Goal: Task Accomplishment & Management: Manage account settings

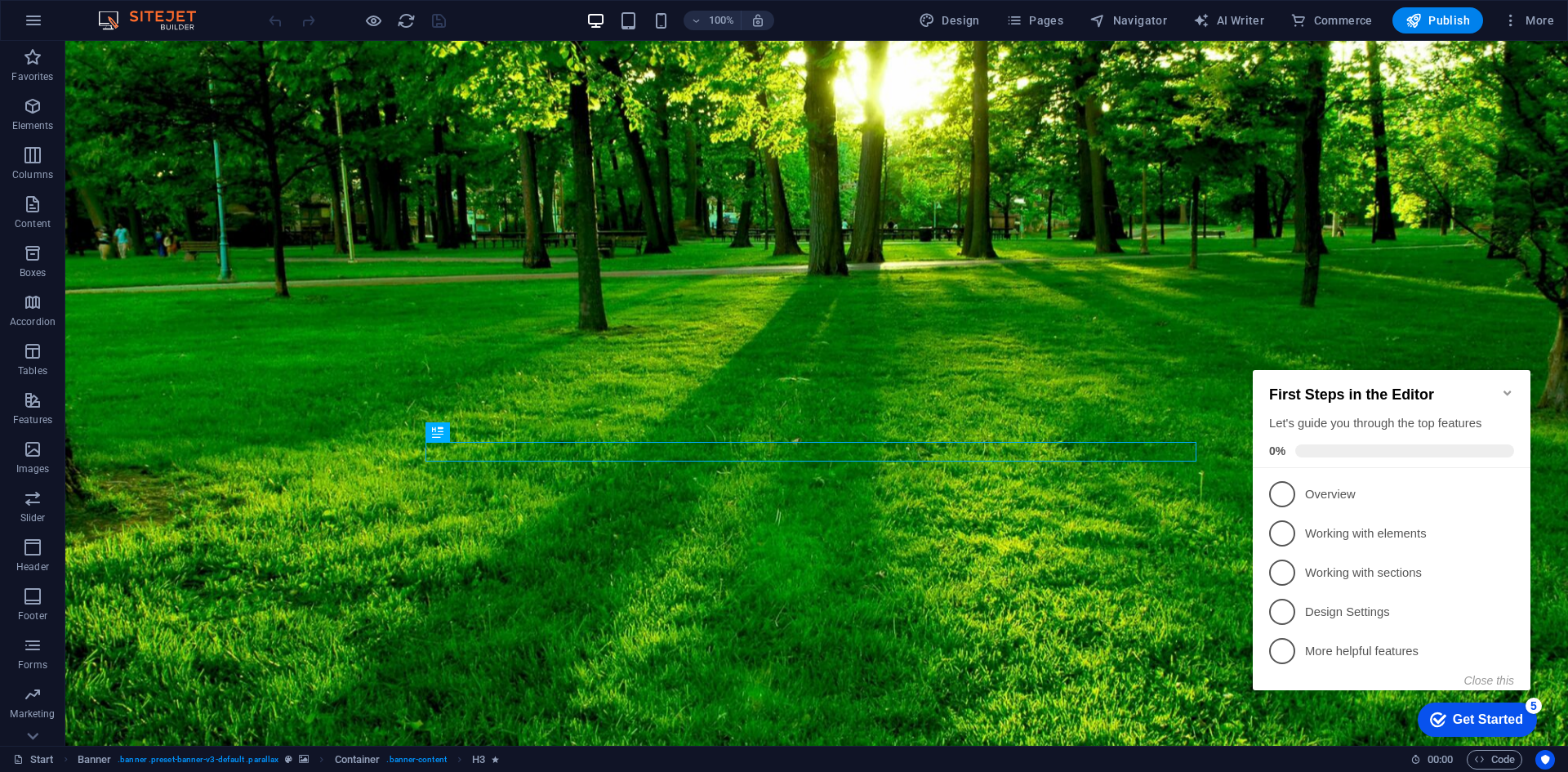
click at [1511, 386] on icon "Minimize checklist" at bounding box center [1507, 393] width 13 height 13
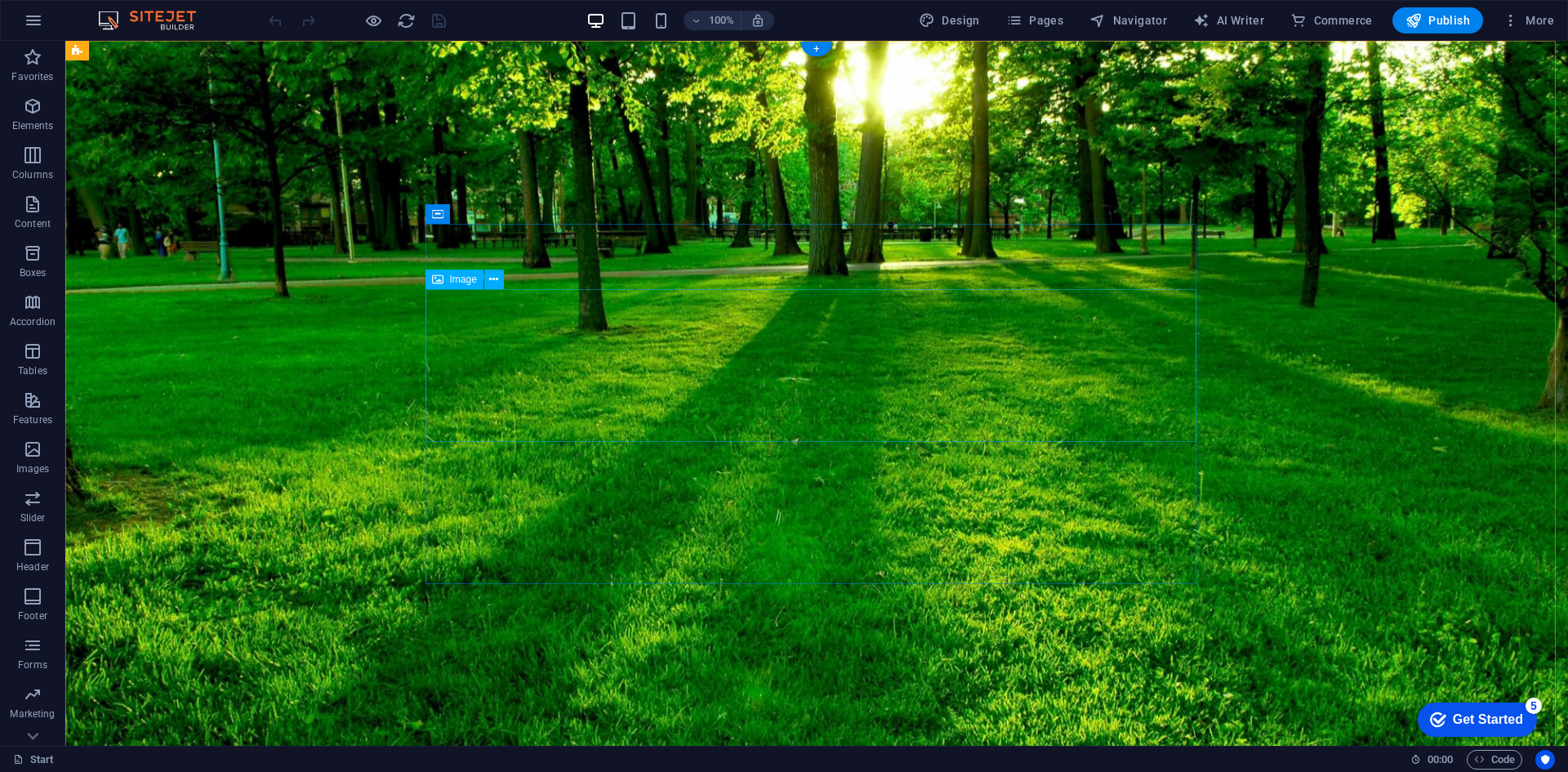
click at [467, 281] on span "Image" at bounding box center [463, 279] width 27 height 9
click at [496, 280] on icon at bounding box center [494, 279] width 9 height 17
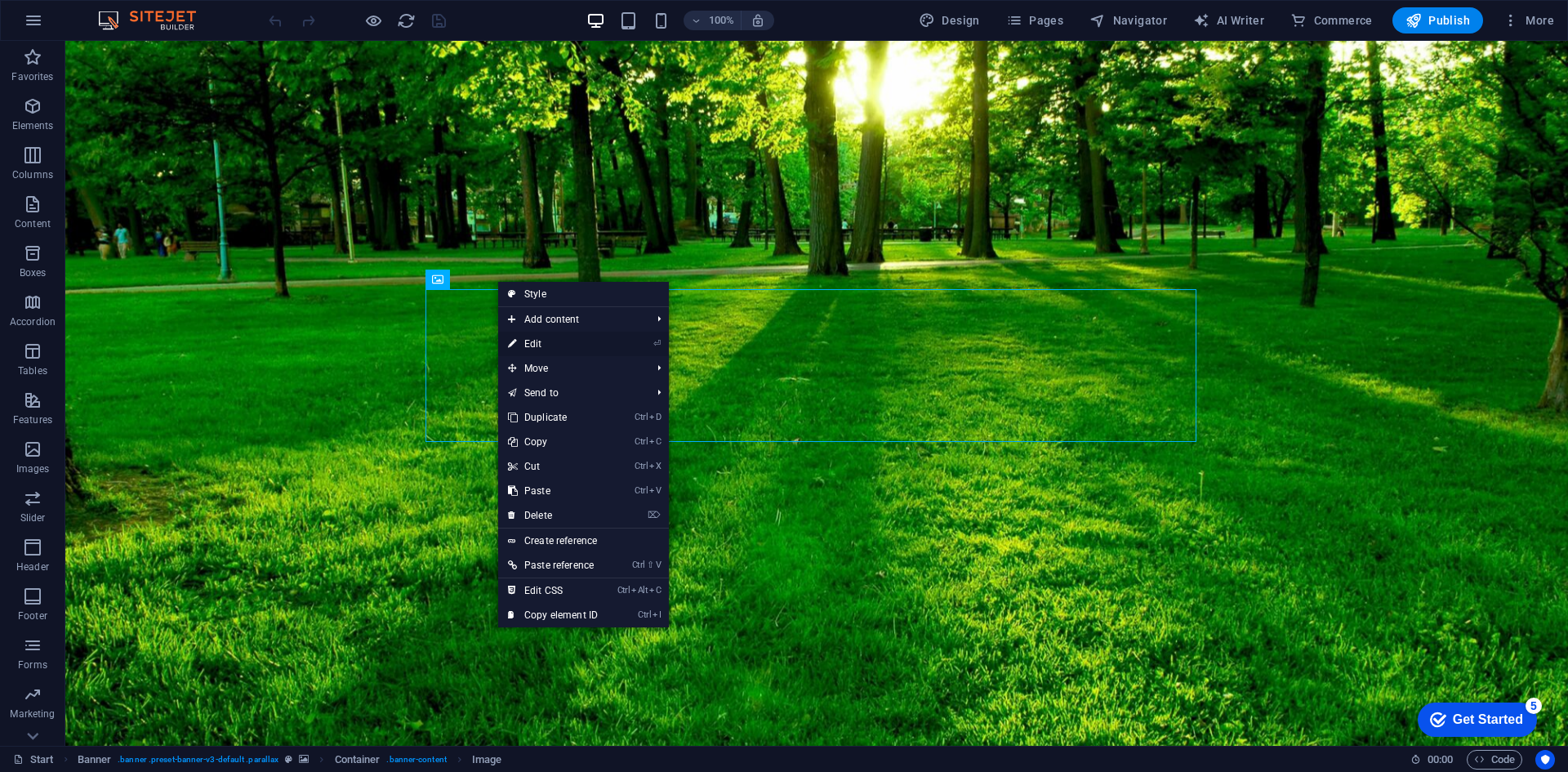
click at [525, 341] on link "⏎ Edit" at bounding box center [553, 344] width 109 height 24
select select "px"
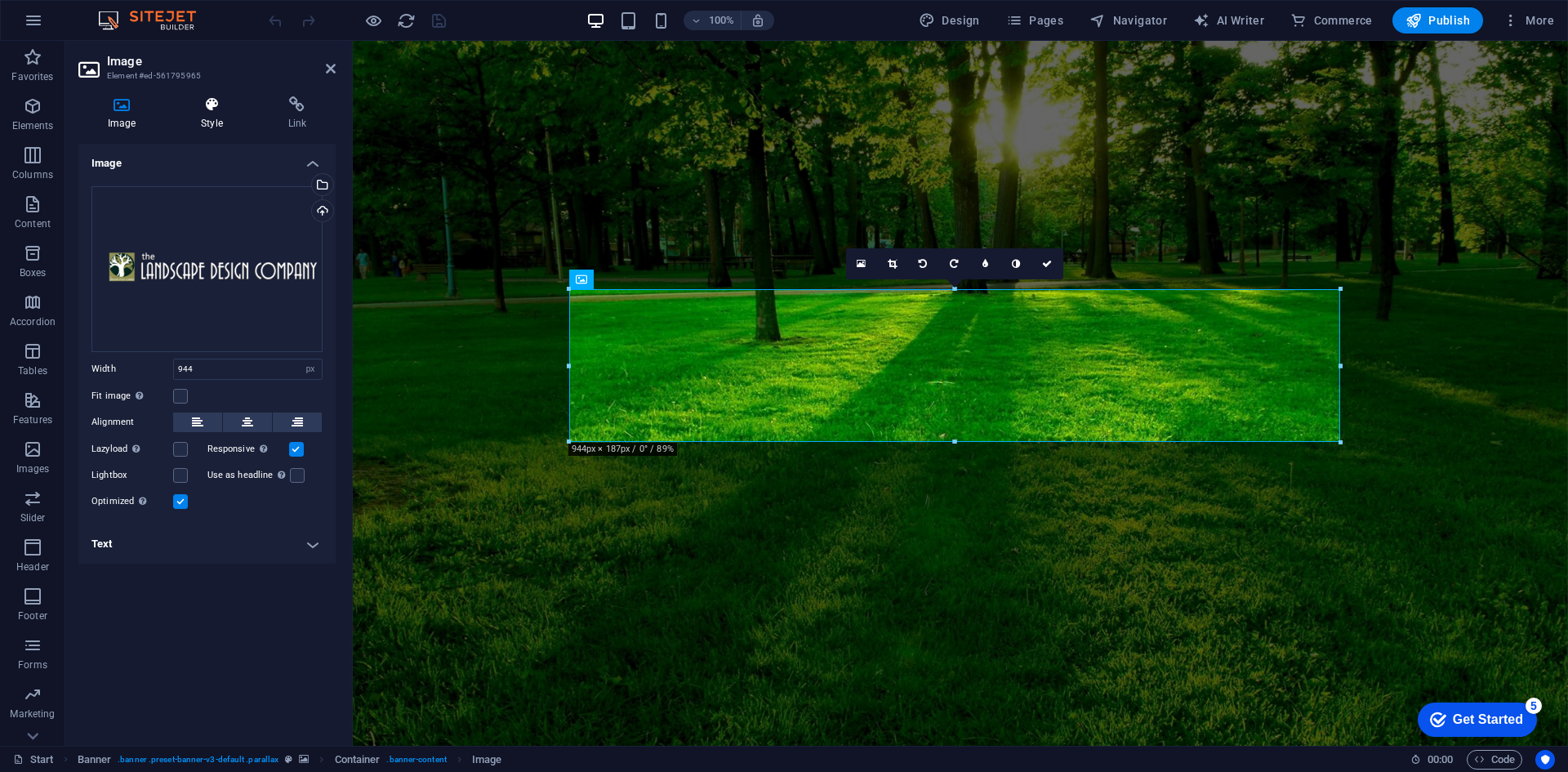
click at [213, 114] on h4 "Style" at bounding box center [214, 113] width 86 height 34
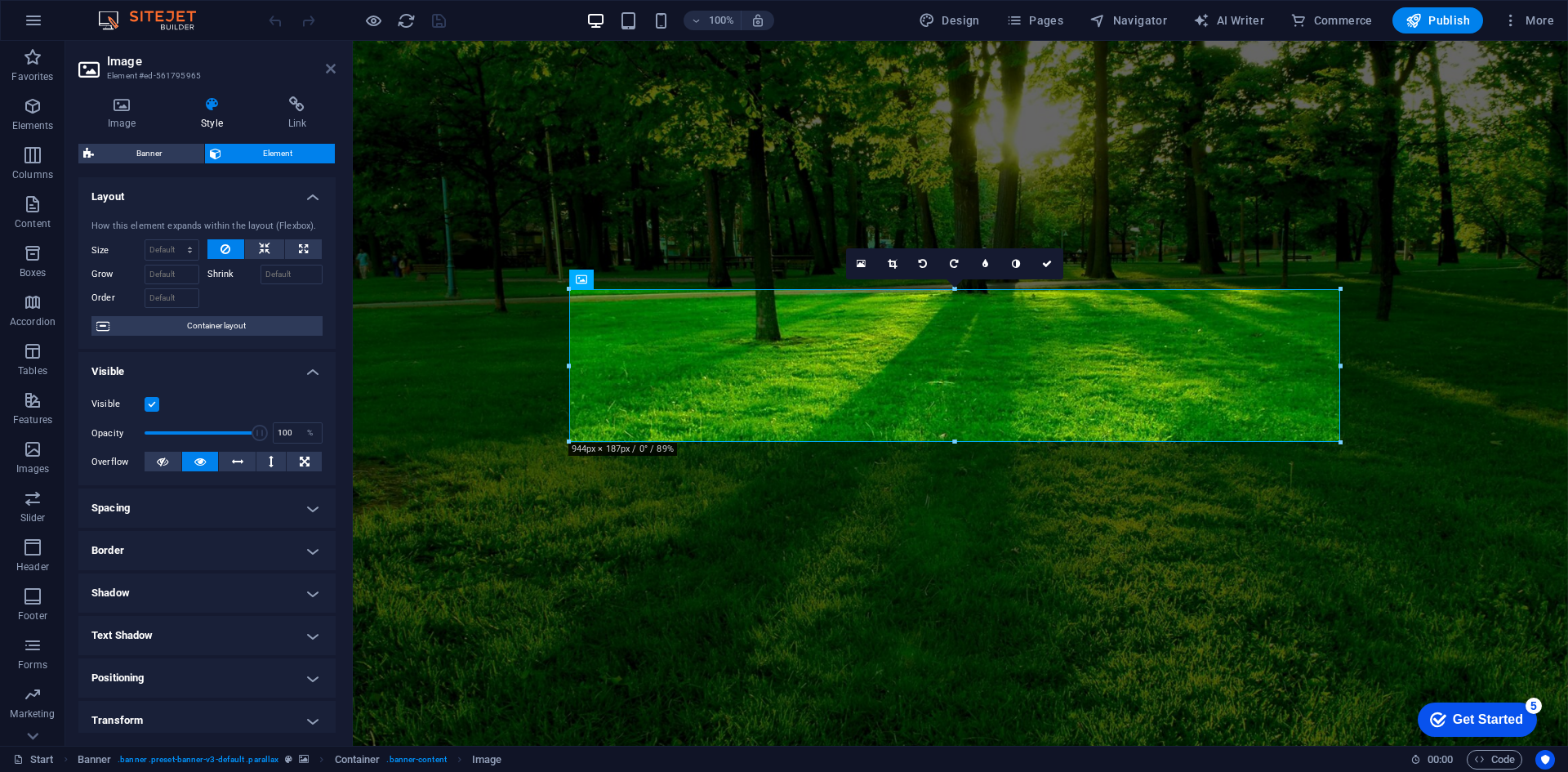
click at [332, 71] on icon at bounding box center [331, 69] width 9 height 13
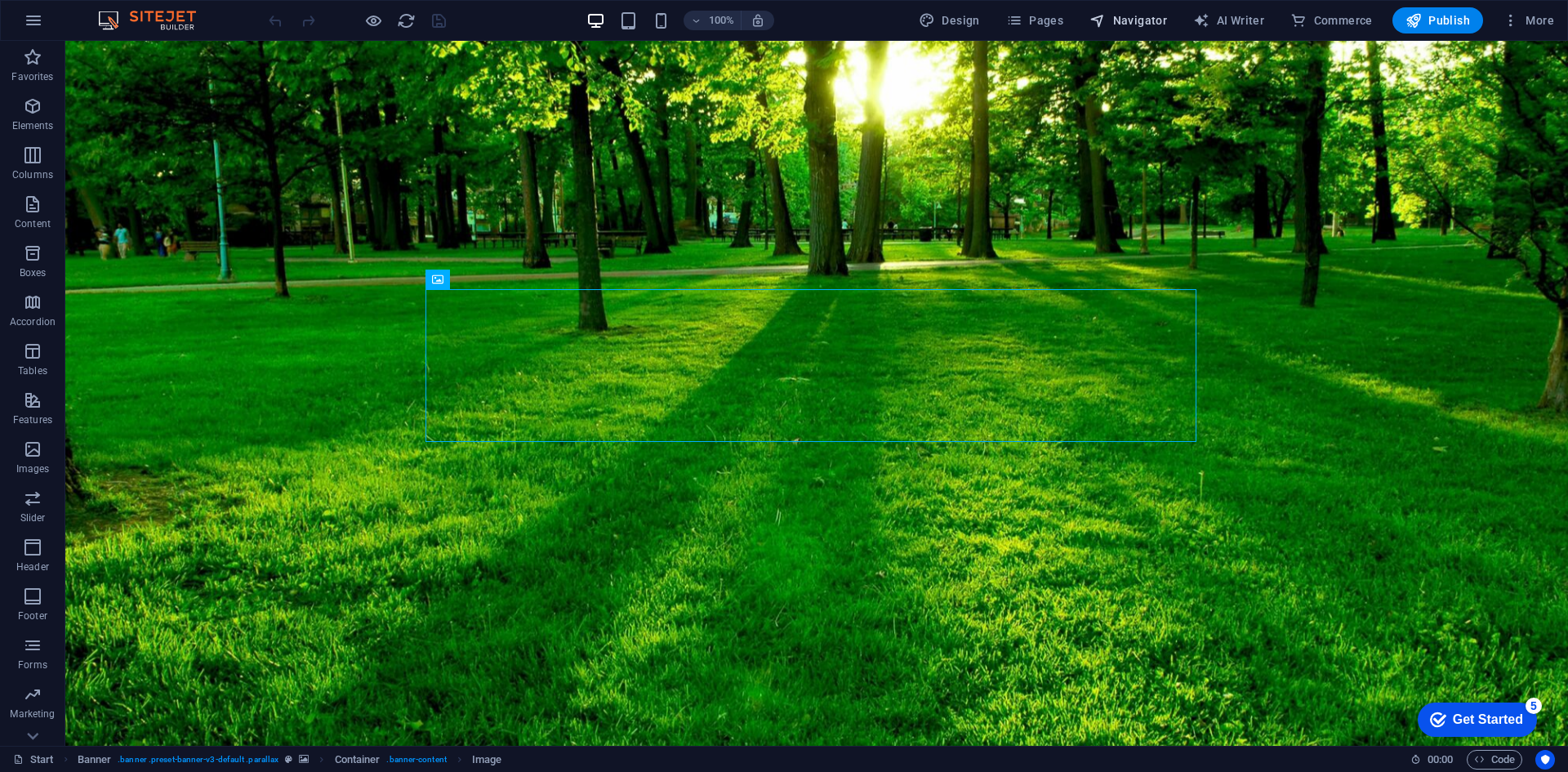
click at [1154, 24] on span "Navigator" at bounding box center [1128, 20] width 78 height 16
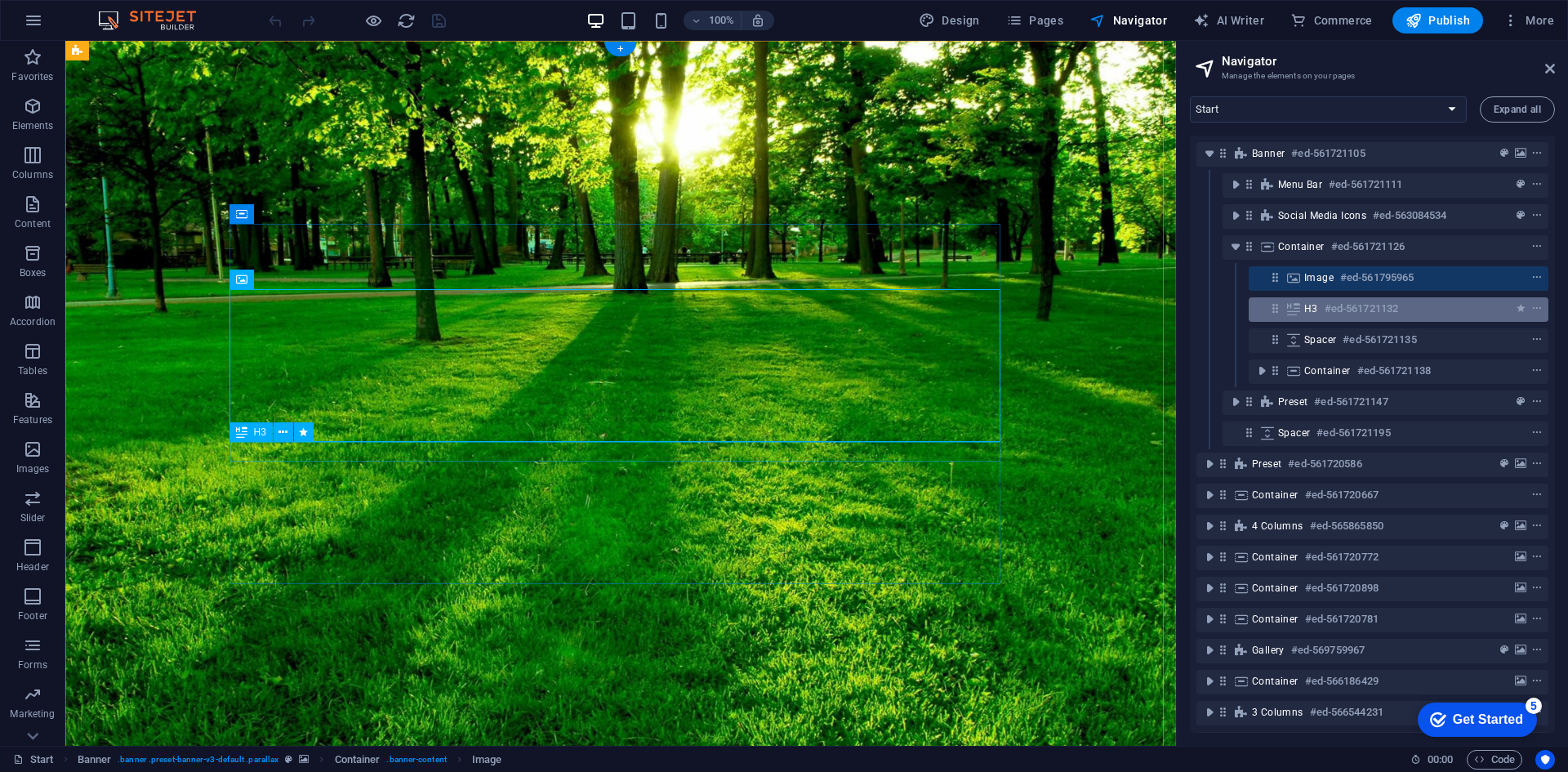
click at [1333, 306] on h6 "#ed-561721132" at bounding box center [1361, 308] width 73 height 20
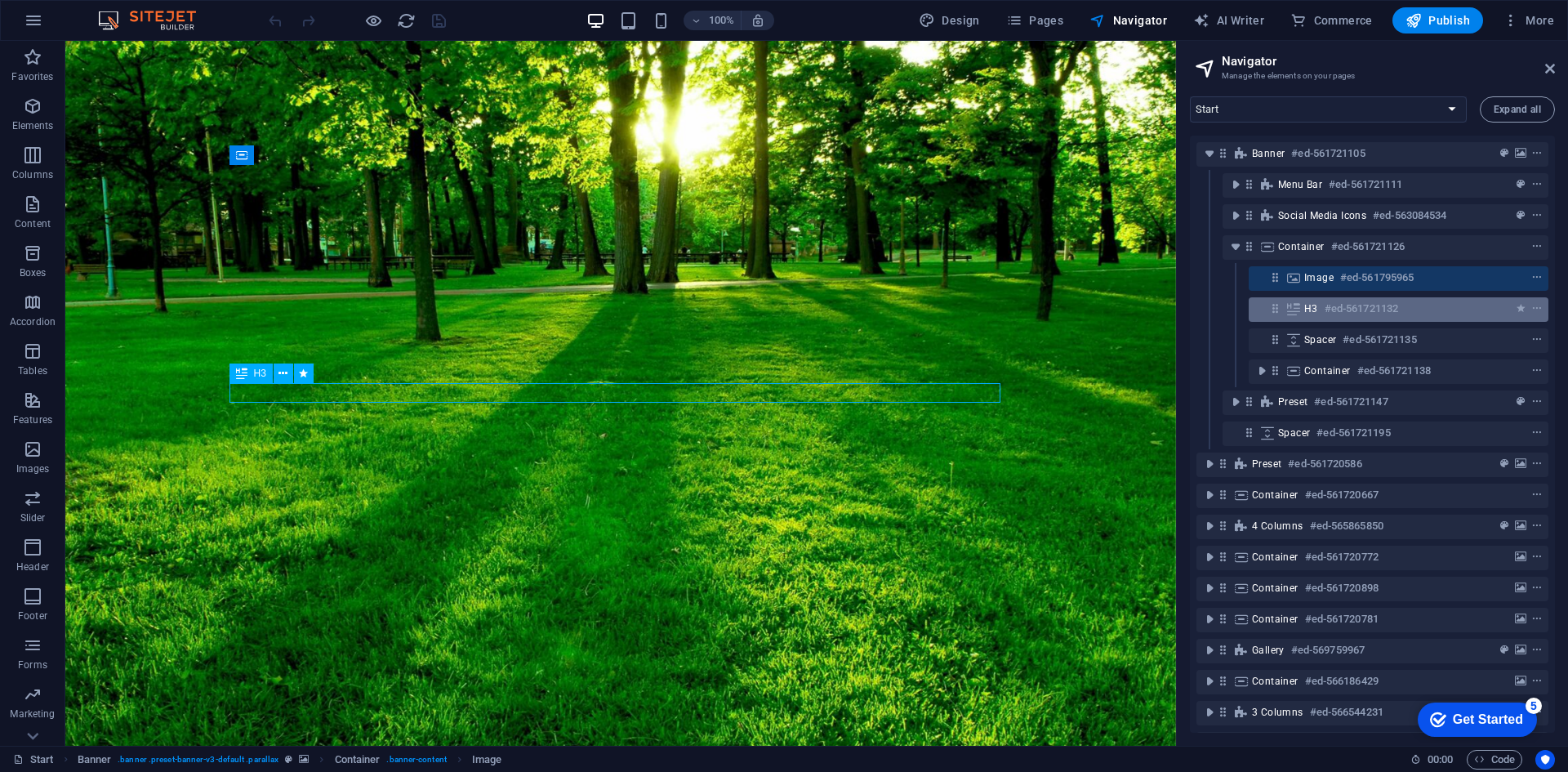
scroll to position [59, 0]
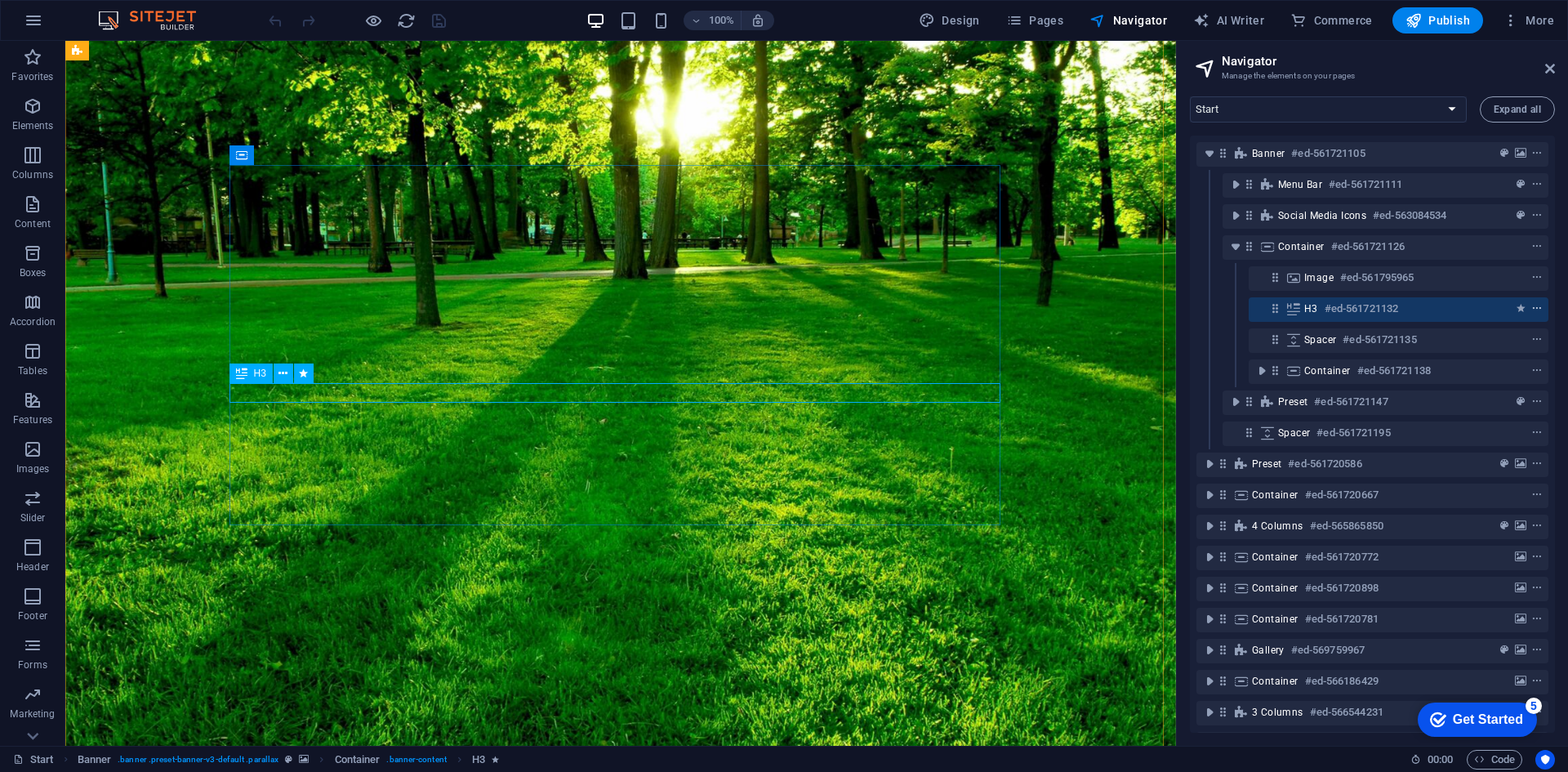
click at [1536, 307] on icon "context-menu" at bounding box center [1537, 308] width 11 height 11
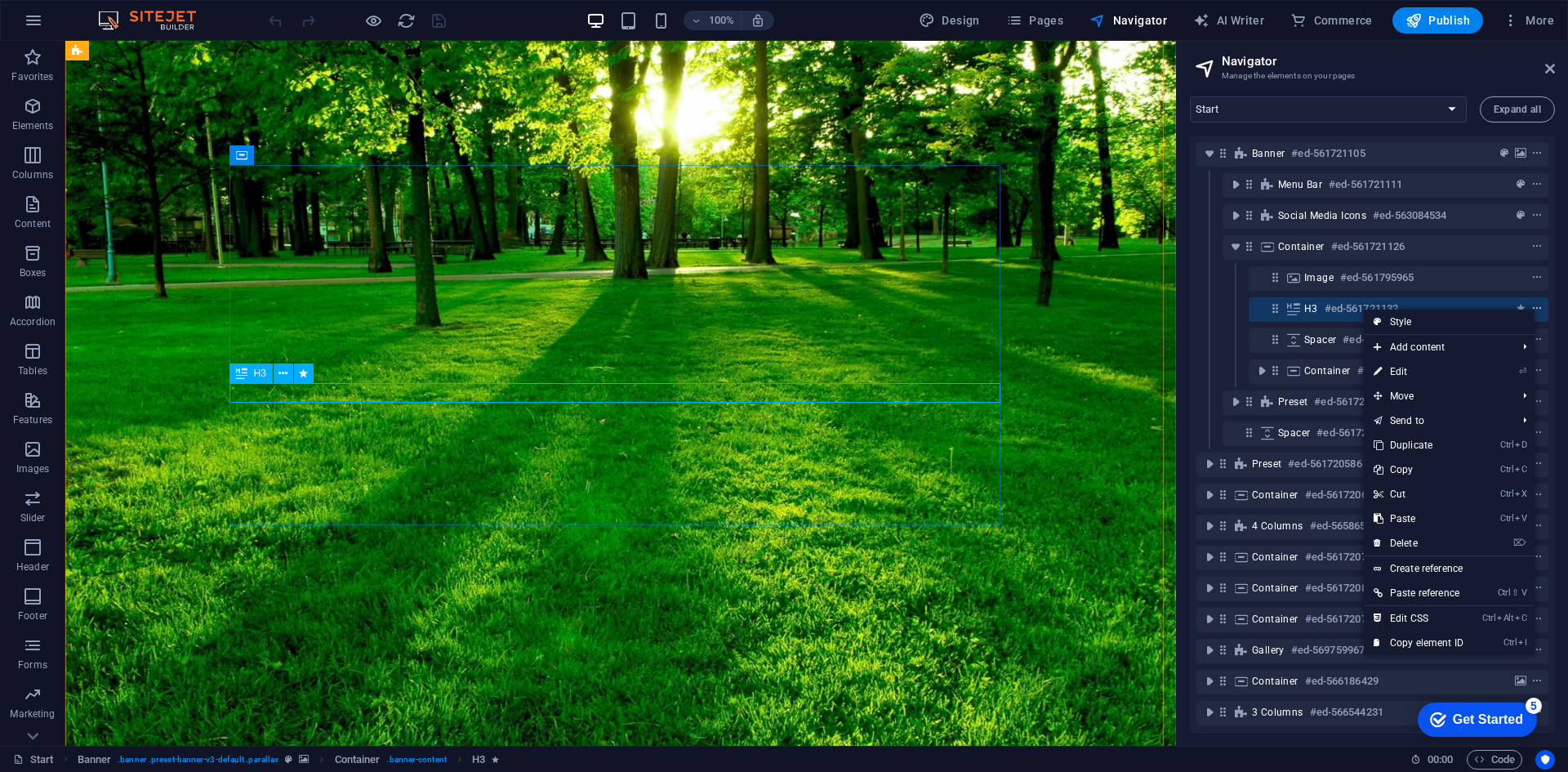
click at [1537, 307] on icon "context-menu" at bounding box center [1537, 308] width 11 height 11
click at [1291, 311] on icon at bounding box center [1293, 308] width 18 height 13
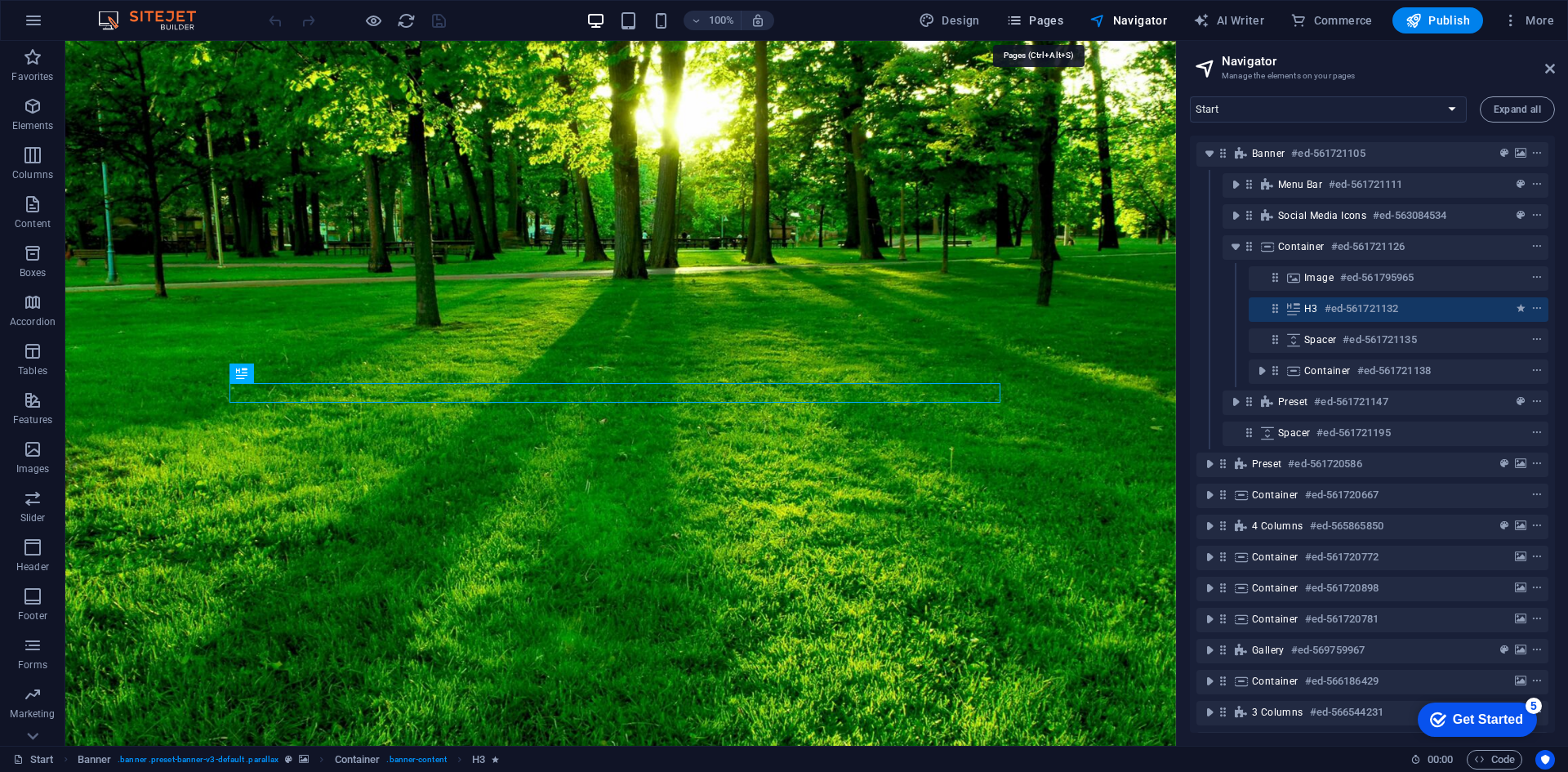
click at [1056, 22] on span "Pages" at bounding box center [1034, 20] width 57 height 16
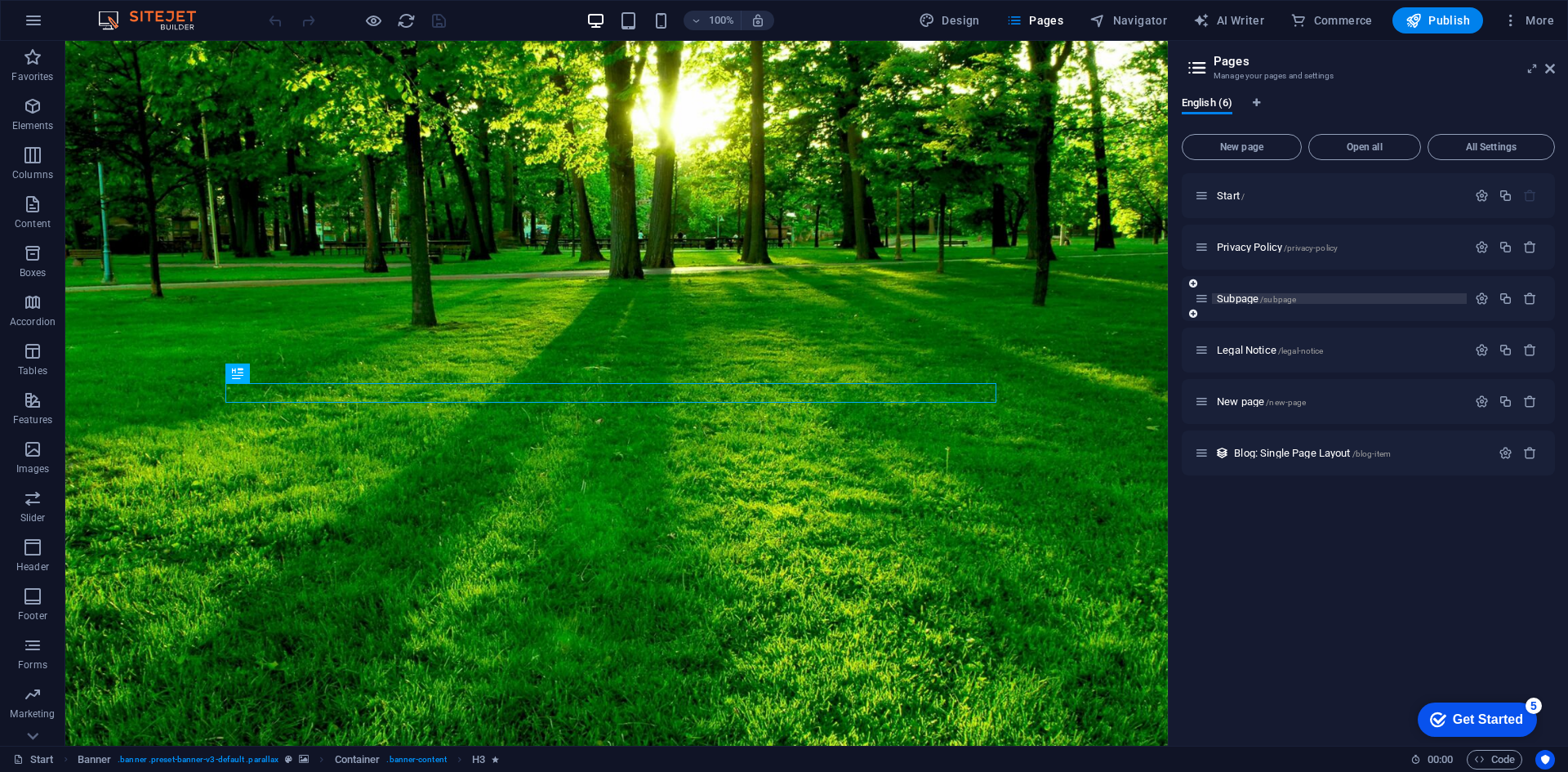
click at [1259, 303] on span "Subpage /subpage" at bounding box center [1256, 298] width 79 height 12
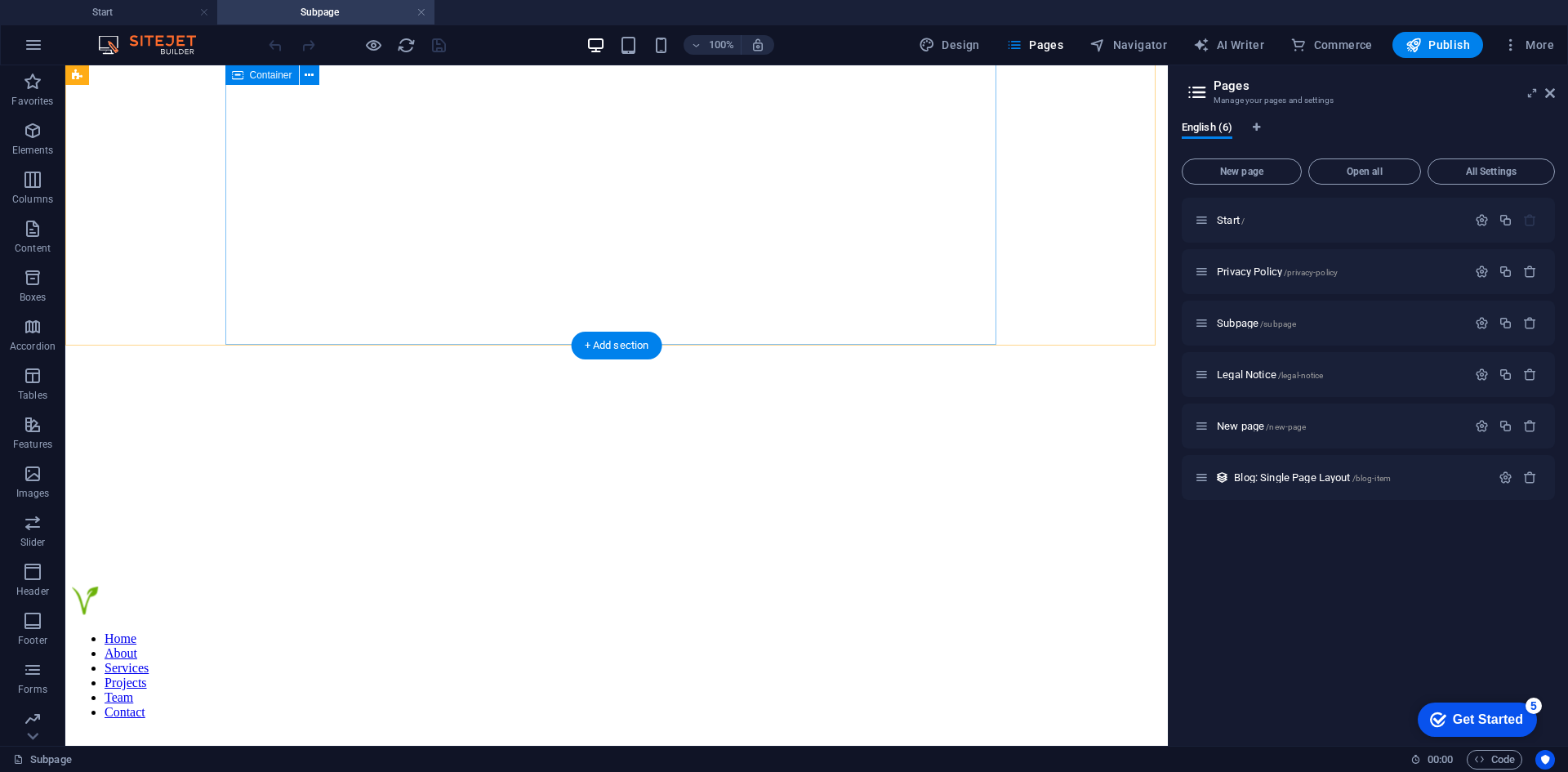
scroll to position [0, 0]
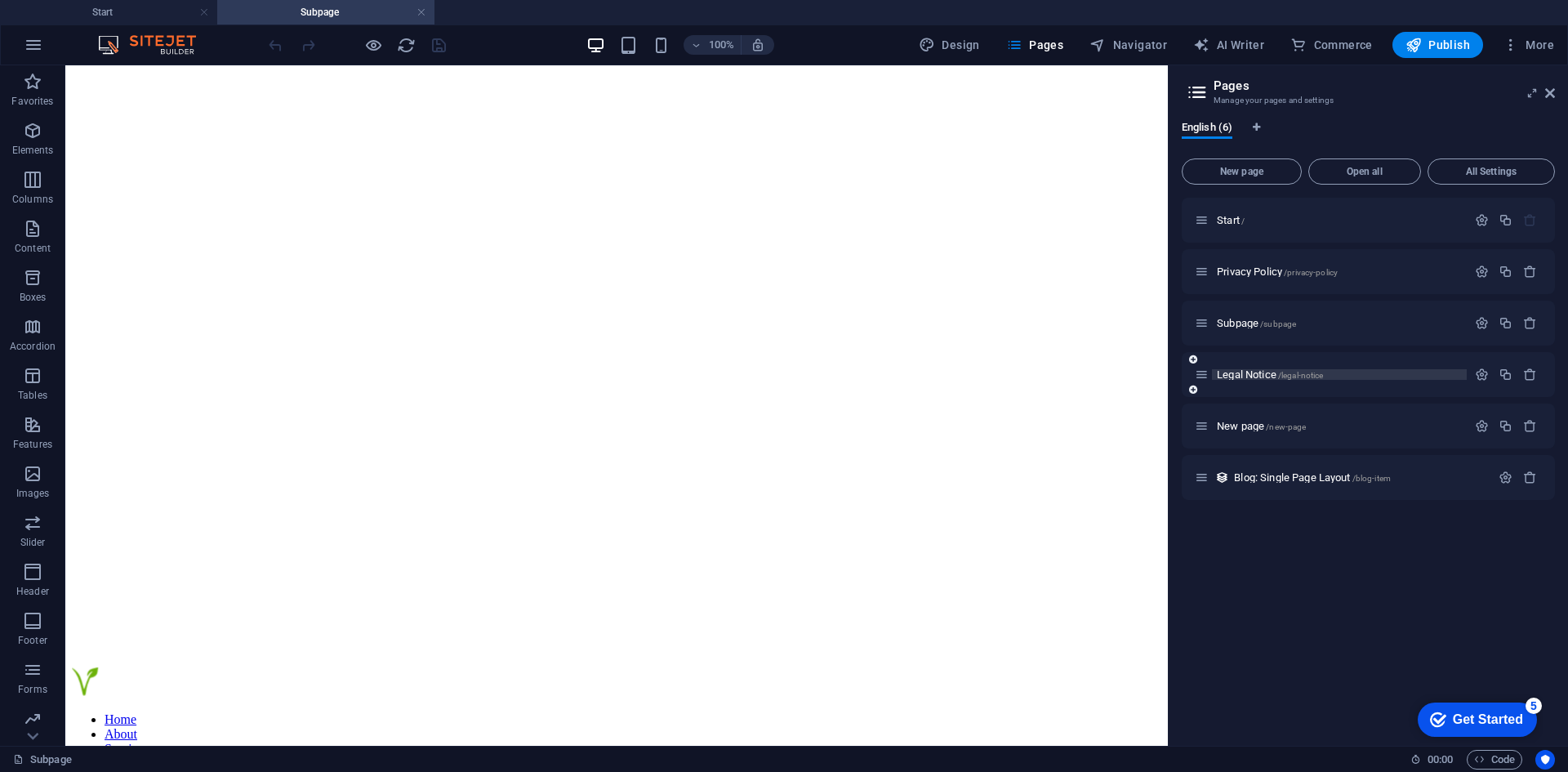
click at [1351, 379] on p "Legal Notice /legal-notice" at bounding box center [1339, 374] width 245 height 10
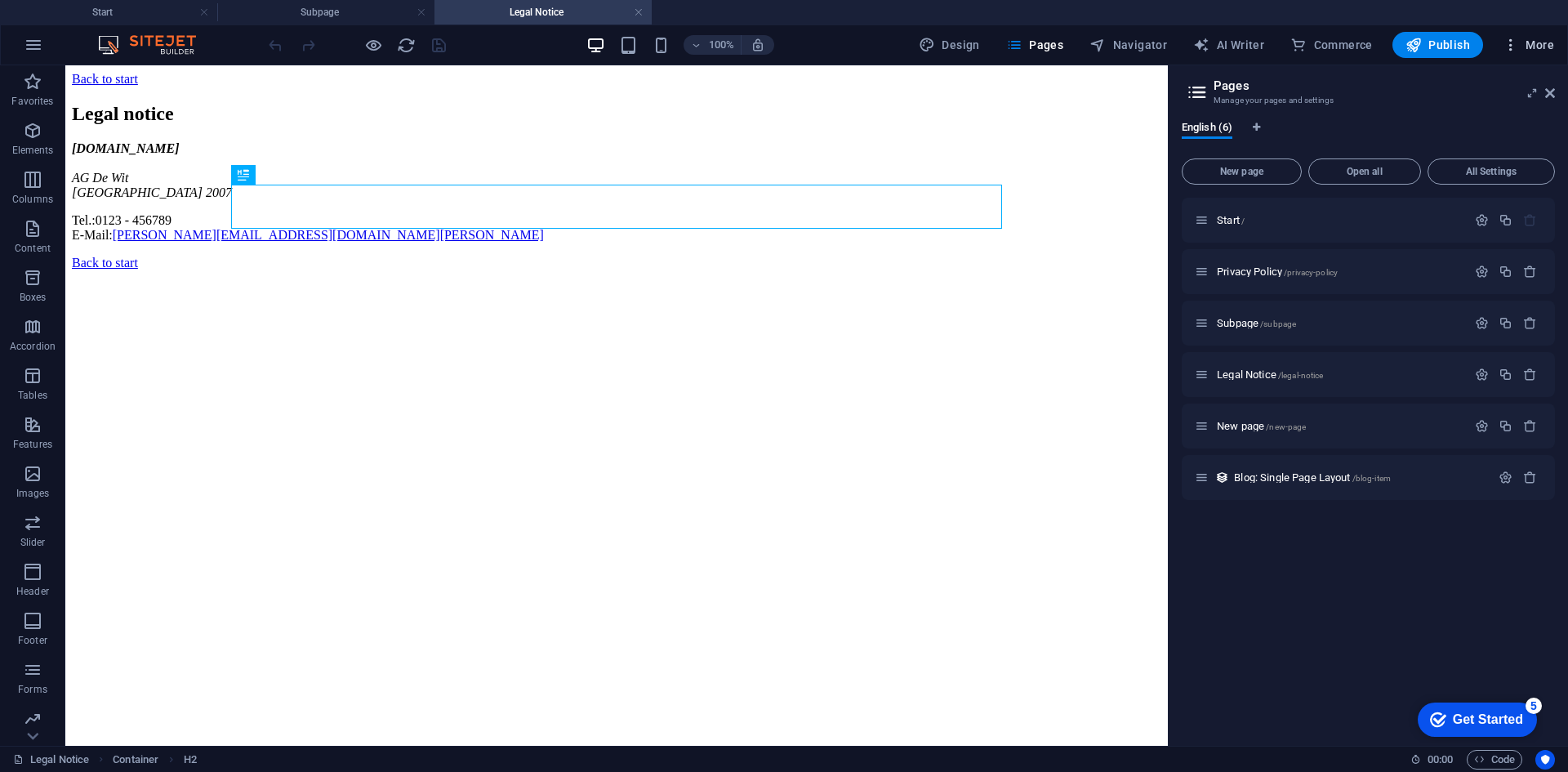
click at [1525, 47] on span "More" at bounding box center [1528, 44] width 52 height 16
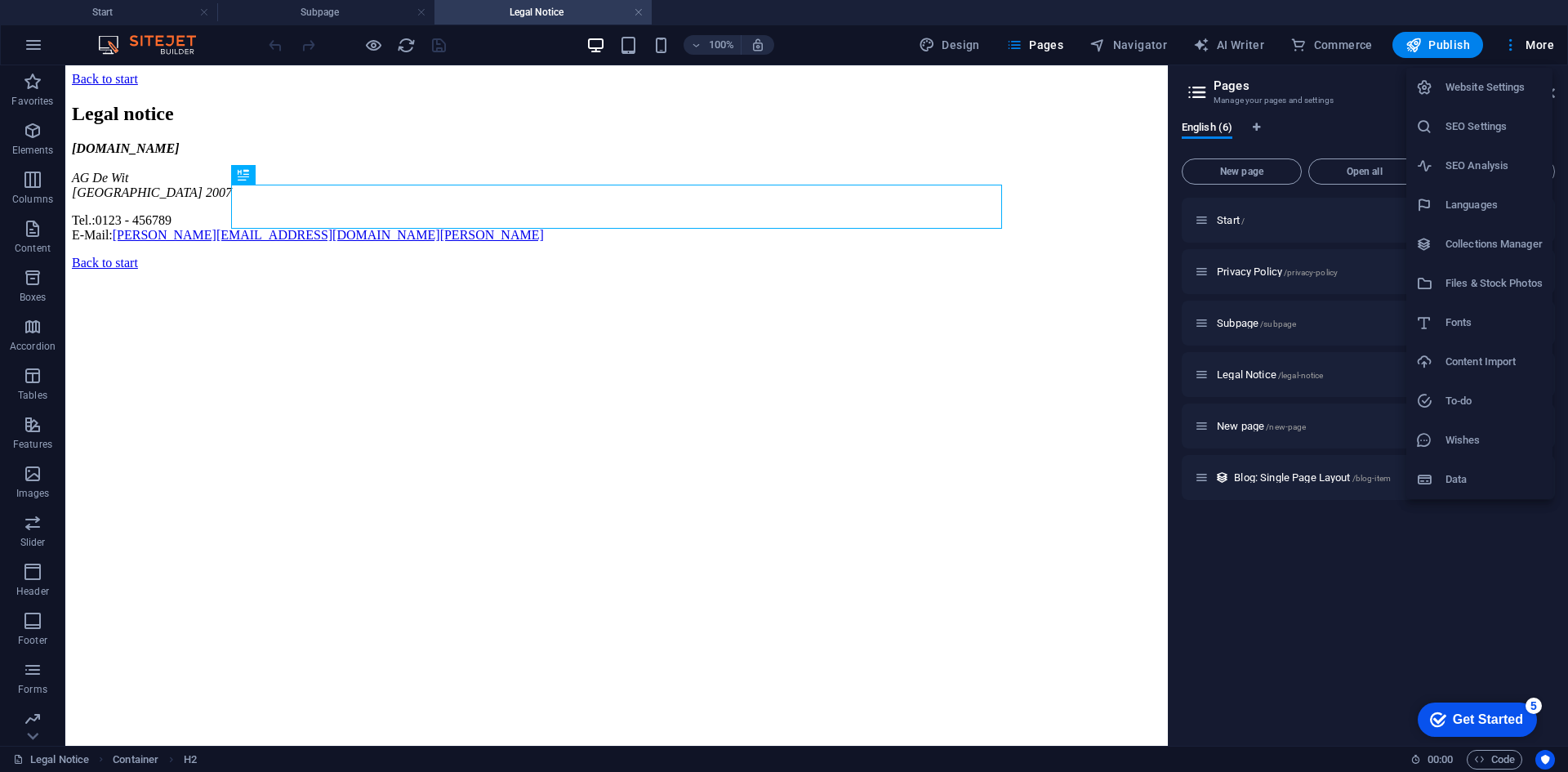
click at [1494, 474] on h6 "Data" at bounding box center [1493, 479] width 97 height 20
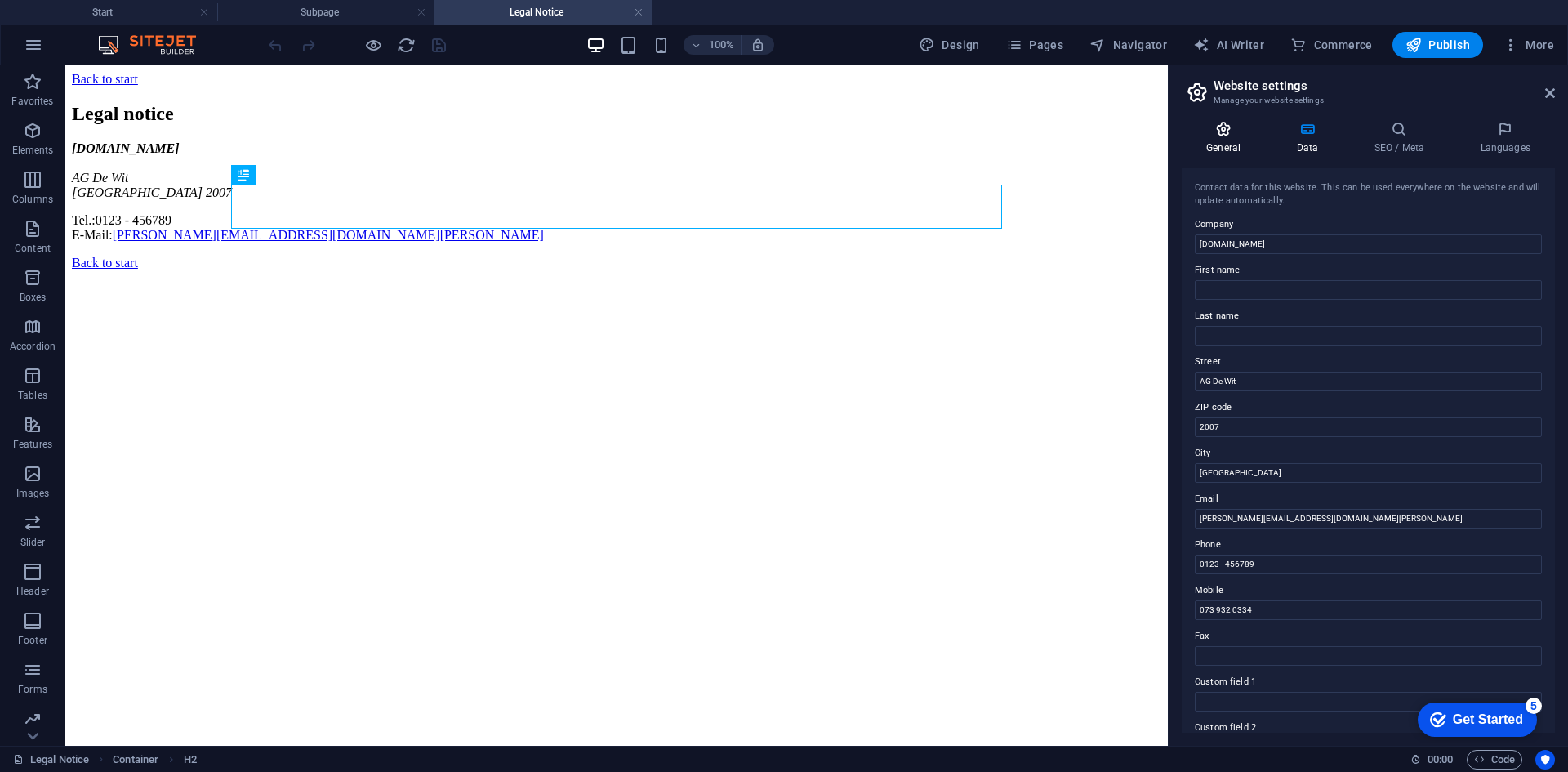
click at [1244, 135] on icon at bounding box center [1223, 129] width 84 height 16
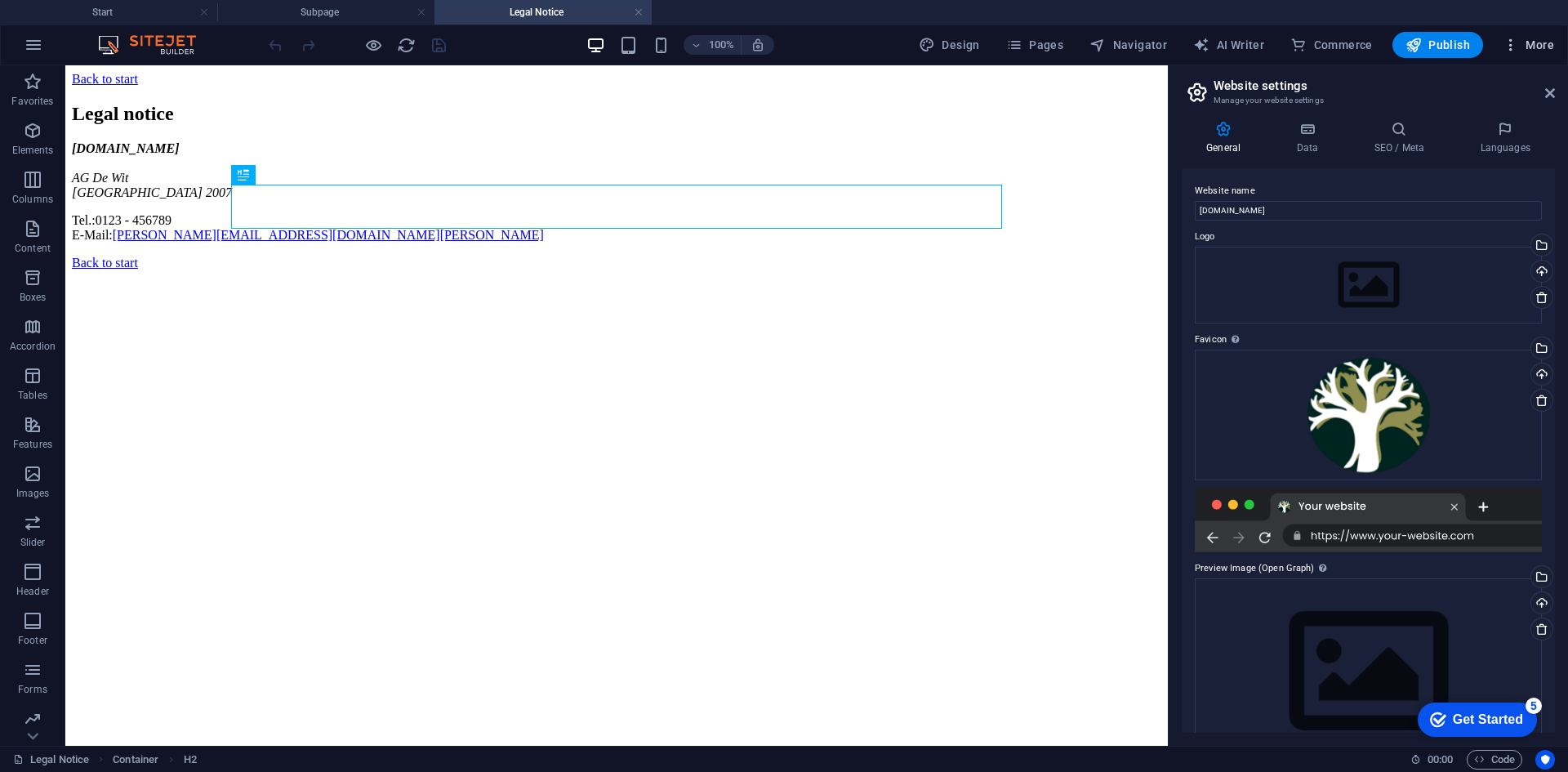
click at [1530, 37] on span "More" at bounding box center [1528, 44] width 52 height 16
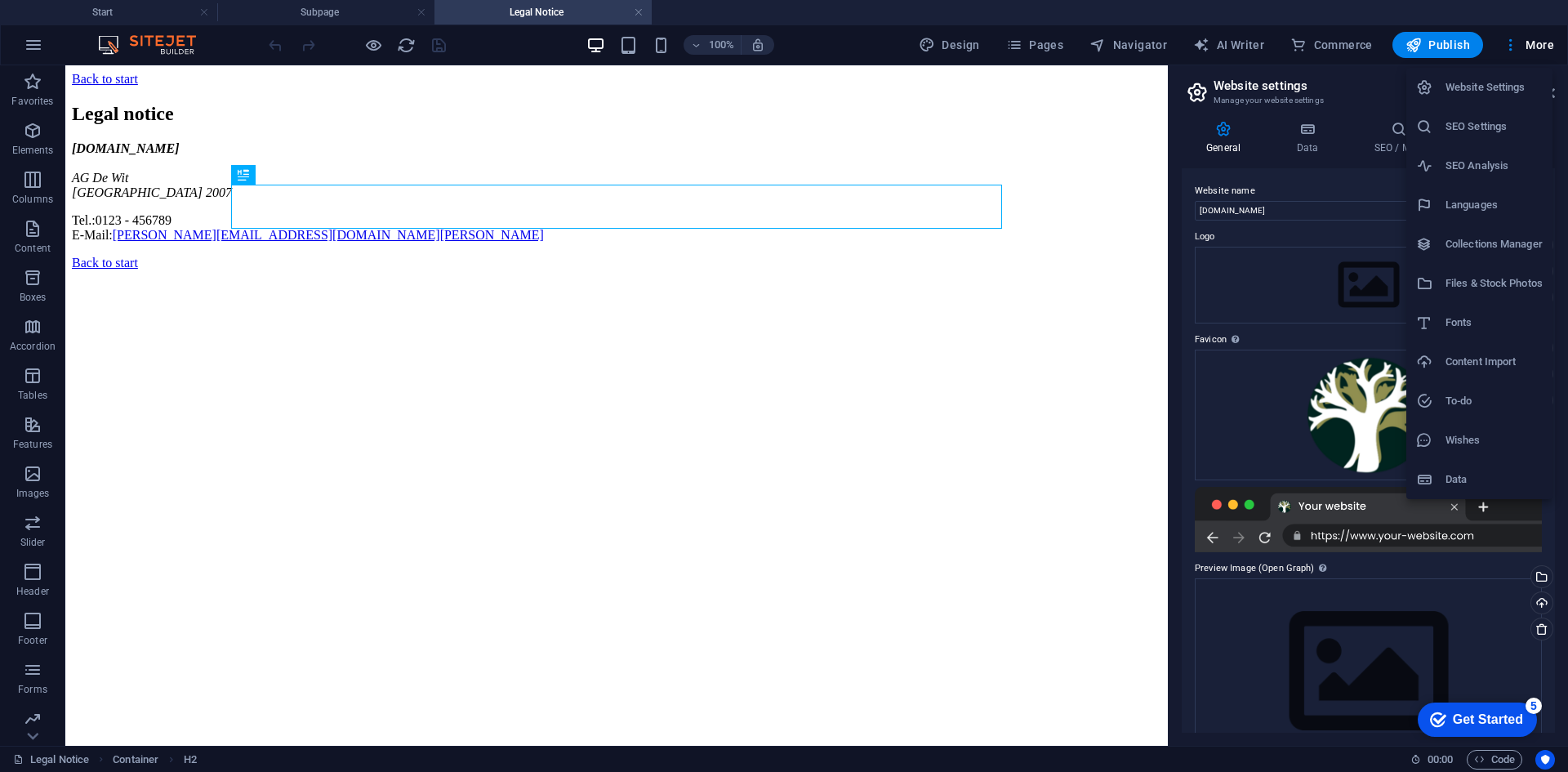
click at [1521, 173] on h6 "SEO Analysis" at bounding box center [1493, 165] width 97 height 20
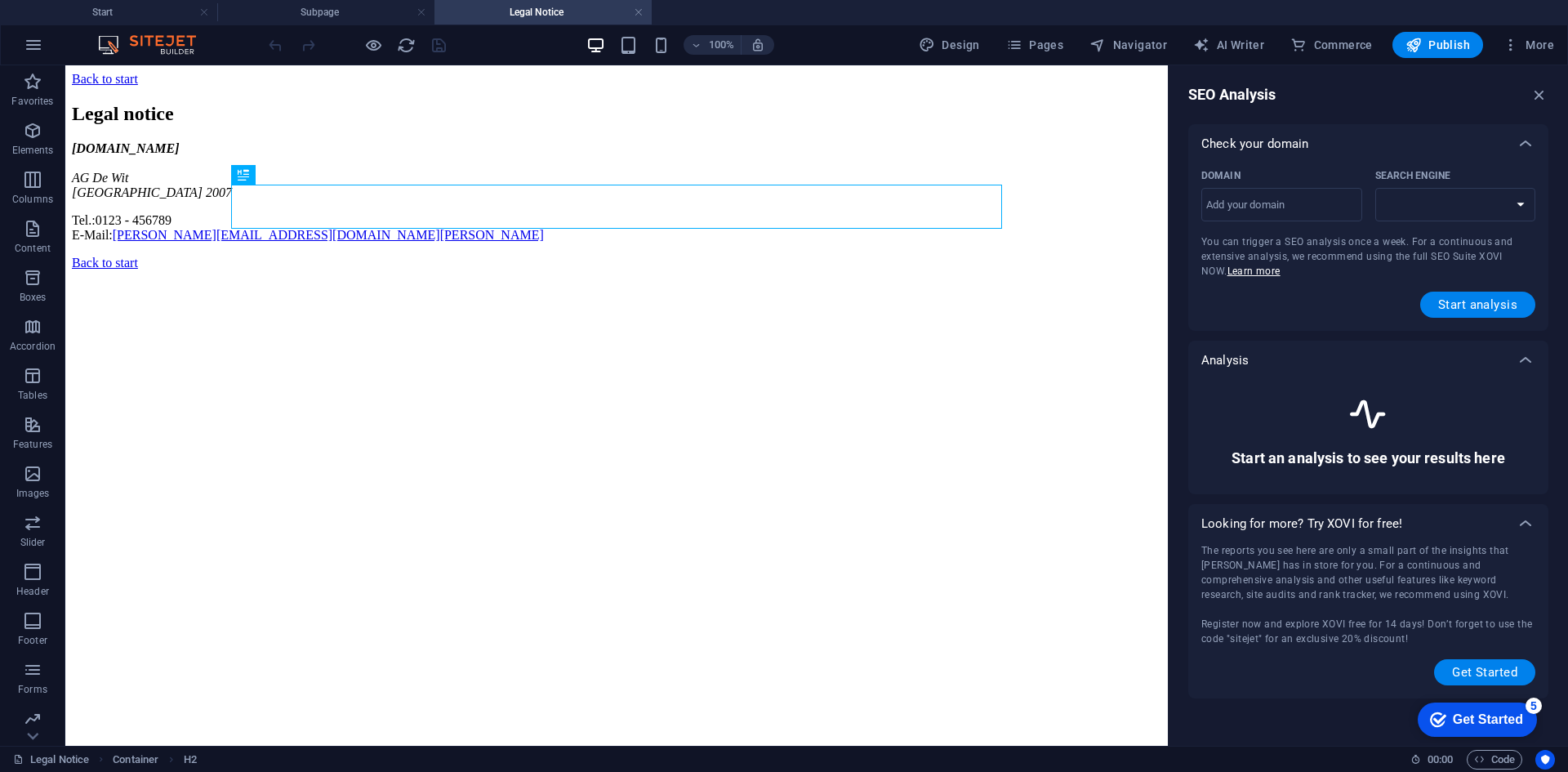
select select "[DOMAIN_NAME]"
click at [1052, 45] on span "Pages" at bounding box center [1034, 44] width 57 height 16
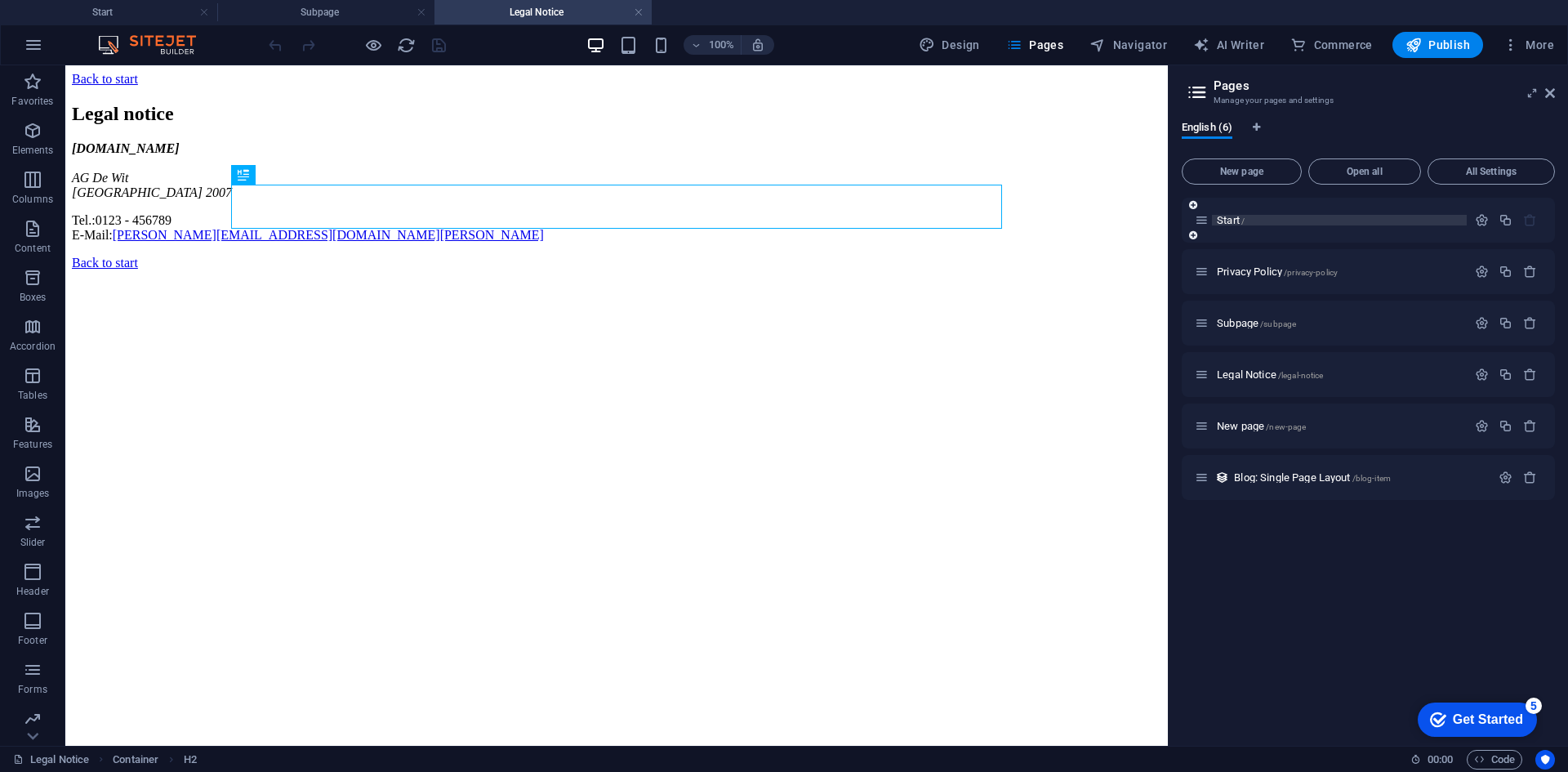
click at [1281, 219] on p "Start /" at bounding box center [1339, 219] width 245 height 10
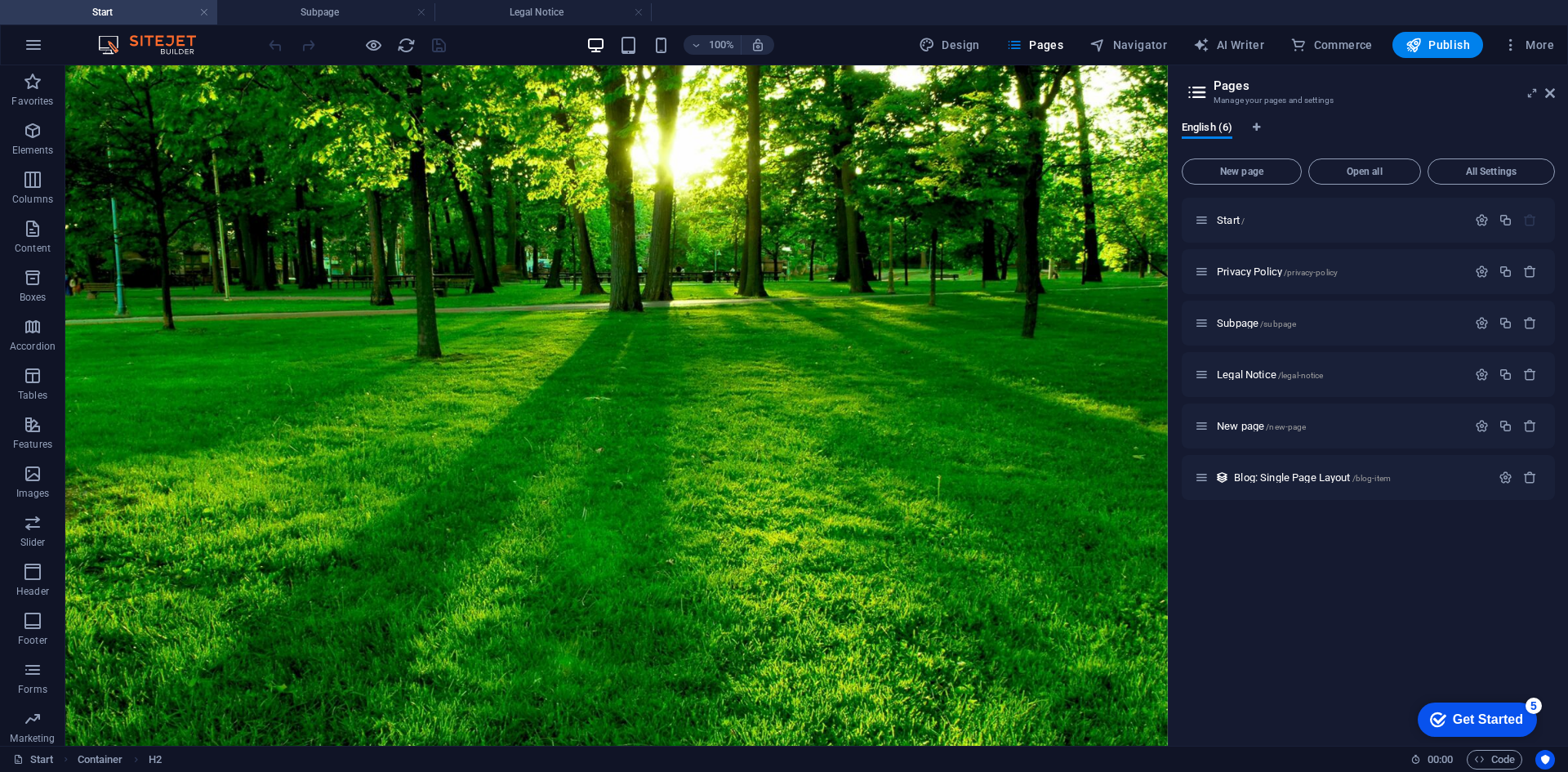
click at [1543, 30] on div "100% Design Pages Navigator AI Writer Commerce Publish More" at bounding box center [784, 45] width 1566 height 39
click at [1543, 46] on span "More" at bounding box center [1528, 44] width 52 height 16
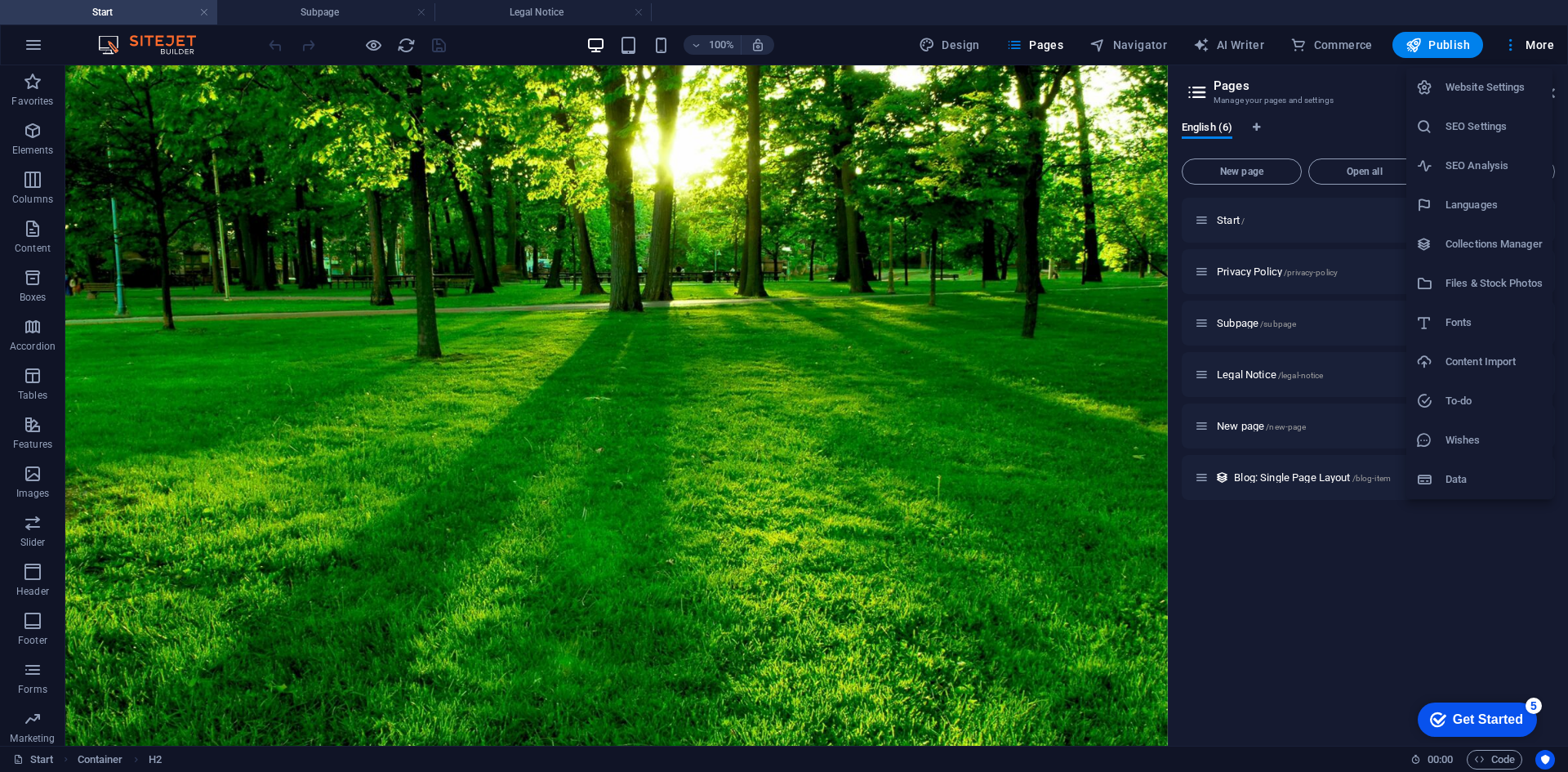
click at [1258, 623] on div at bounding box center [784, 386] width 1568 height 772
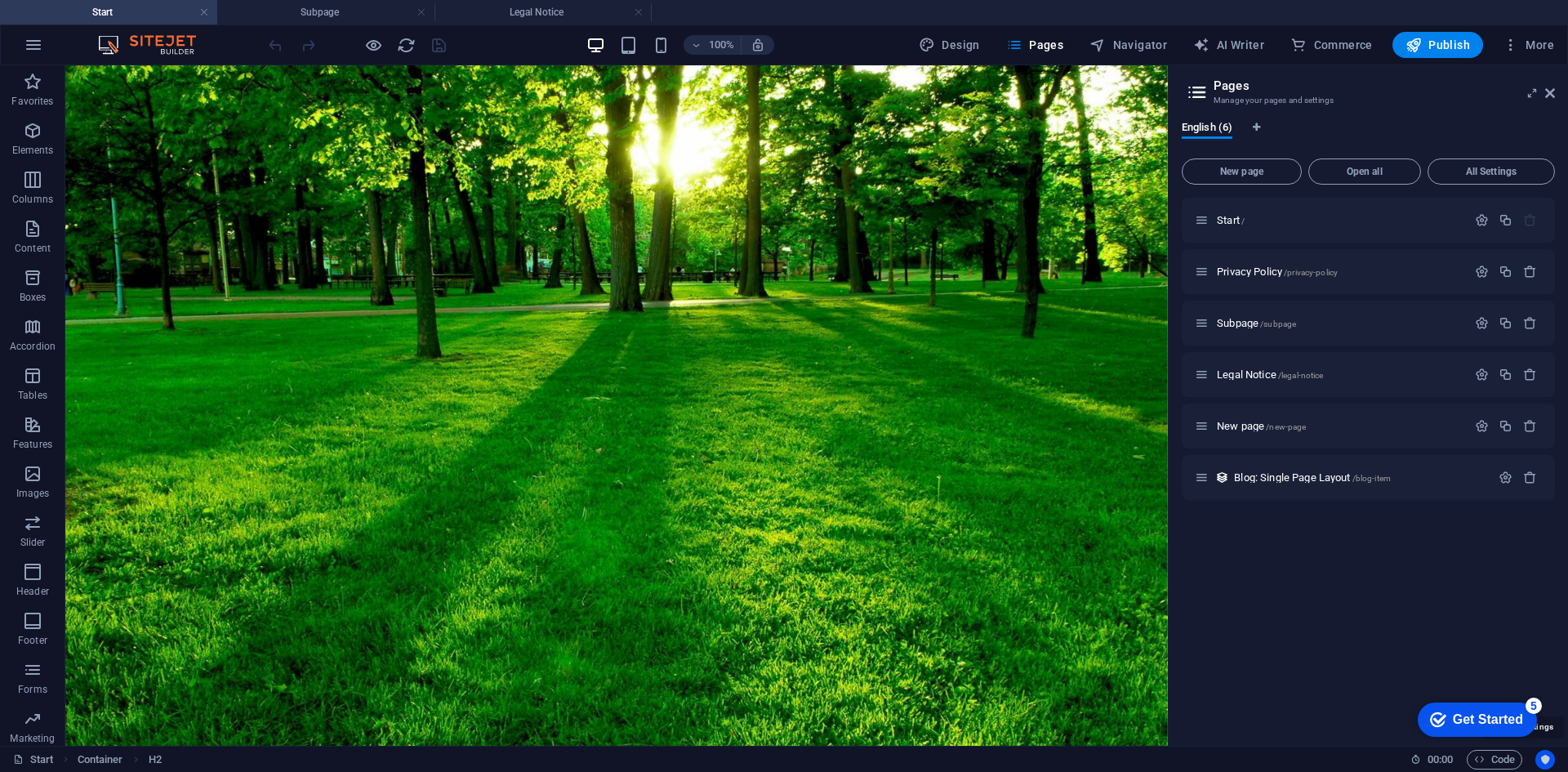
click at [1544, 760] on icon "Usercentrics" at bounding box center [1544, 760] width 11 height 11
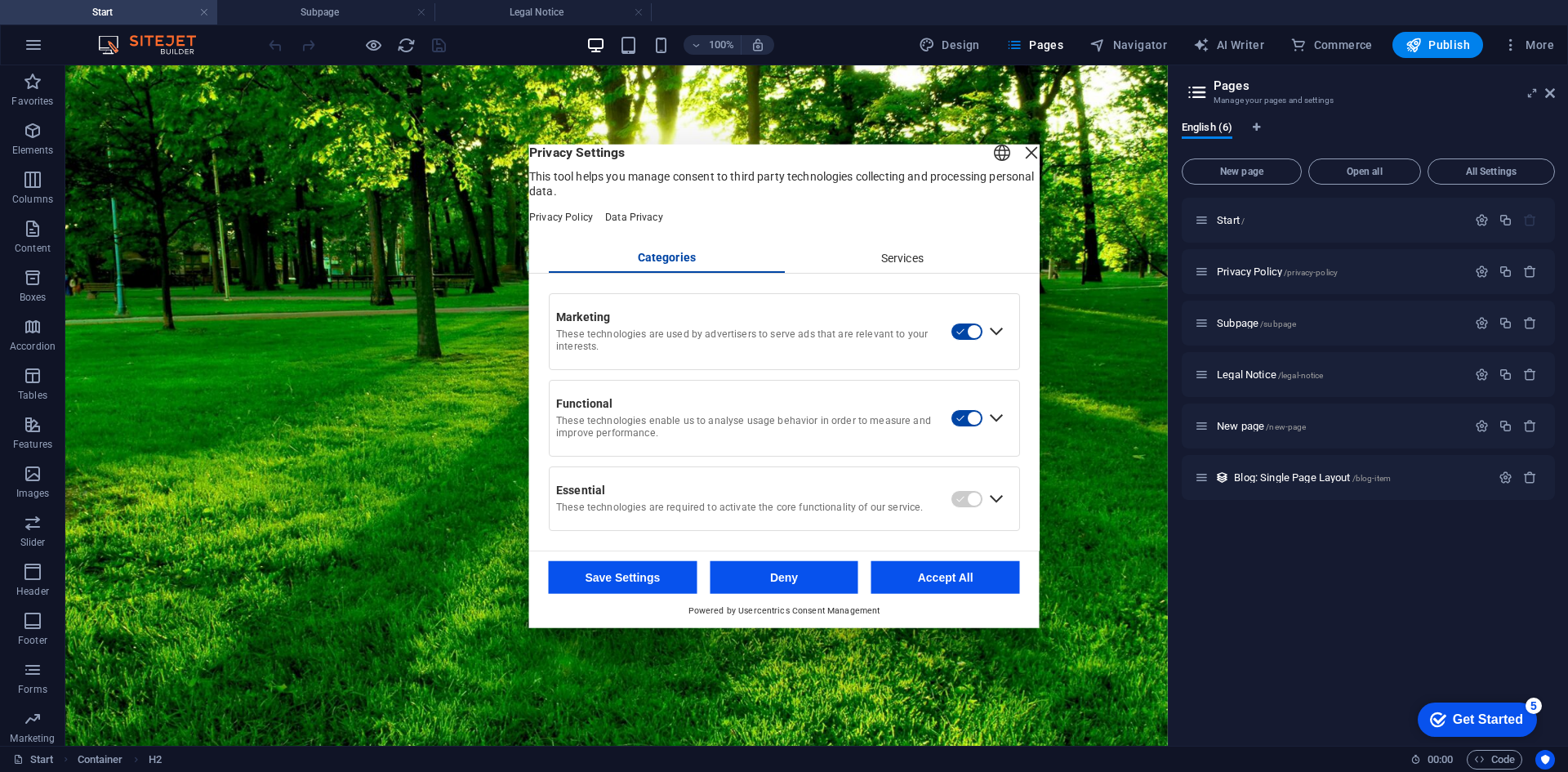
click at [891, 266] on div "Services" at bounding box center [902, 259] width 236 height 28
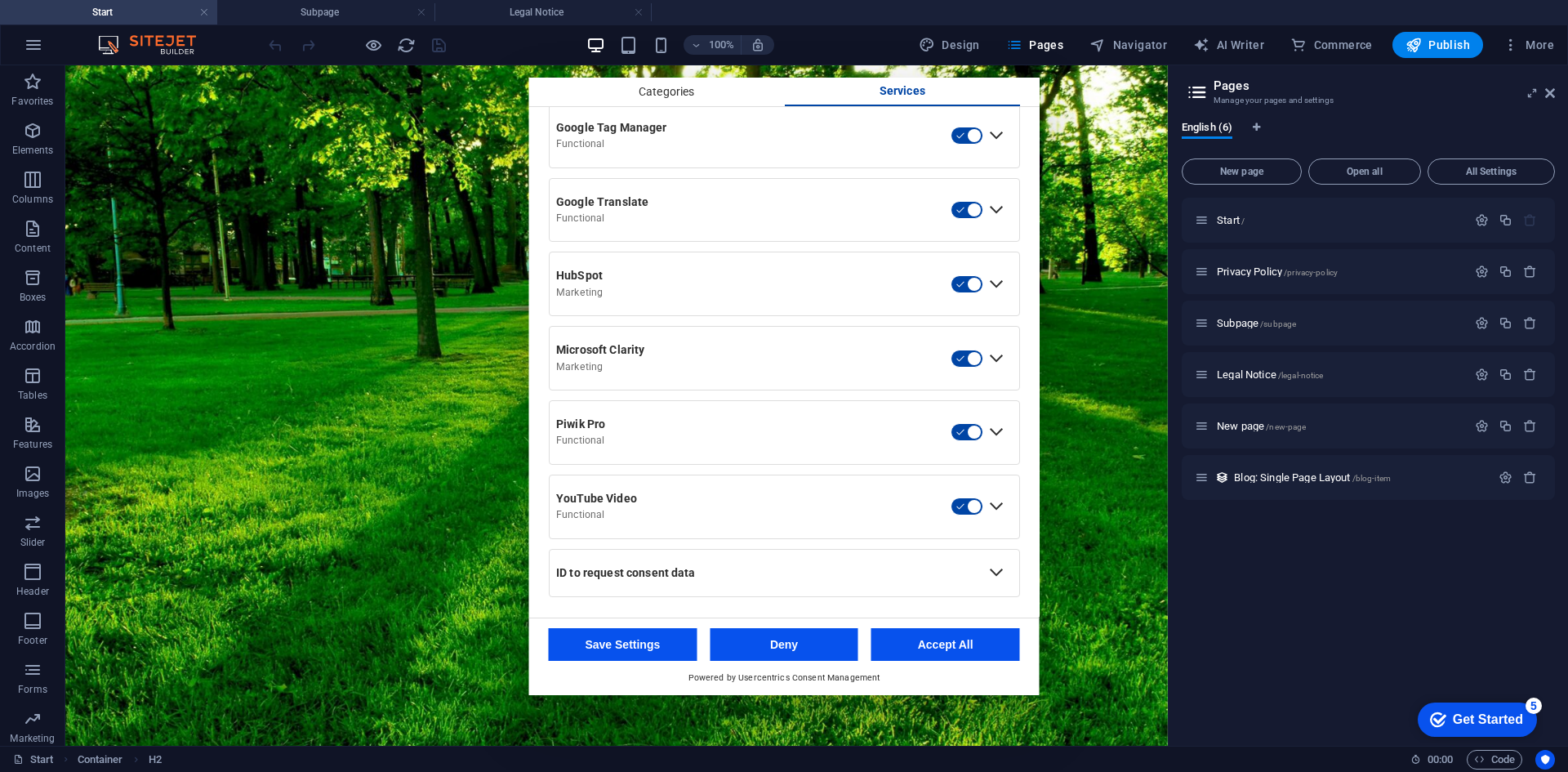
scroll to position [661, 0]
click at [992, 572] on div "Expand ID to request consent data" at bounding box center [996, 573] width 26 height 26
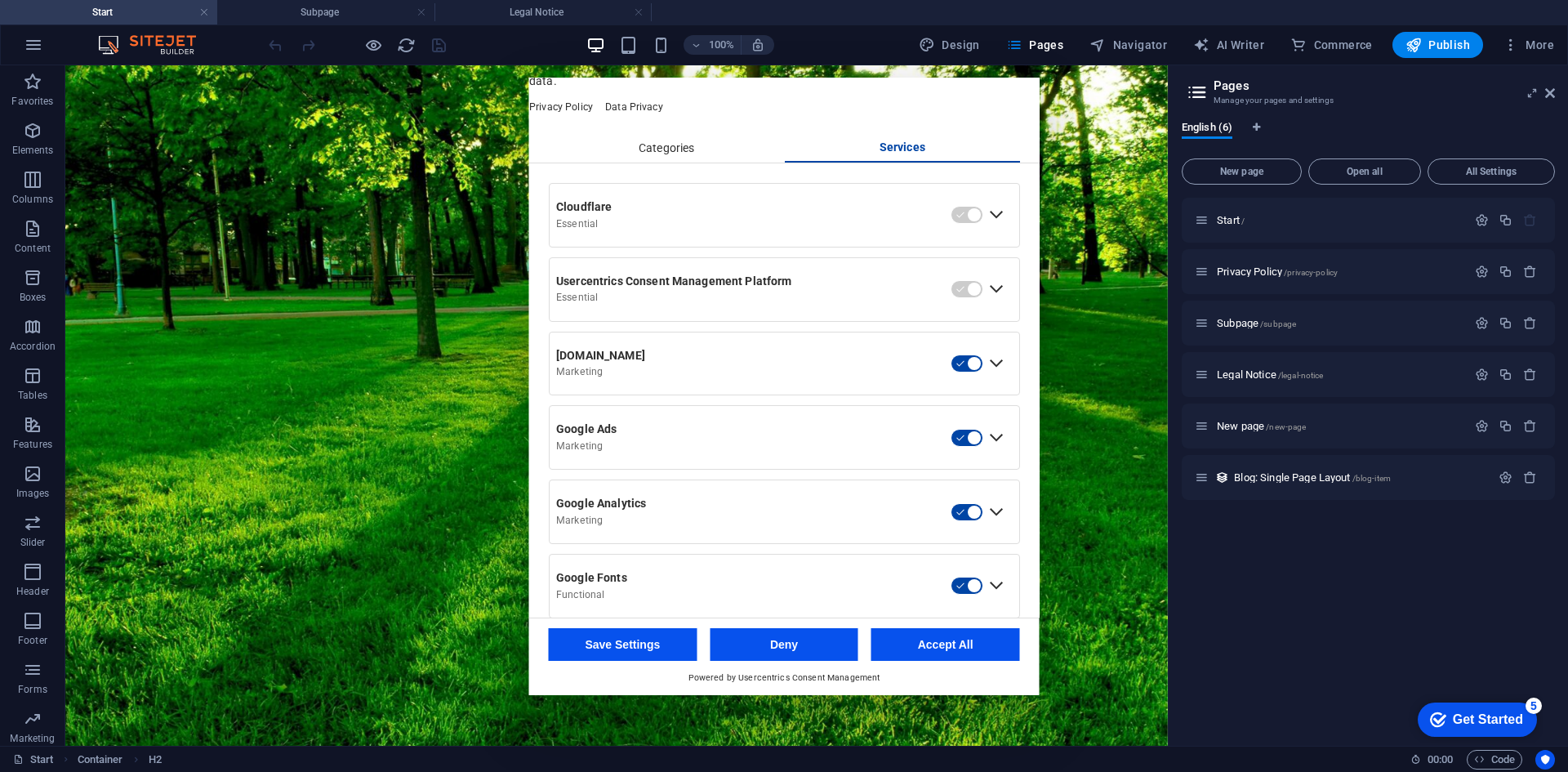
scroll to position [0, 0]
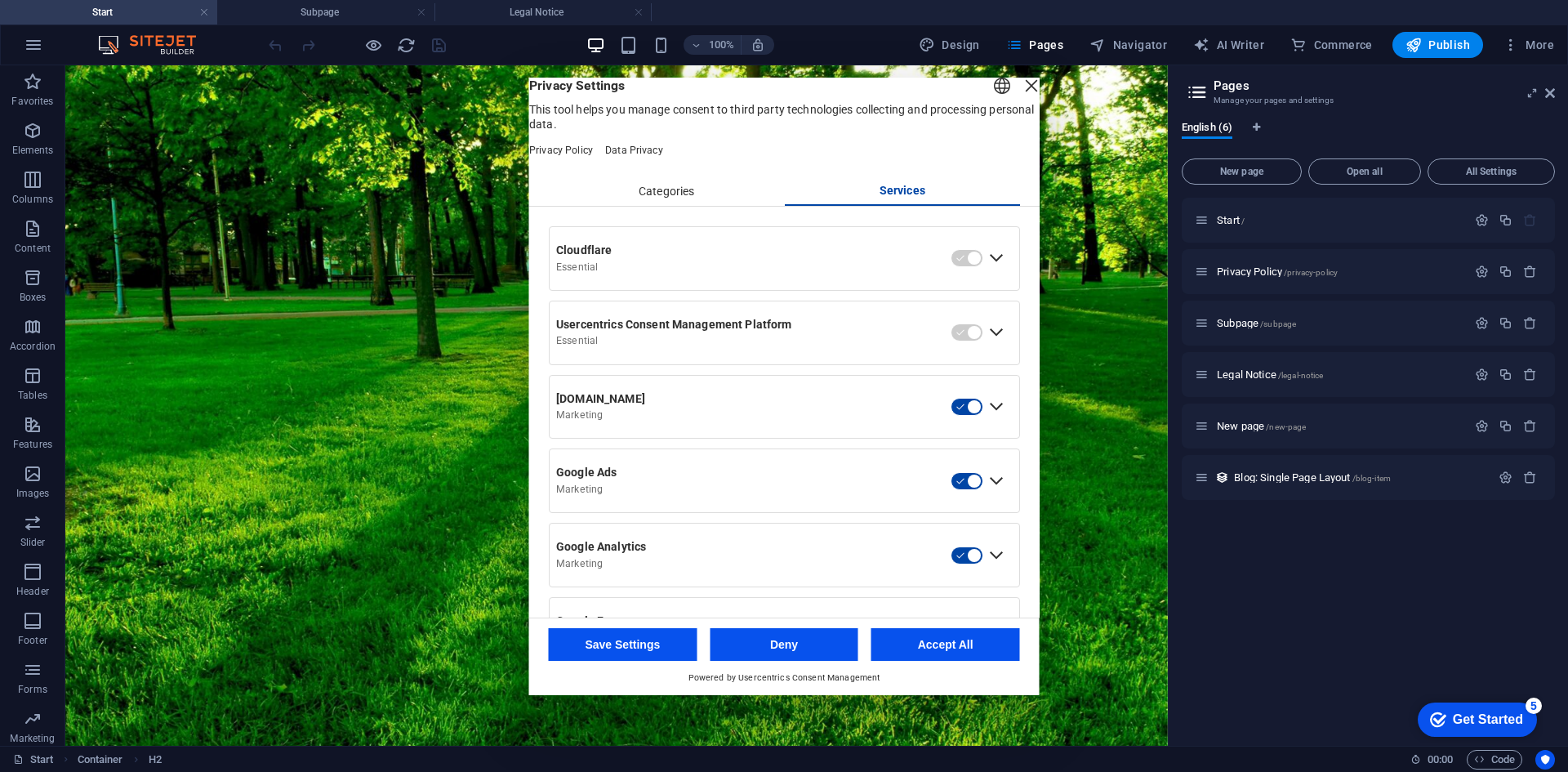
click at [1020, 97] on div "Close Layer" at bounding box center [1031, 86] width 23 height 23
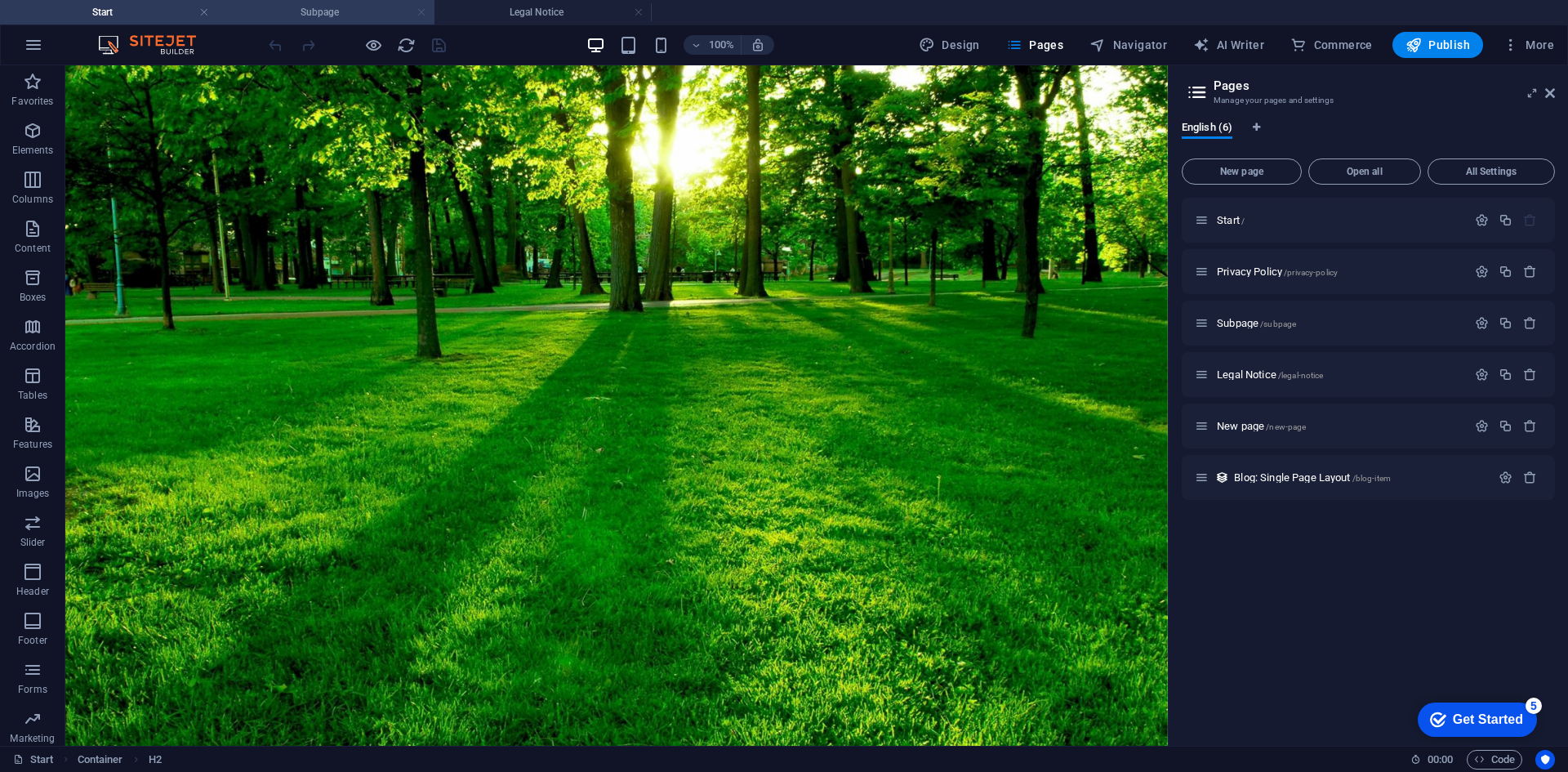
click at [422, 11] on link at bounding box center [421, 12] width 9 height 16
click at [420, 10] on link at bounding box center [421, 12] width 9 height 16
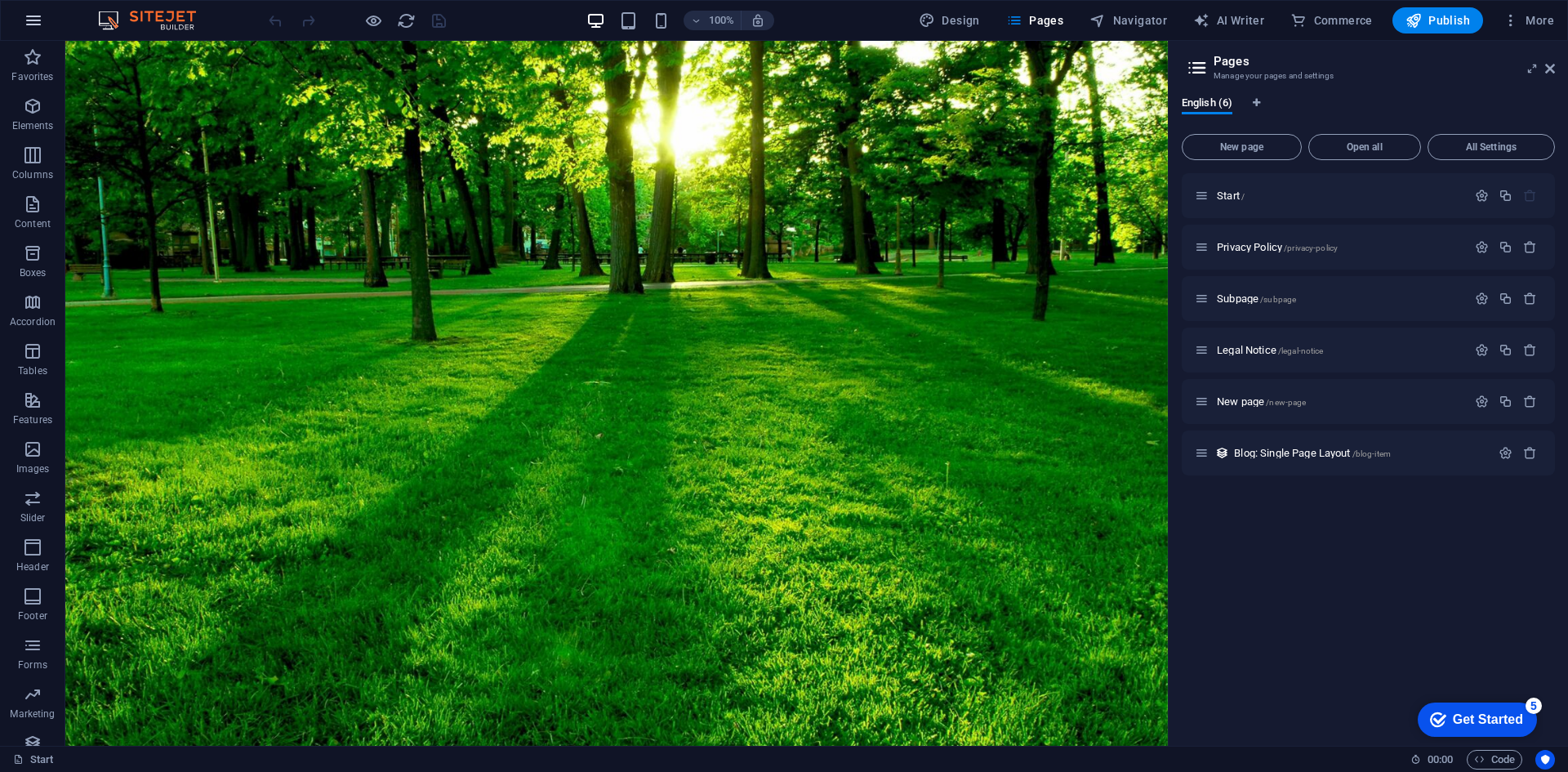
click at [30, 21] on icon "button" at bounding box center [33, 20] width 20 height 20
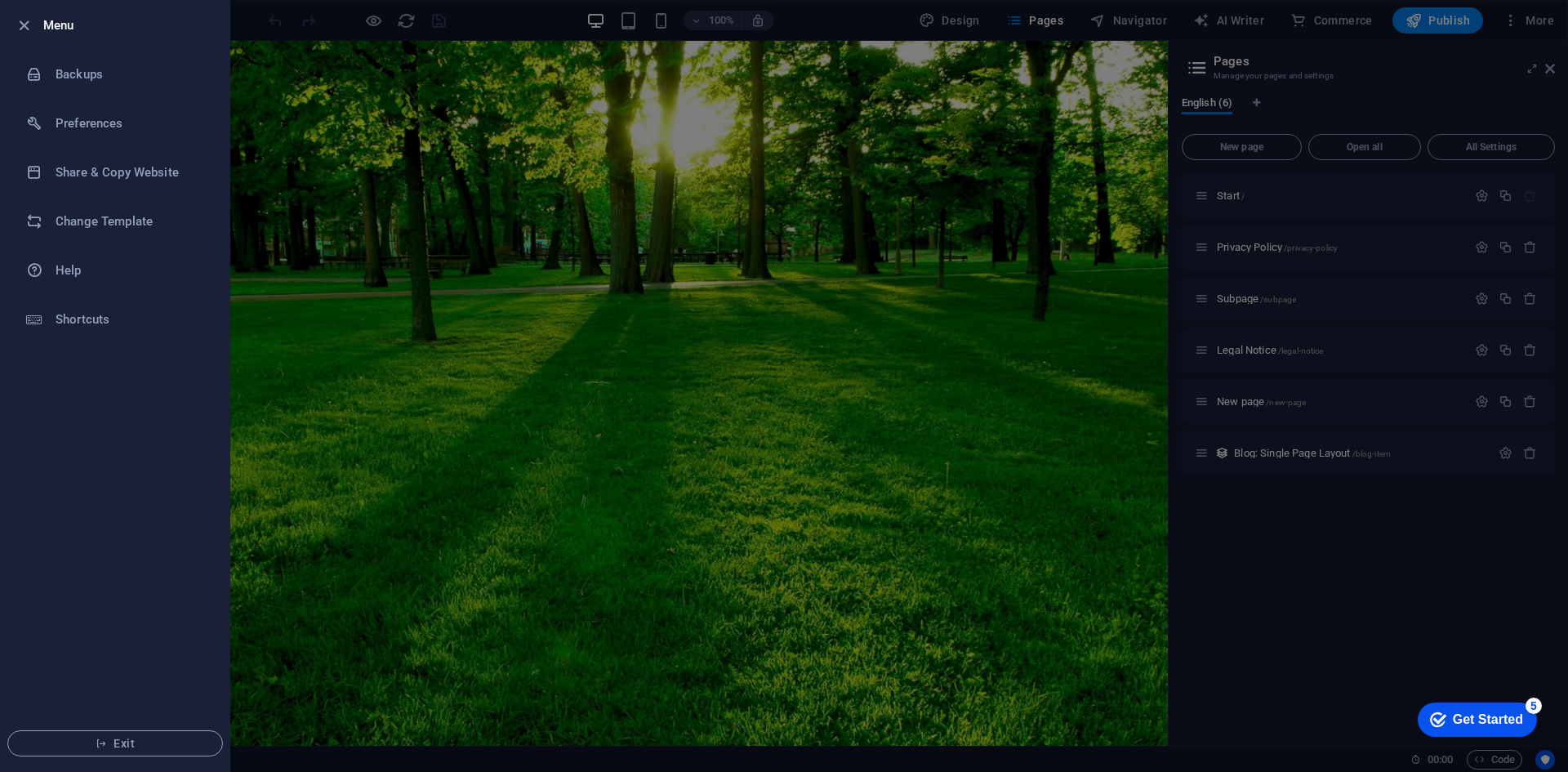
click at [1405, 78] on div at bounding box center [784, 386] width 1568 height 772
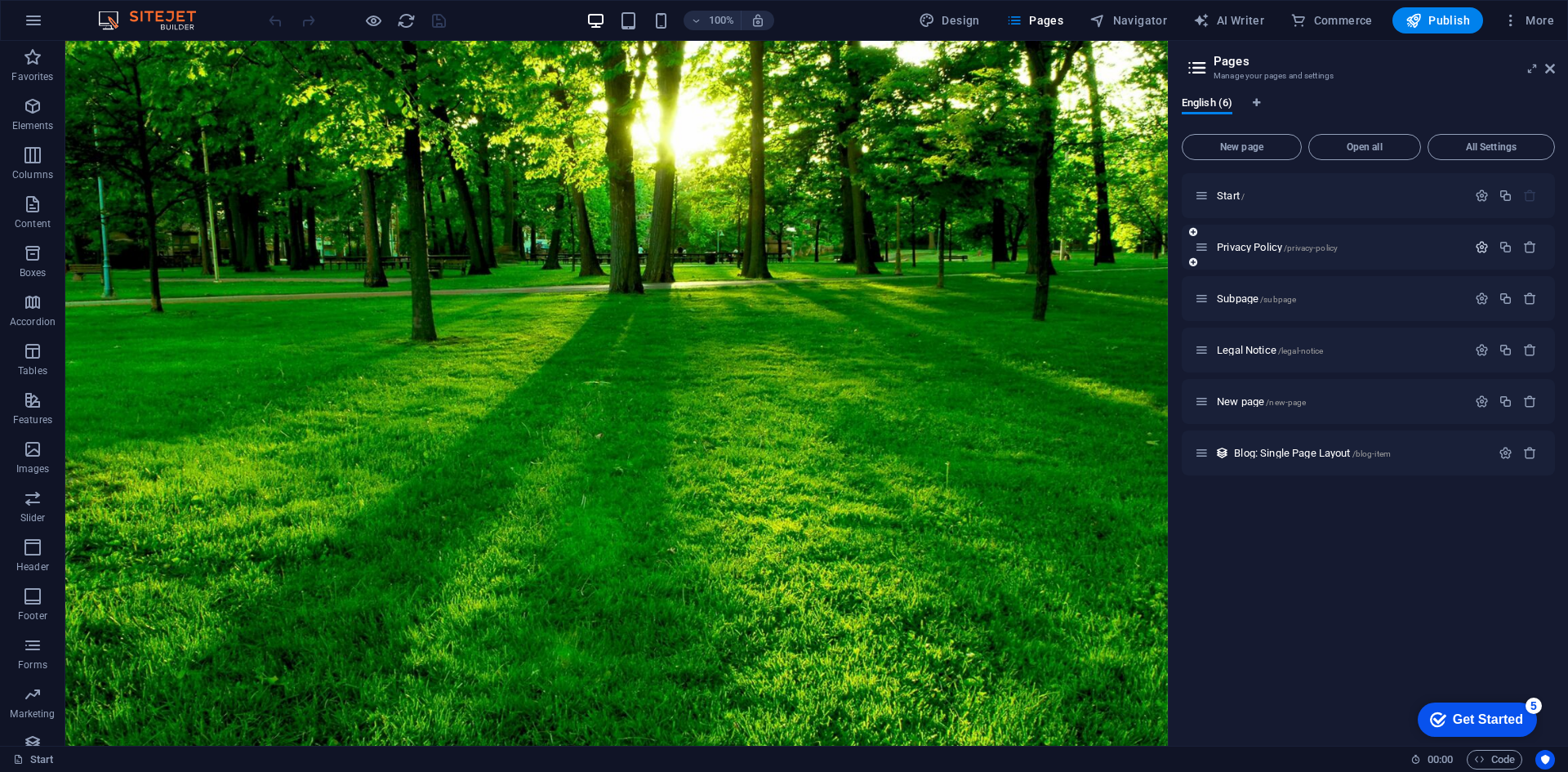
click at [1479, 245] on icon "button" at bounding box center [1482, 246] width 14 height 14
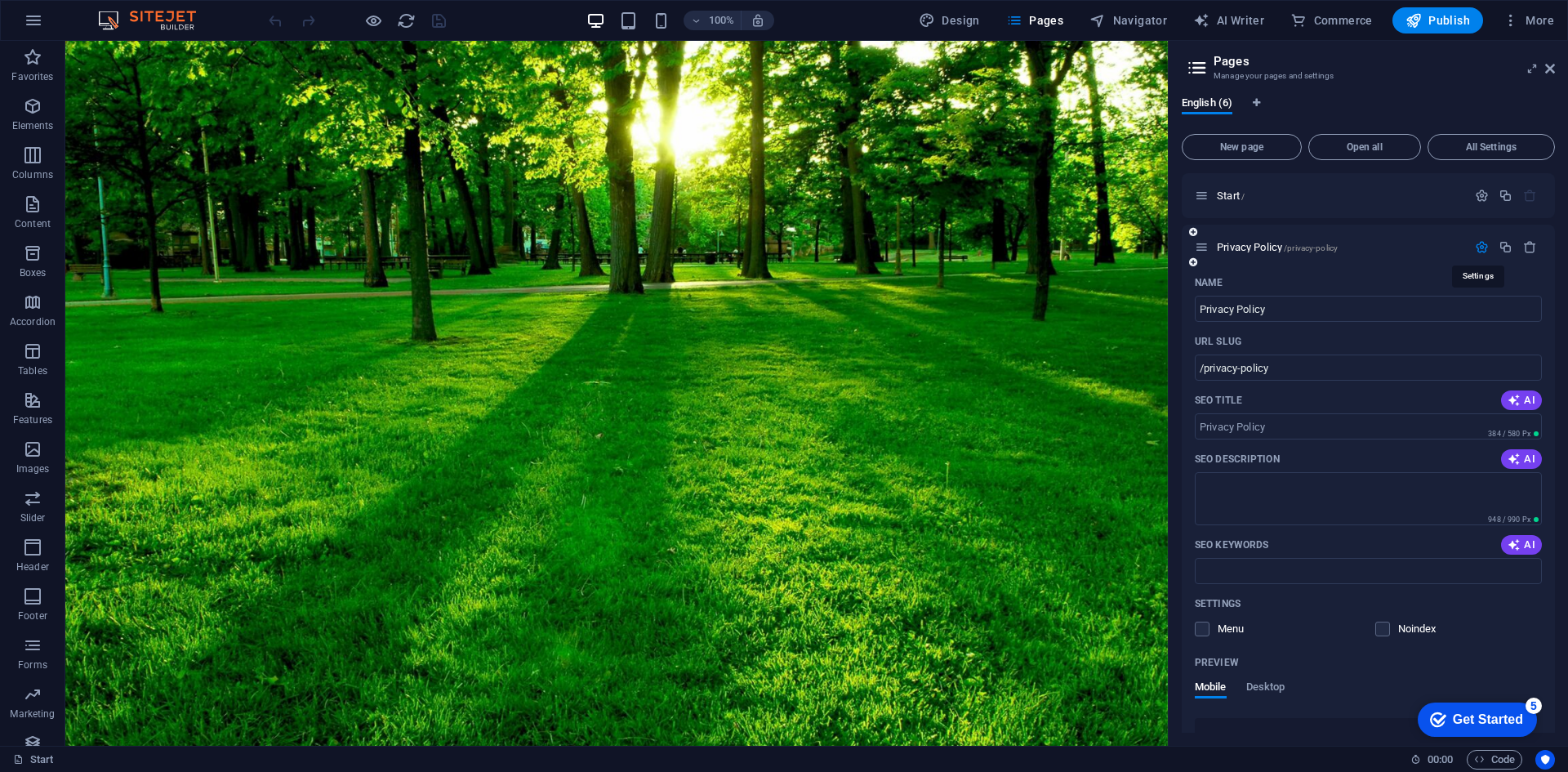
click at [1479, 245] on icon "button" at bounding box center [1482, 246] width 14 height 14
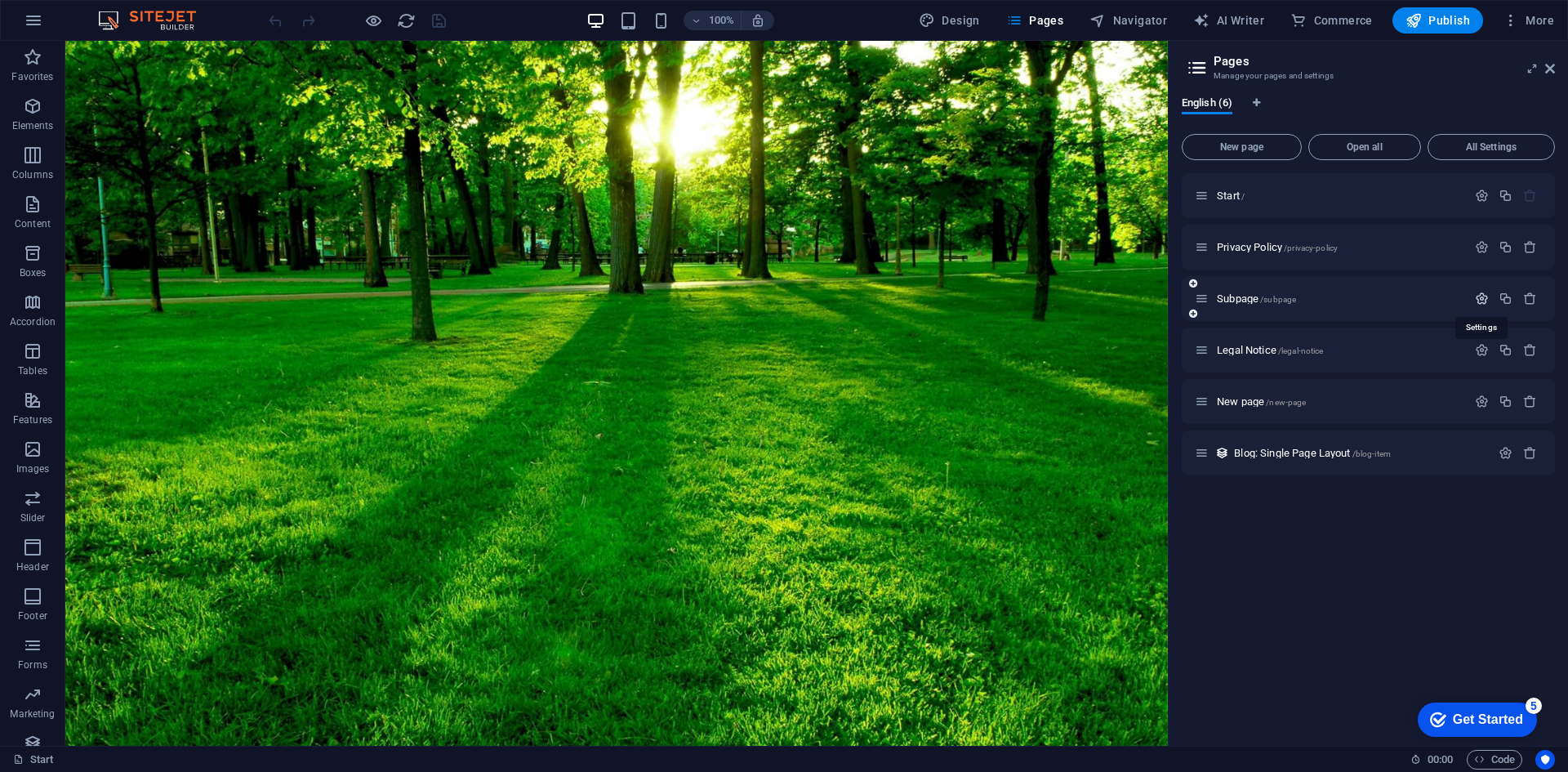
click at [1486, 292] on icon "button" at bounding box center [1482, 298] width 14 height 14
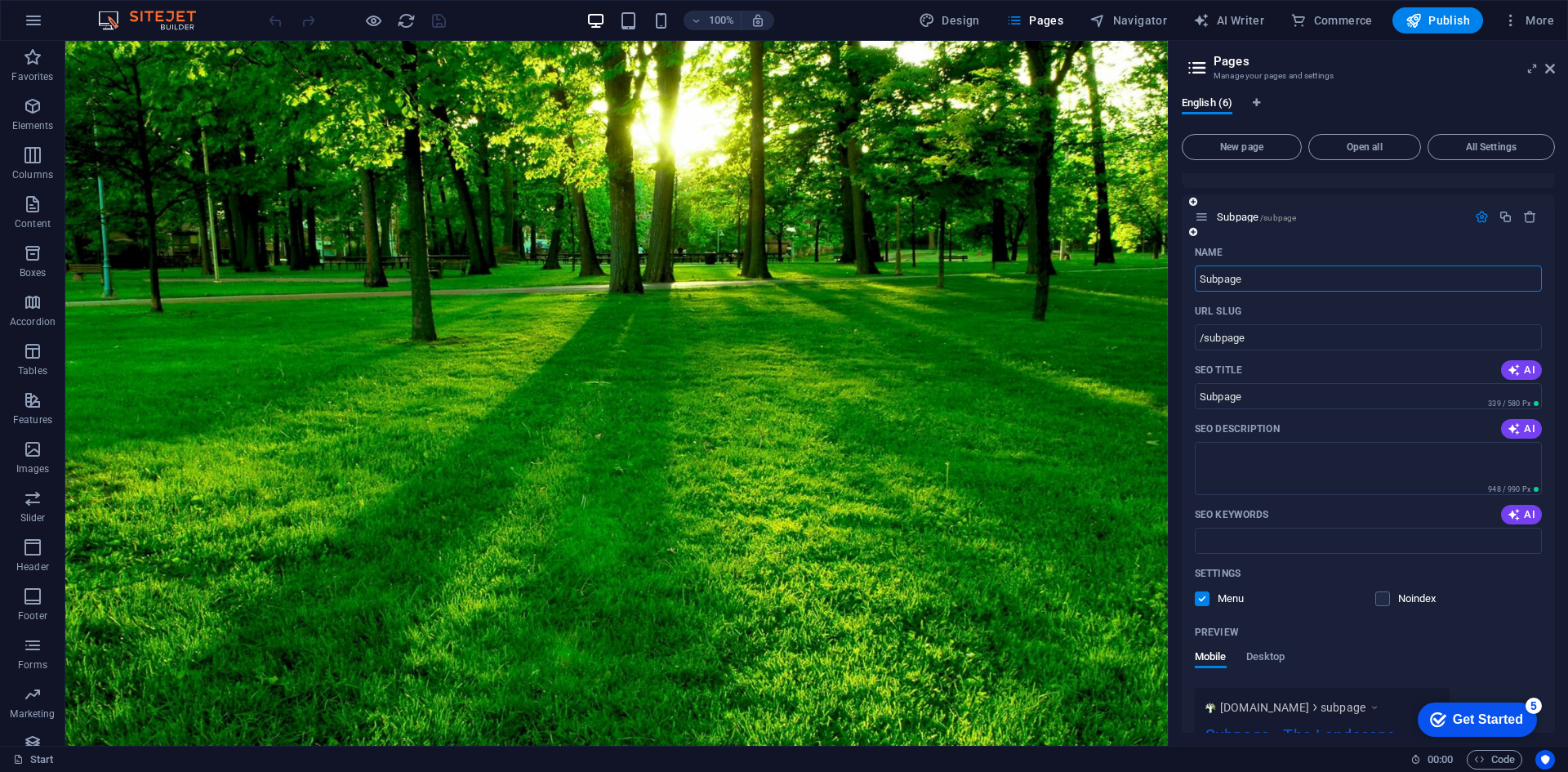
scroll to position [164, 0]
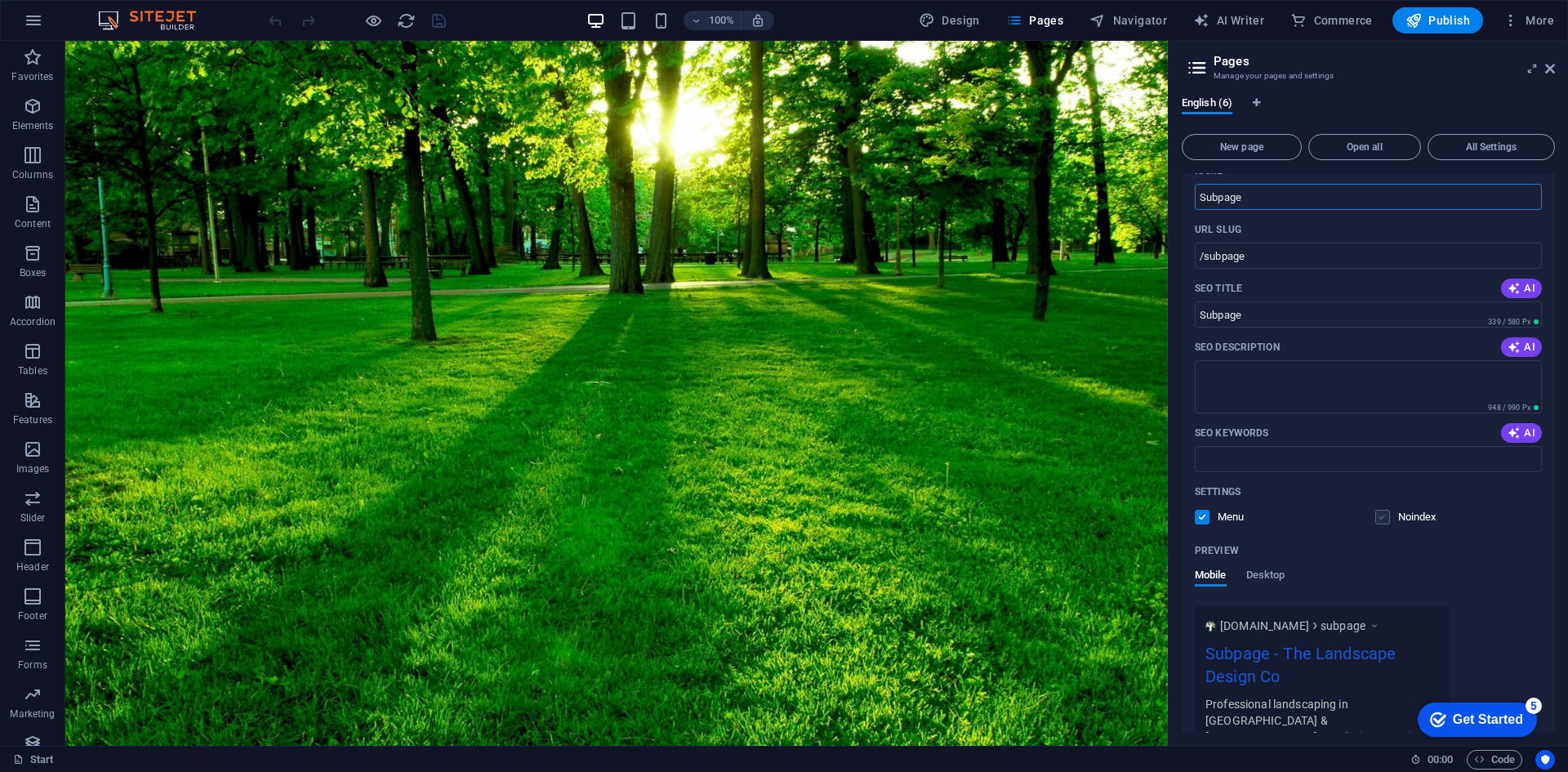
click at [1382, 521] on label at bounding box center [1383, 517] width 15 height 15
click at [0, 0] on input "checkbox" at bounding box center [0, 0] width 0 height 0
click at [1198, 519] on label at bounding box center [1202, 517] width 15 height 15
click at [0, 0] on input "checkbox" at bounding box center [0, 0] width 0 height 0
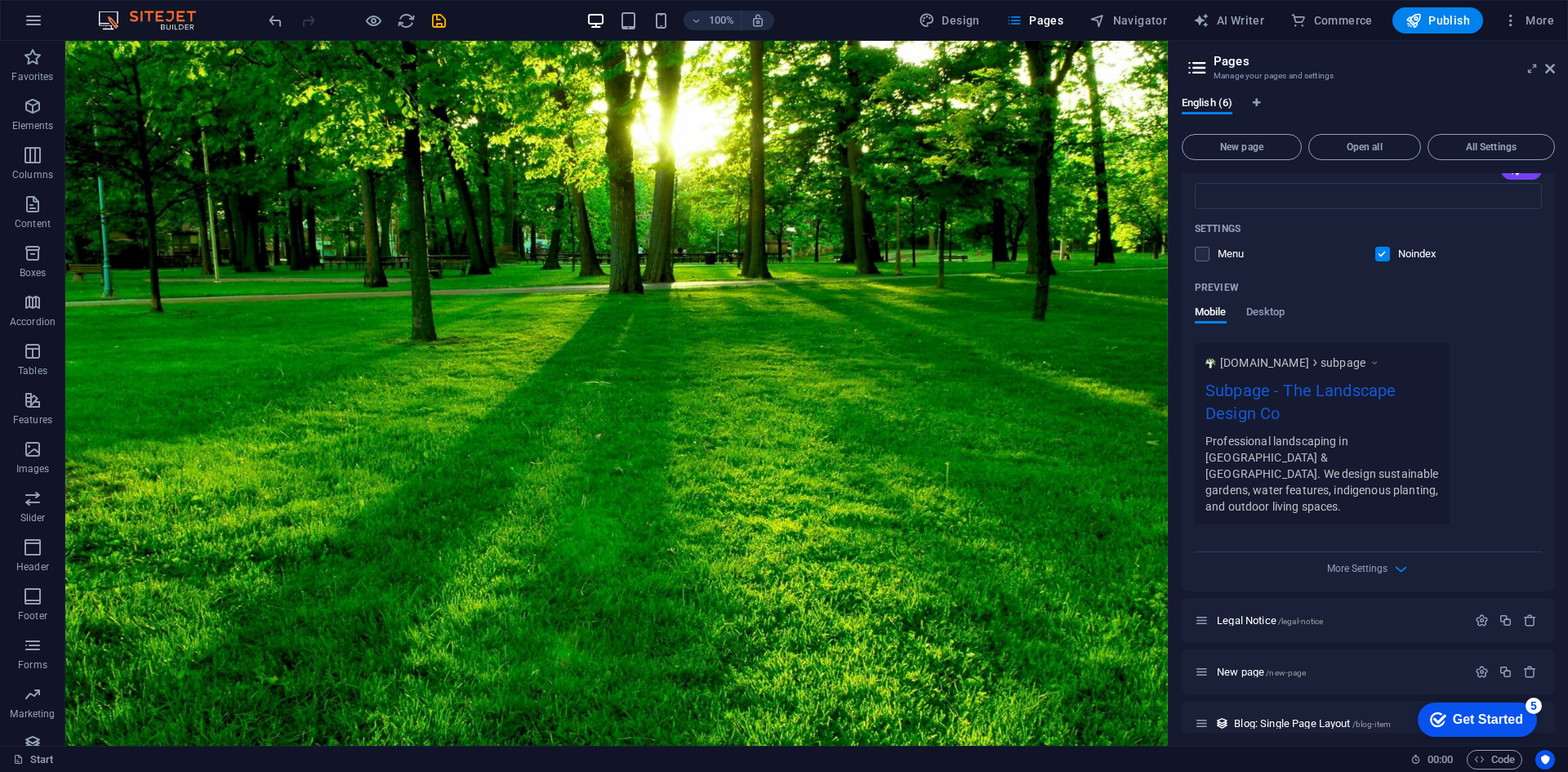
scroll to position [430, 0]
click at [1435, 612] on p "Legal Notice /legal-notice" at bounding box center [1339, 617] width 245 height 10
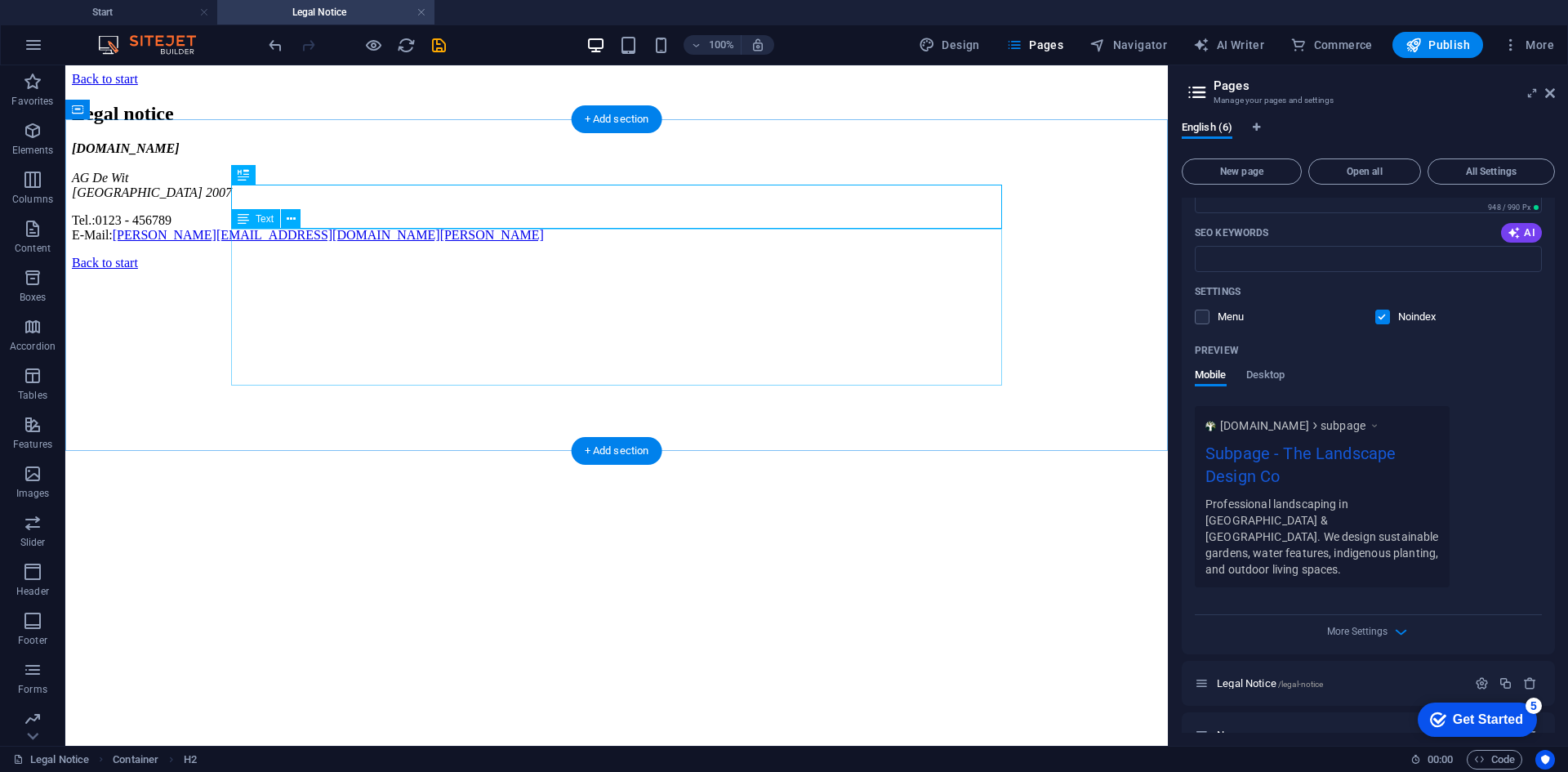
scroll to position [0, 0]
click at [420, 9] on link at bounding box center [421, 12] width 9 height 16
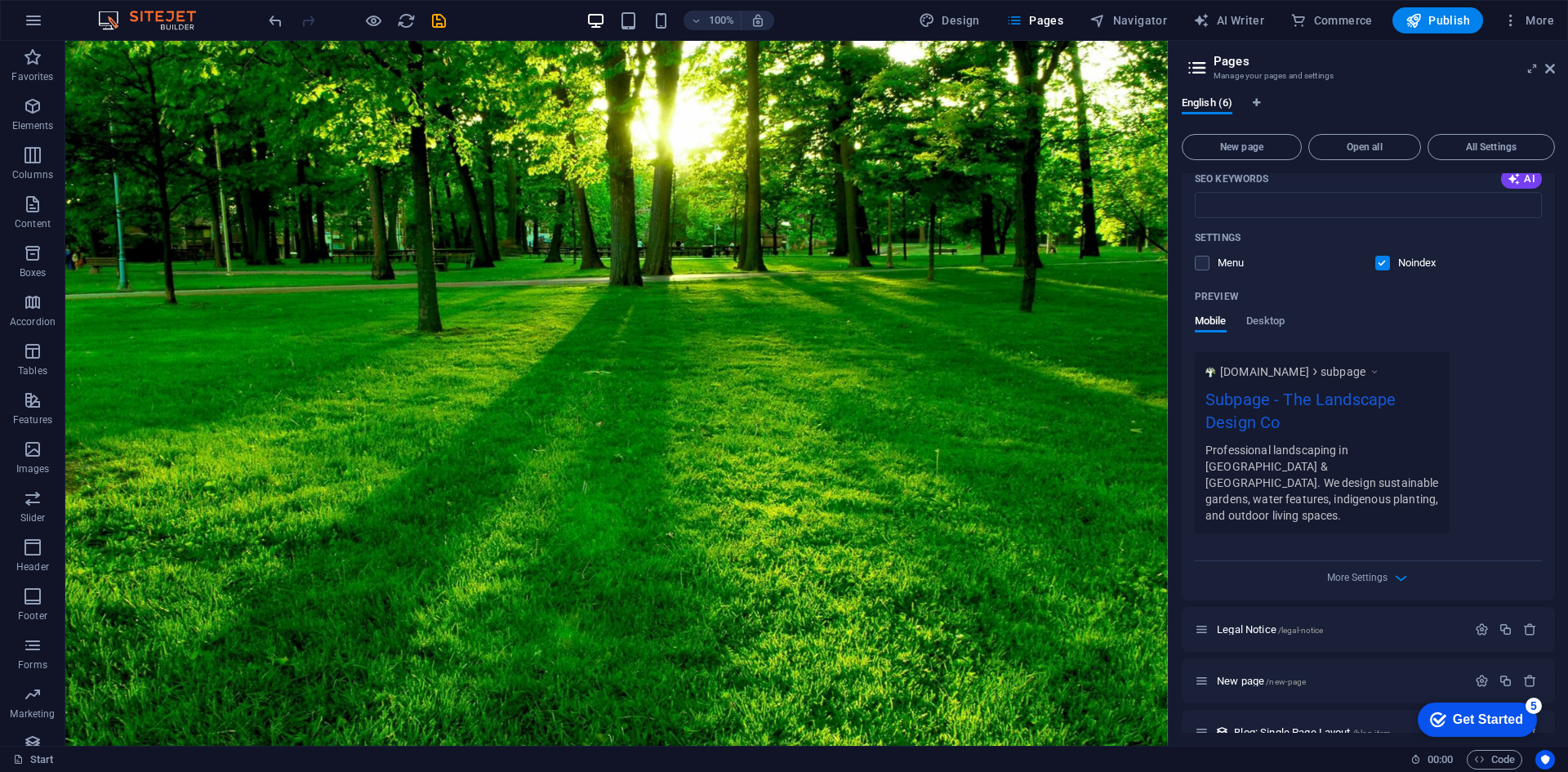
scroll to position [430, 0]
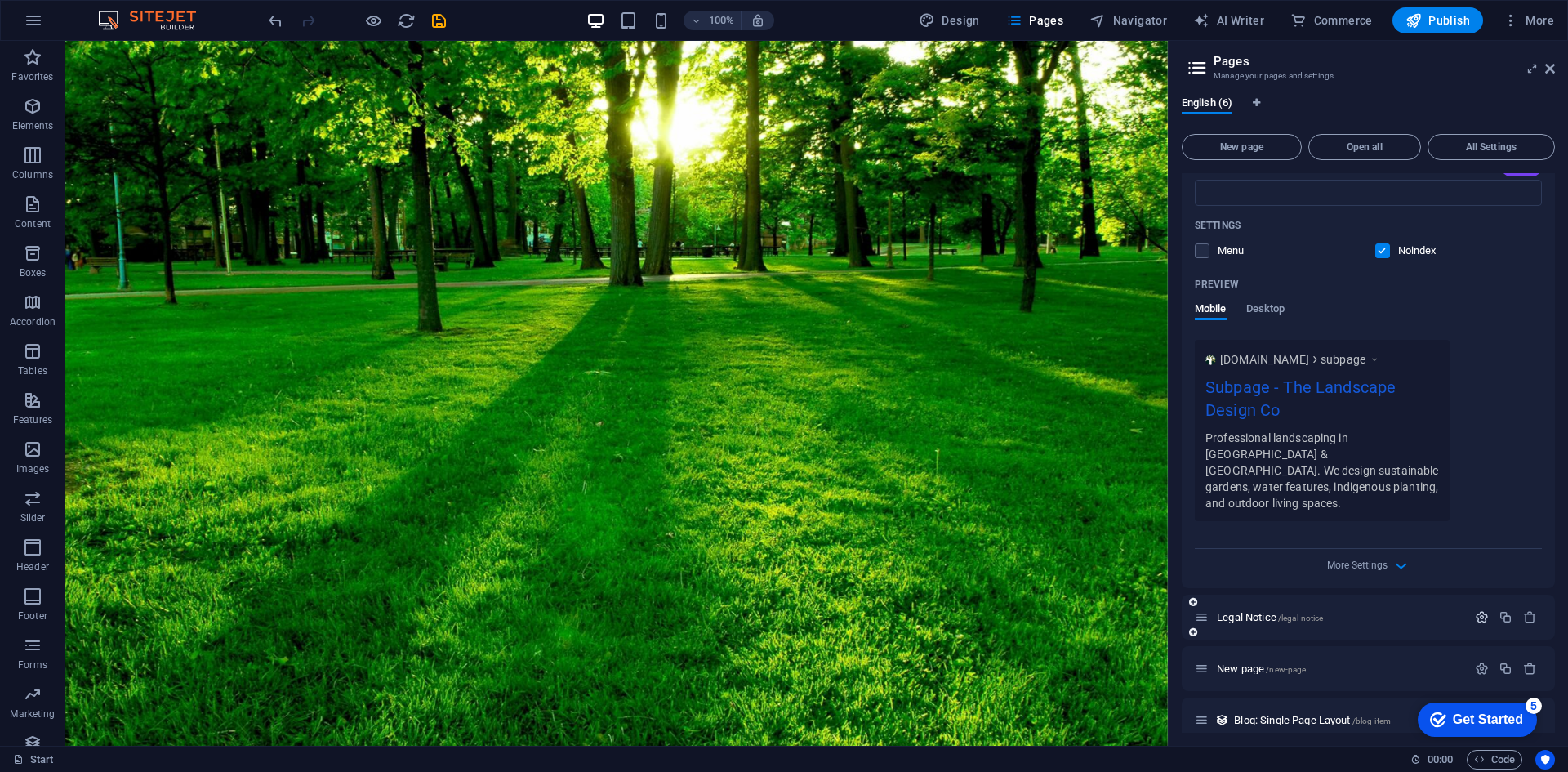
click at [1480, 610] on icon "button" at bounding box center [1482, 617] width 14 height 14
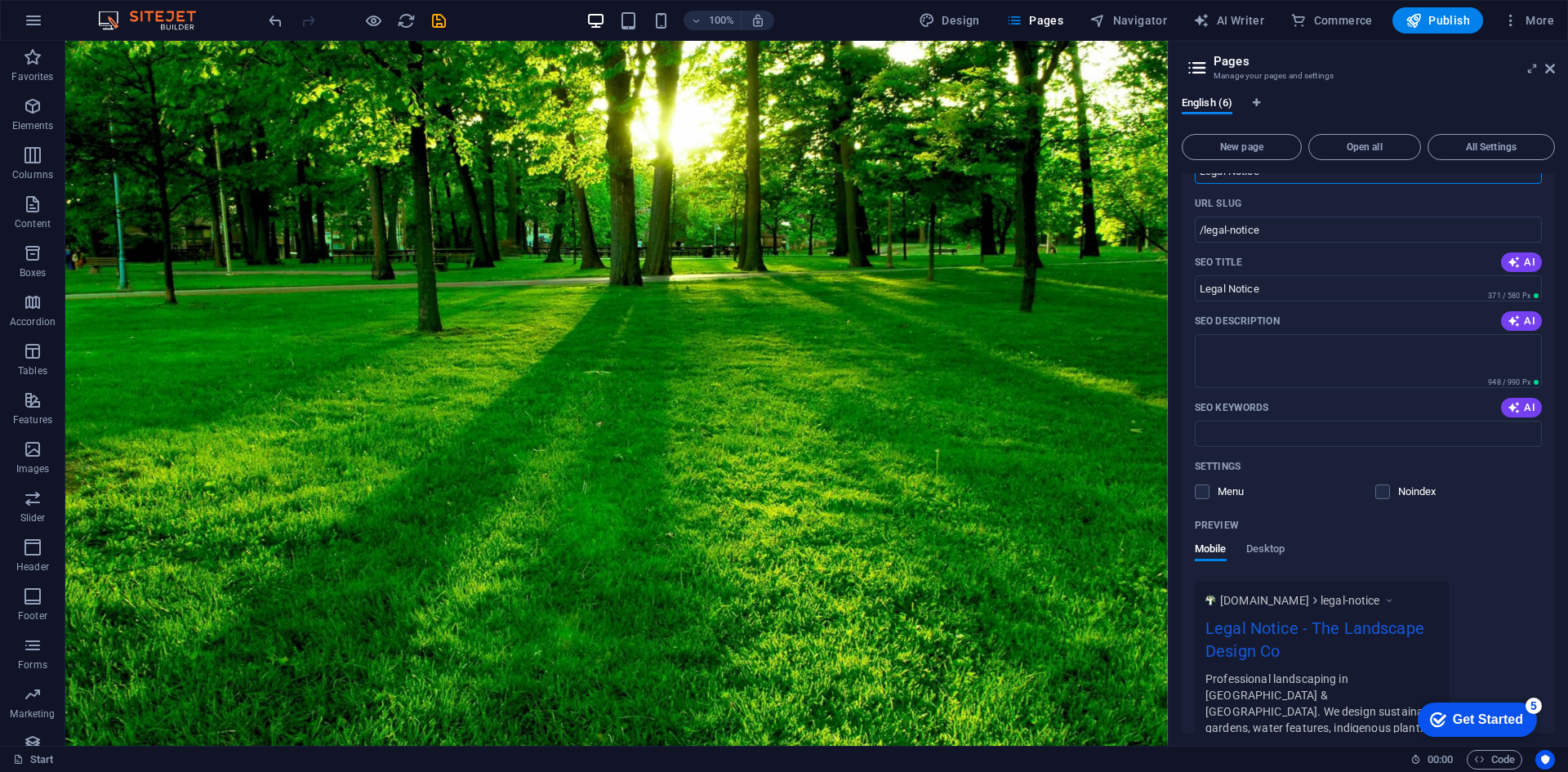
scroll to position [1083, 0]
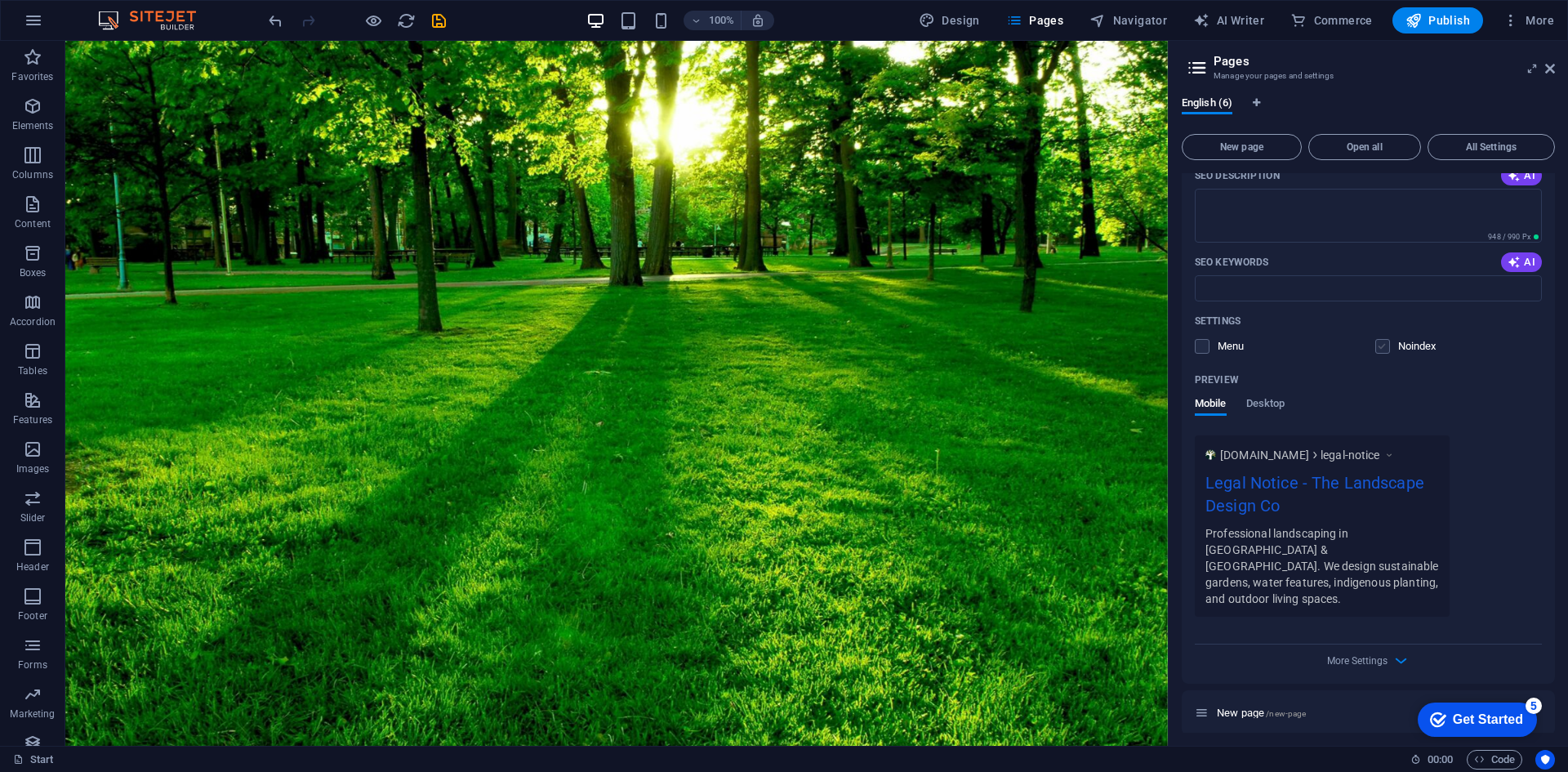
click at [1386, 339] on label at bounding box center [1383, 346] width 15 height 15
click at [0, 0] on input "checkbox" at bounding box center [0, 0] width 0 height 0
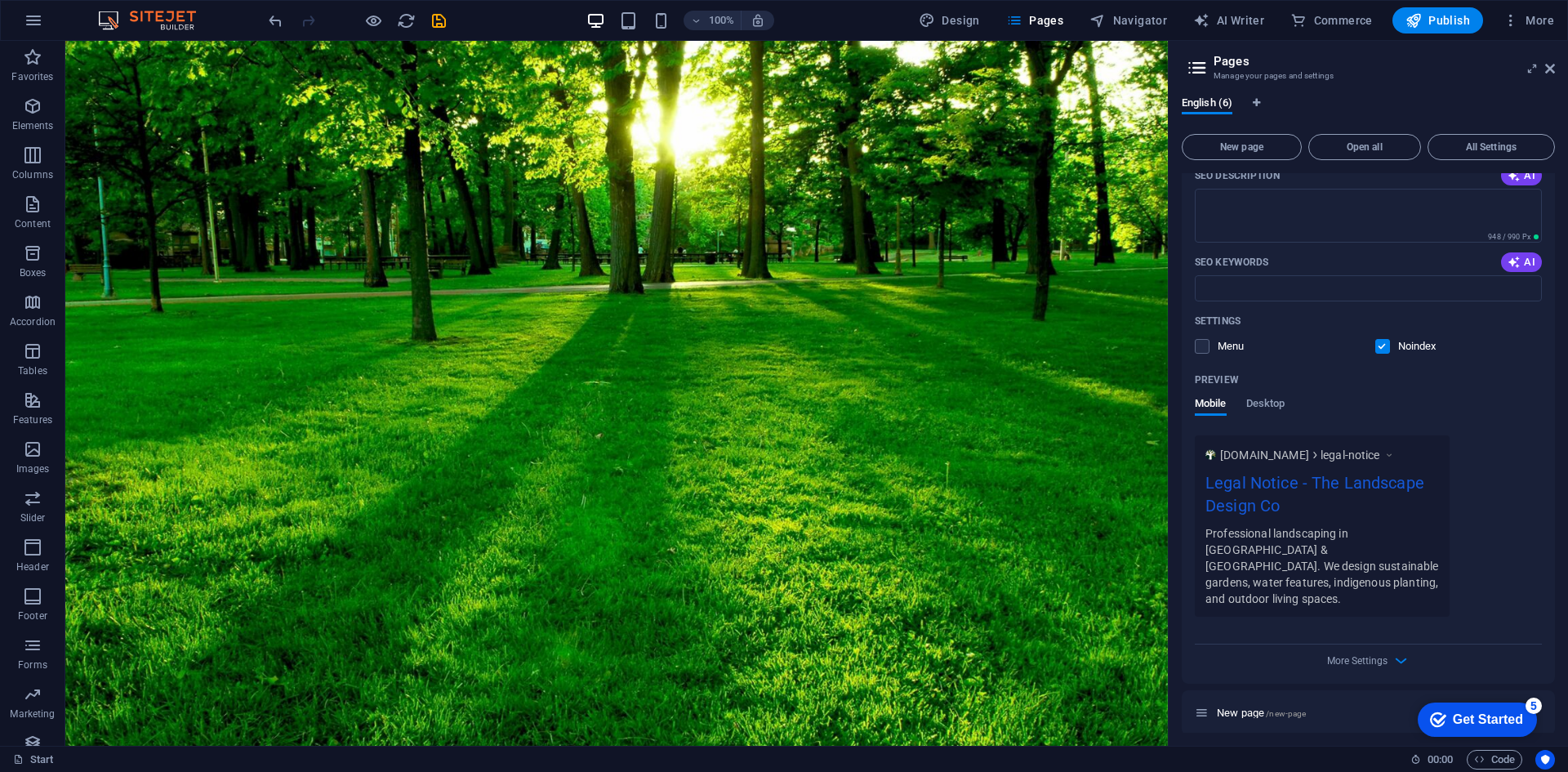
scroll to position [1111, 0]
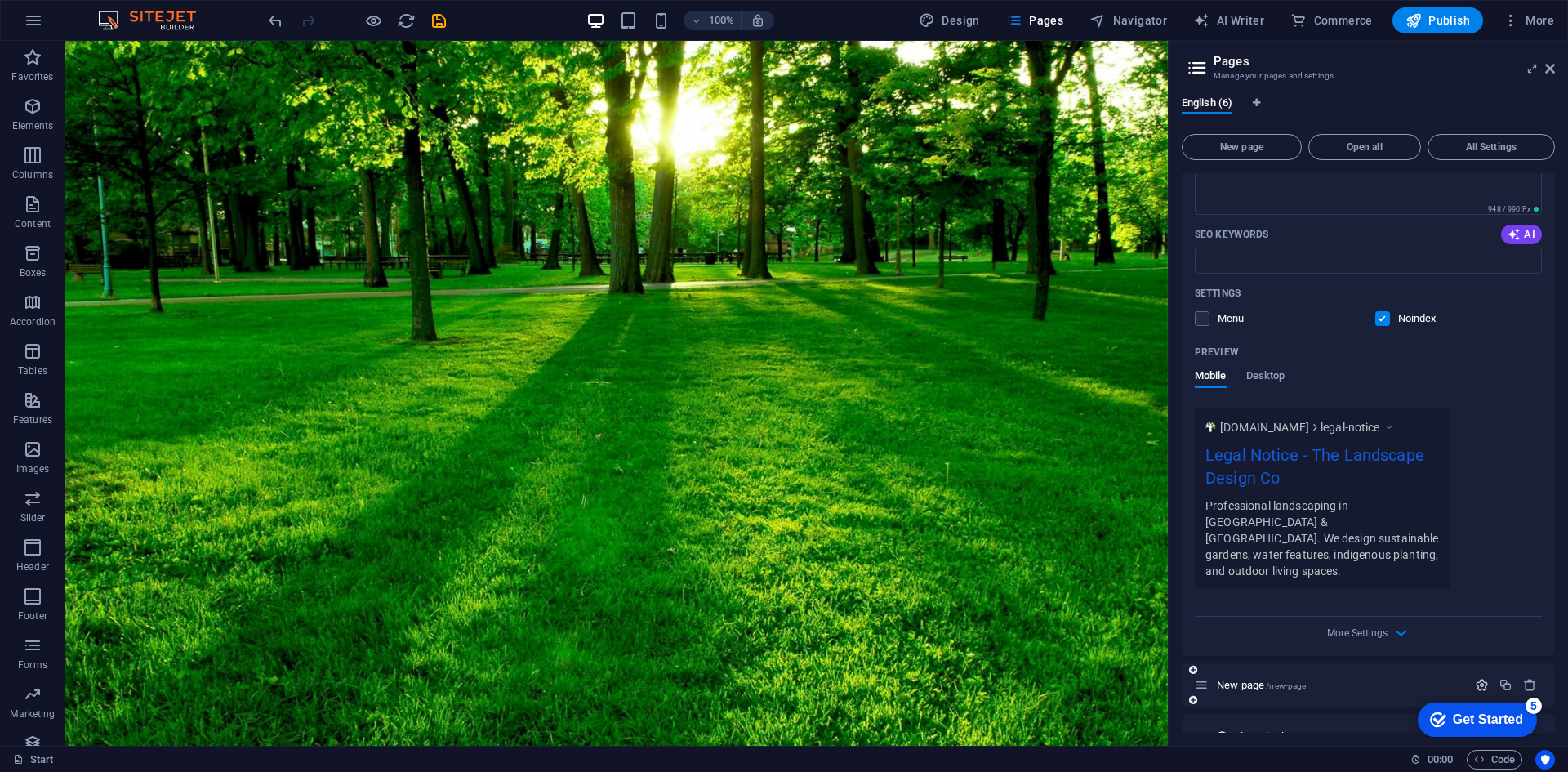
click at [1476, 678] on icon "button" at bounding box center [1482, 685] width 14 height 14
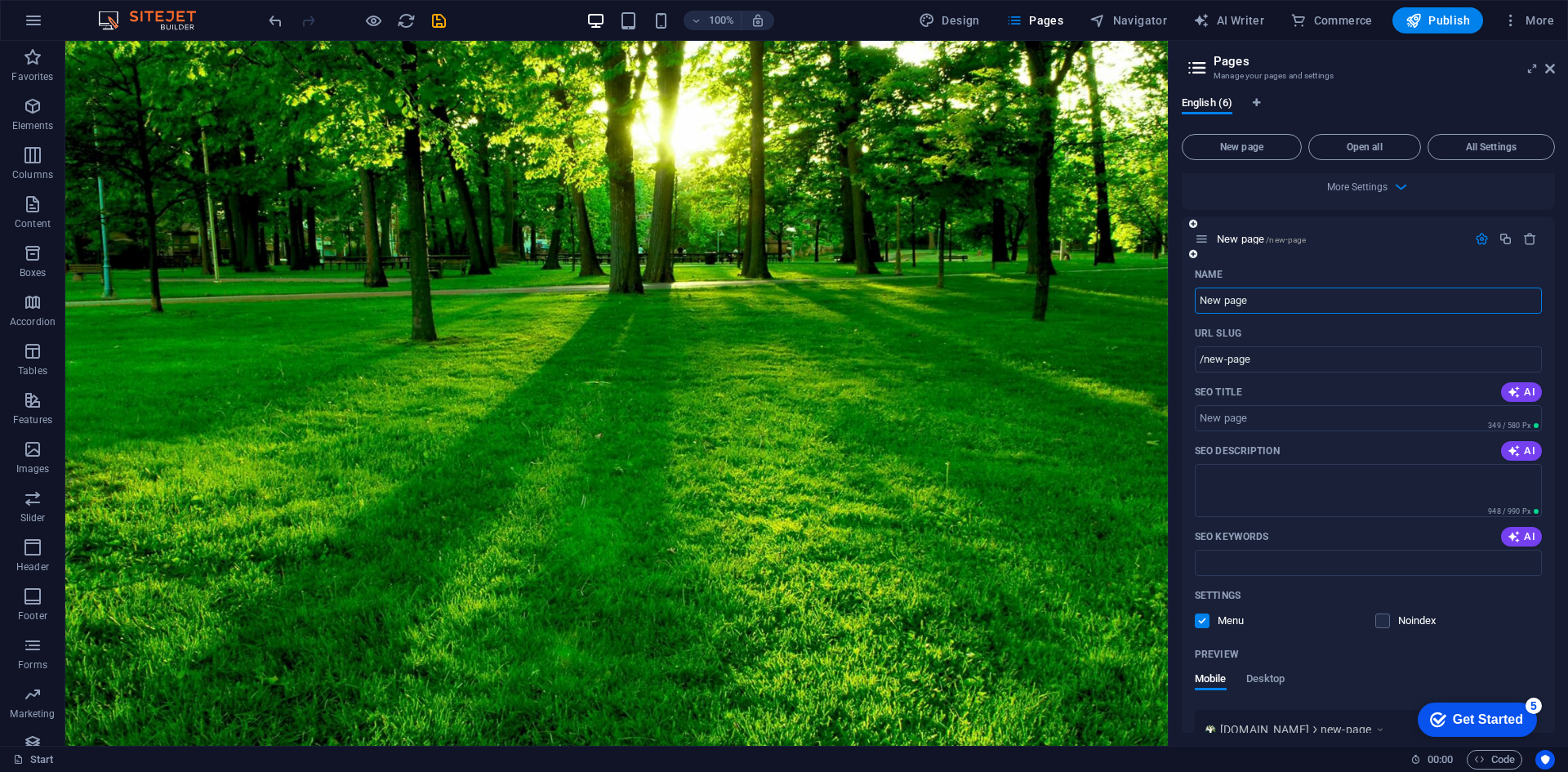
scroll to position [1682, 0]
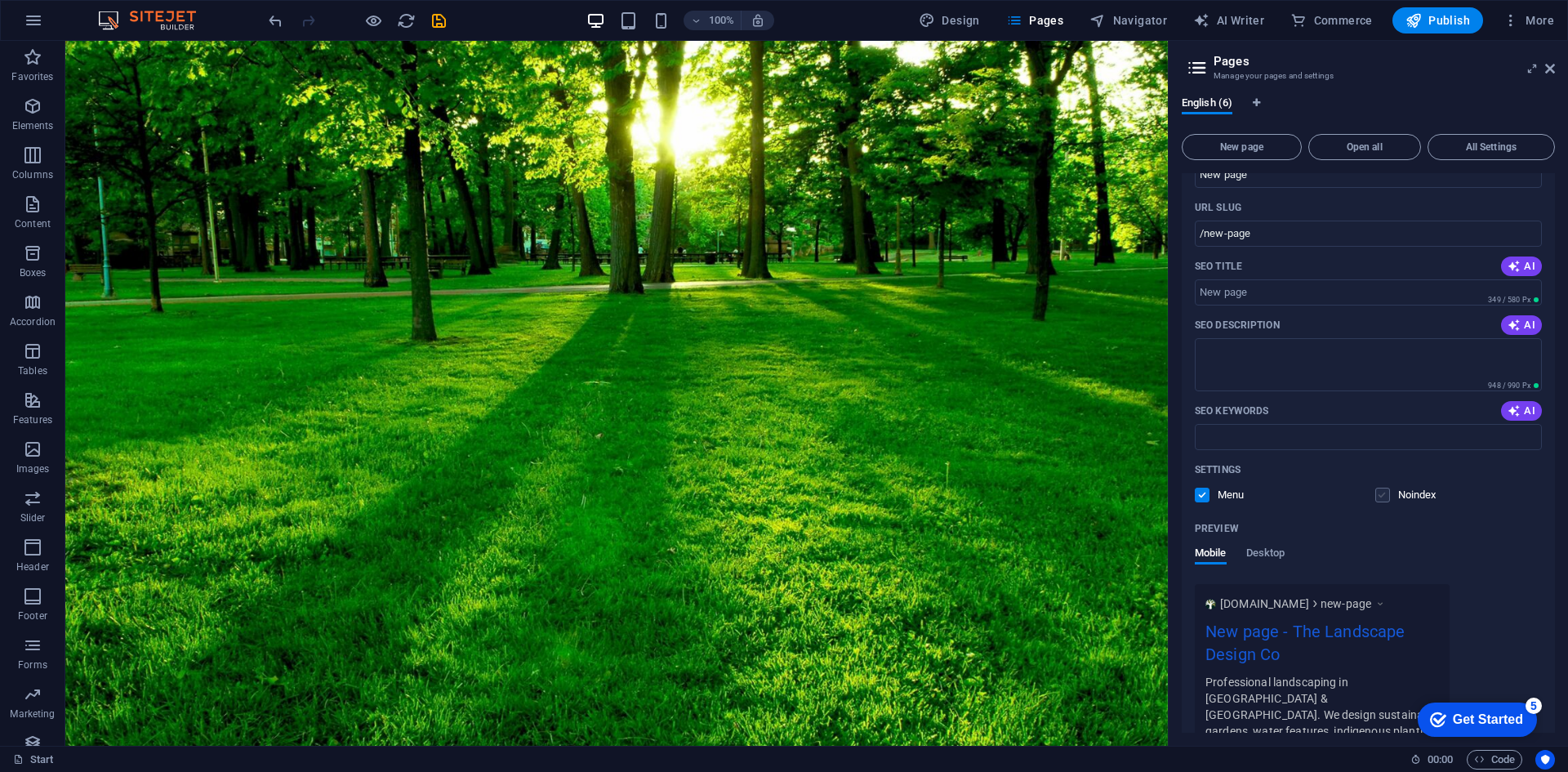
click at [1385, 488] on label at bounding box center [1383, 496] width 15 height 15
click at [0, 0] on input "checkbox" at bounding box center [0, 0] width 0 height 0
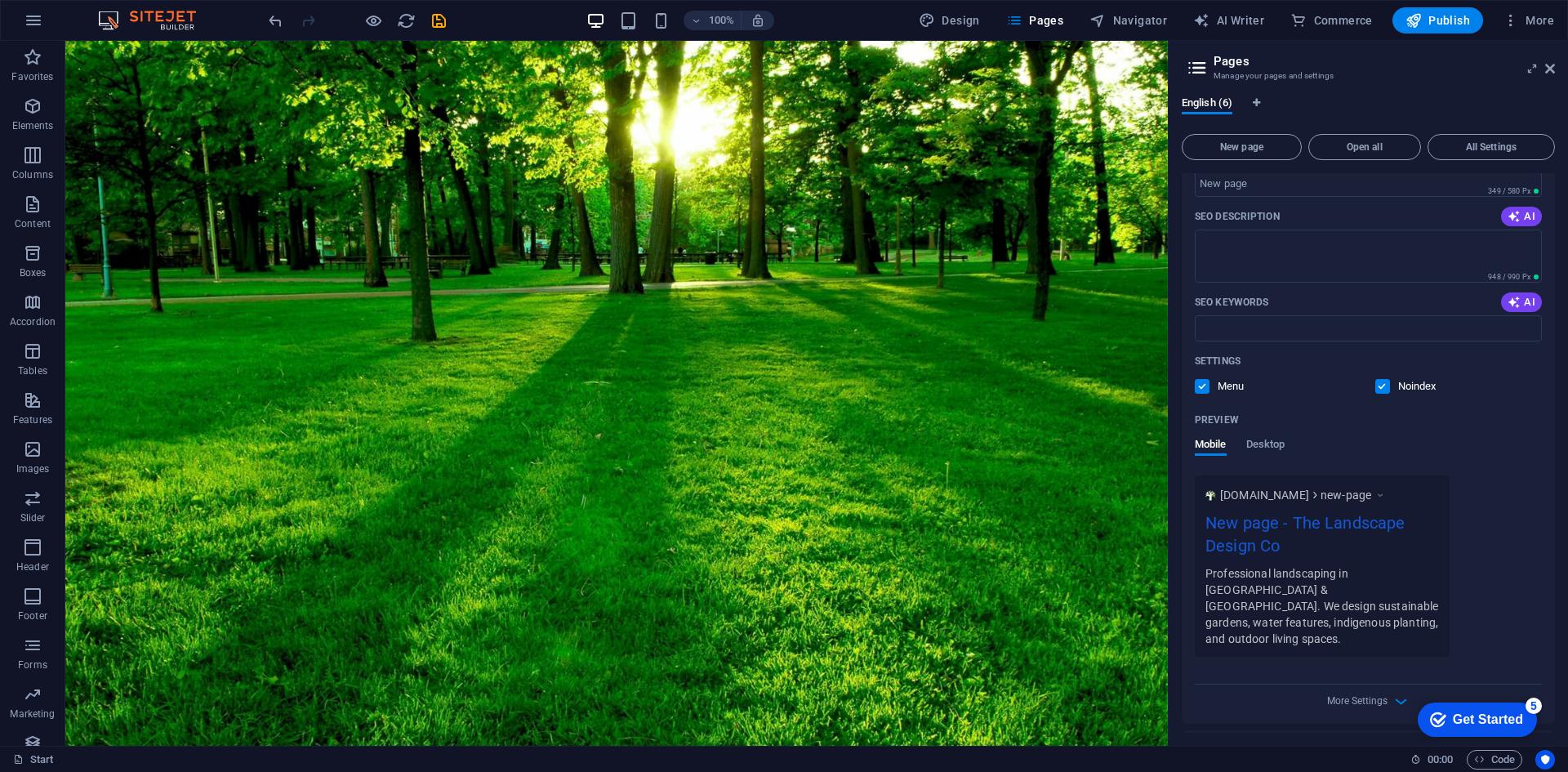
click div "checkmark Get Started 5 First Steps in the Editor Let's guide you through the t…"
click at [1502, 730] on div "Blog: Single Page Layout /blog-item" at bounding box center [1368, 752] width 373 height 45
click at [1506, 713] on div "Get Started" at bounding box center [1487, 719] width 71 height 15
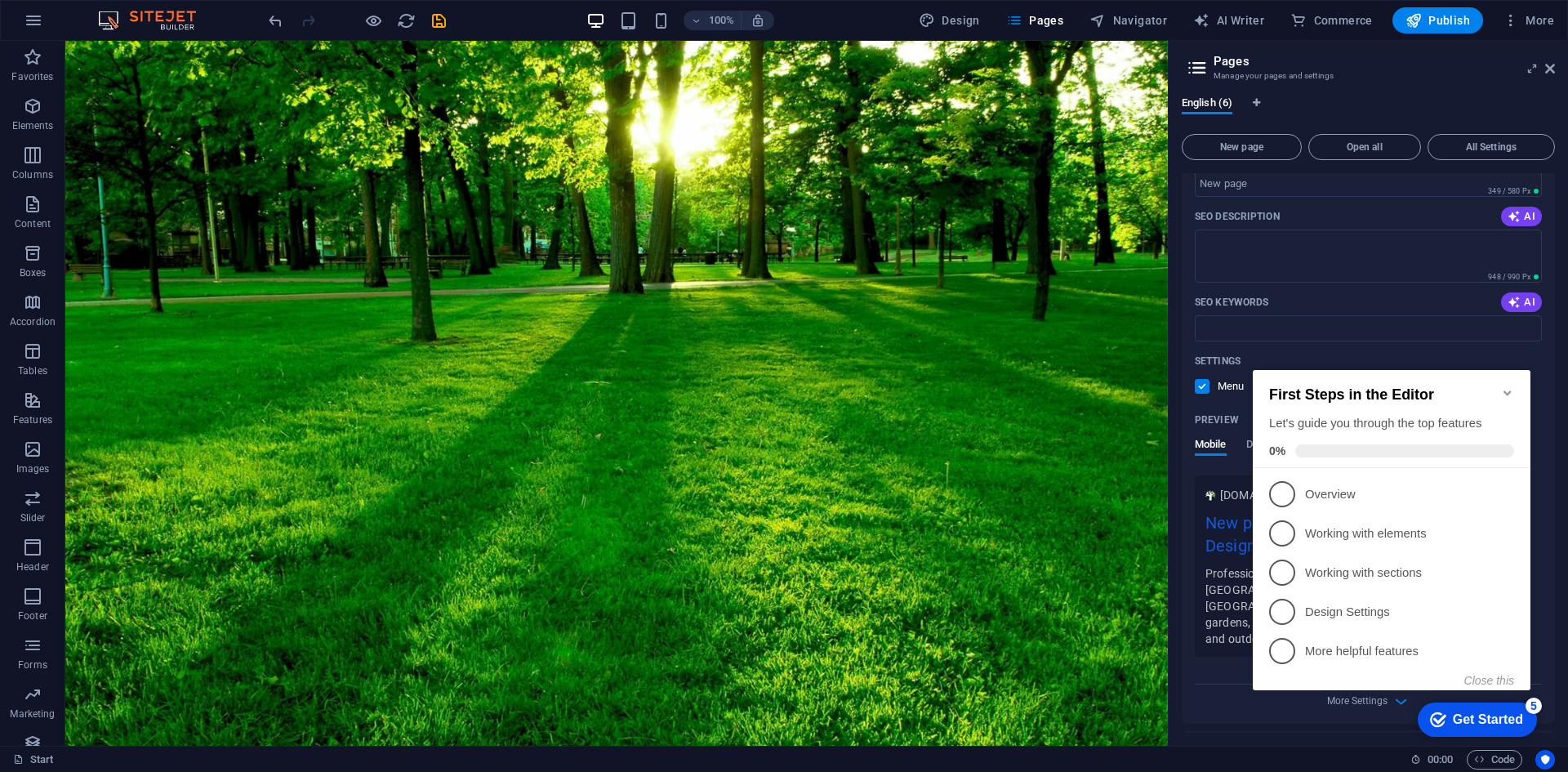
click at [1504, 386] on icon "Minimize checklist" at bounding box center [1507, 393] width 13 height 13
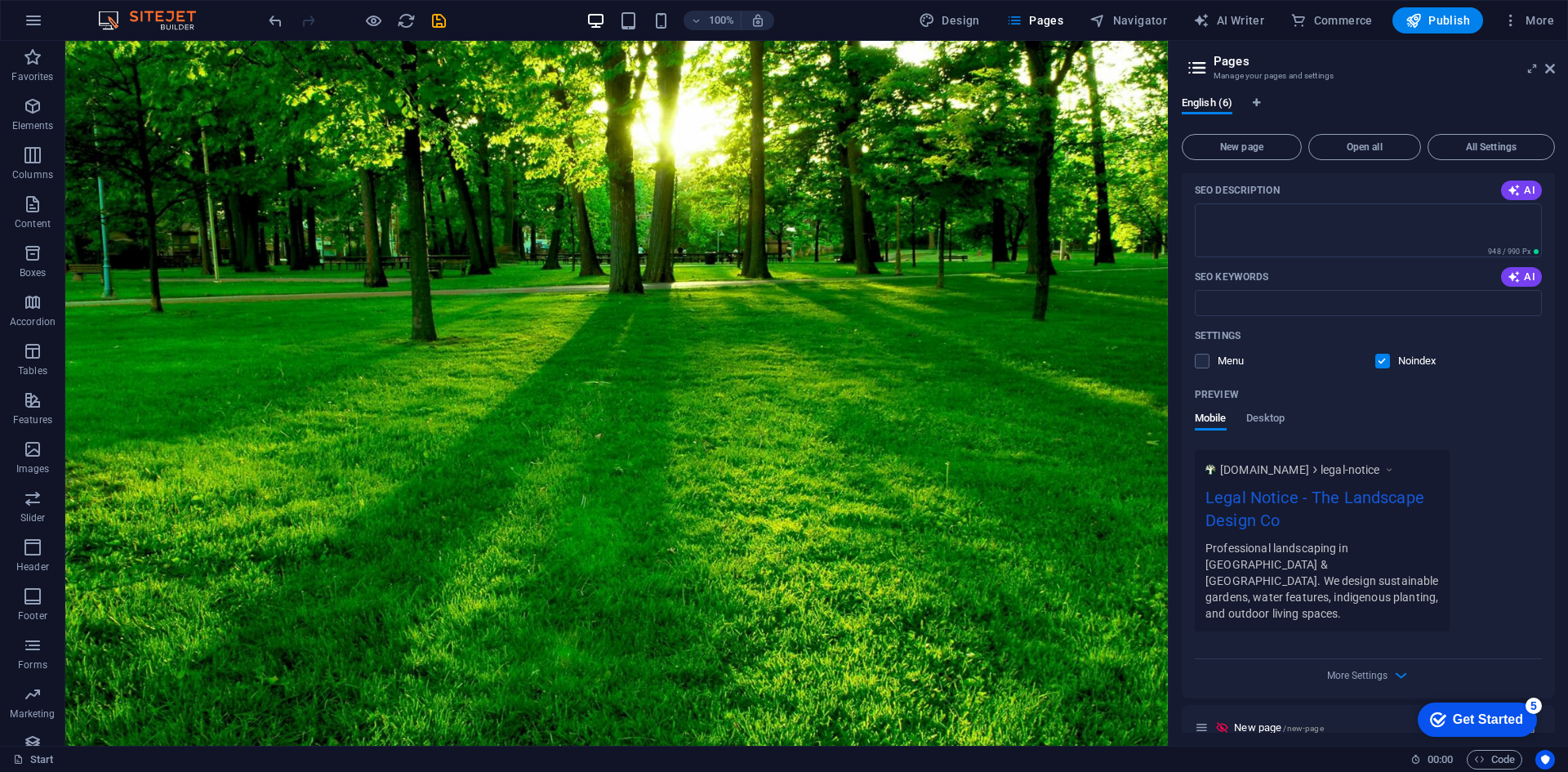
scroll to position [1138, 0]
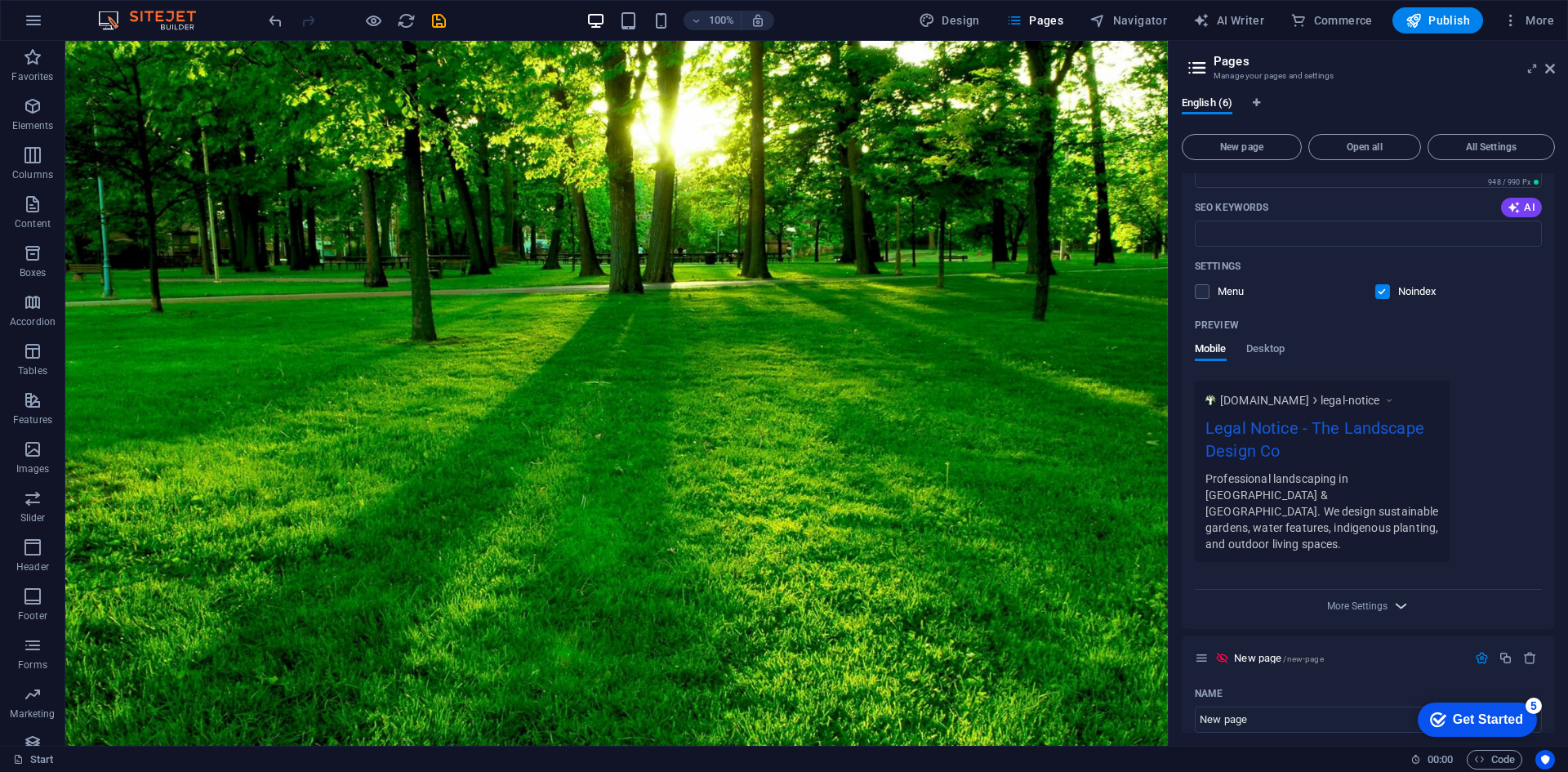
click at [1391, 596] on icon "button" at bounding box center [1401, 606] width 19 height 19
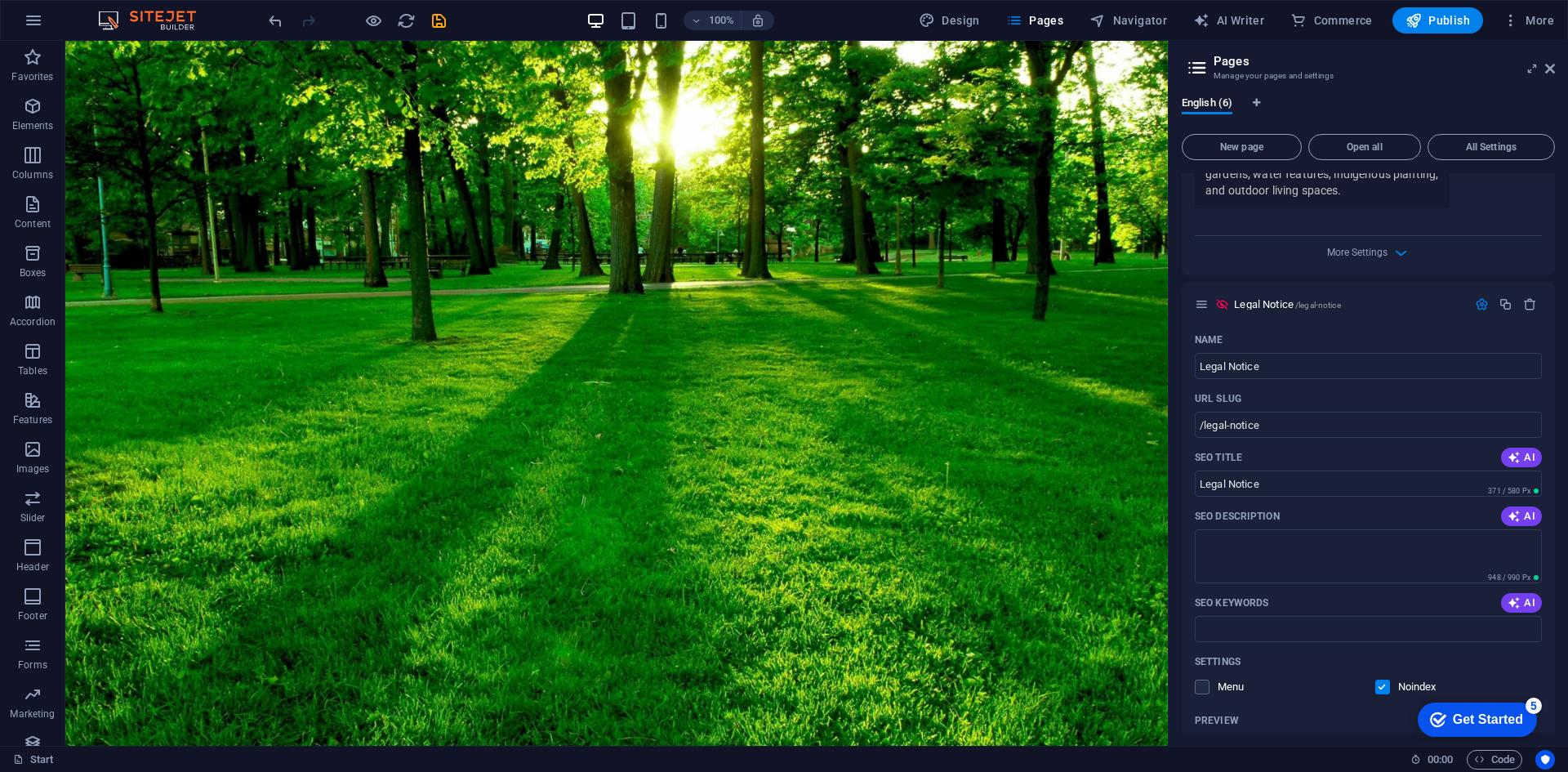
scroll to position [566, 0]
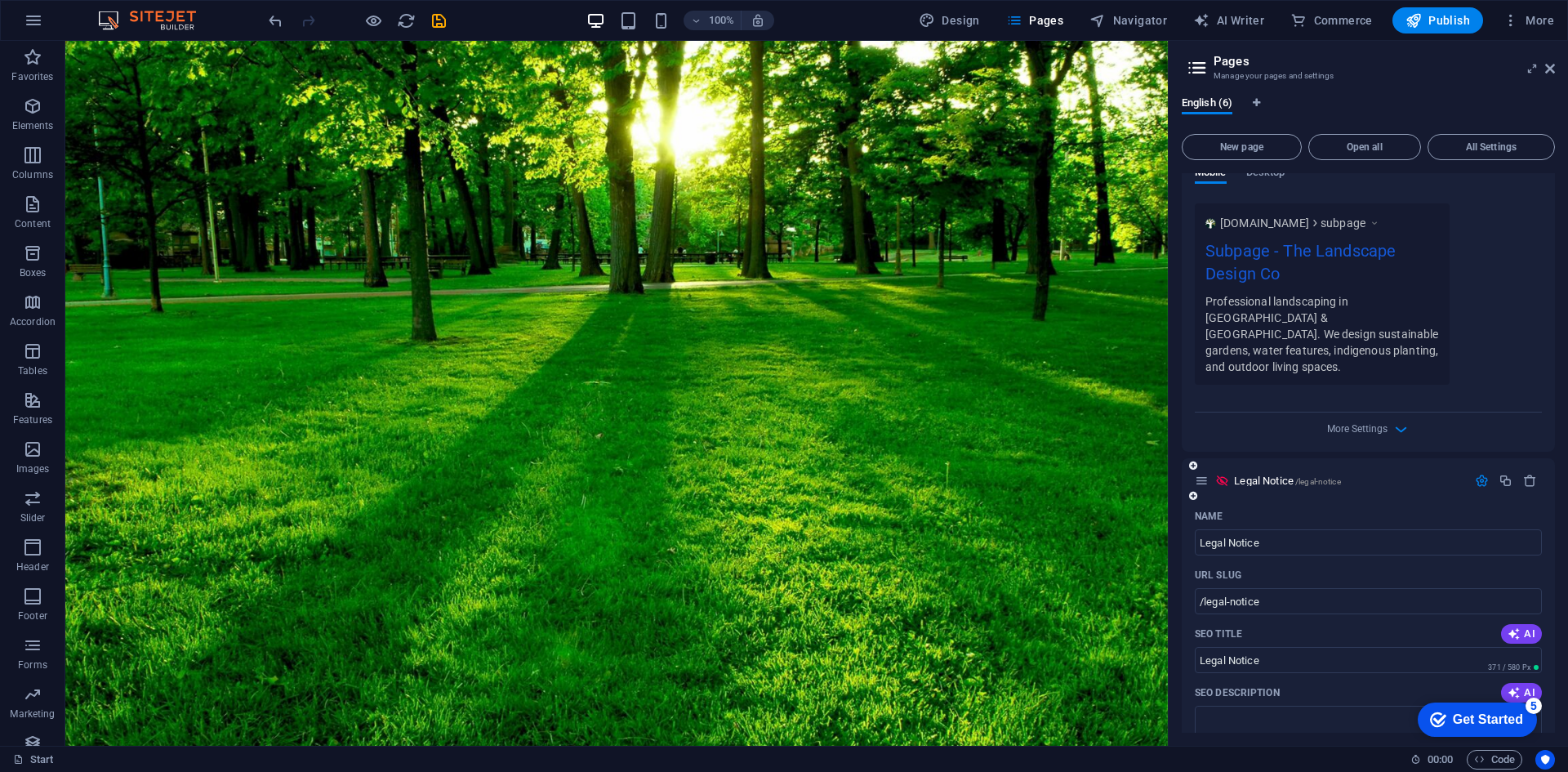
click at [1482, 474] on icon "button" at bounding box center [1482, 481] width 14 height 14
click at [1476, 525] on icon "button" at bounding box center [1482, 531] width 14 height 14
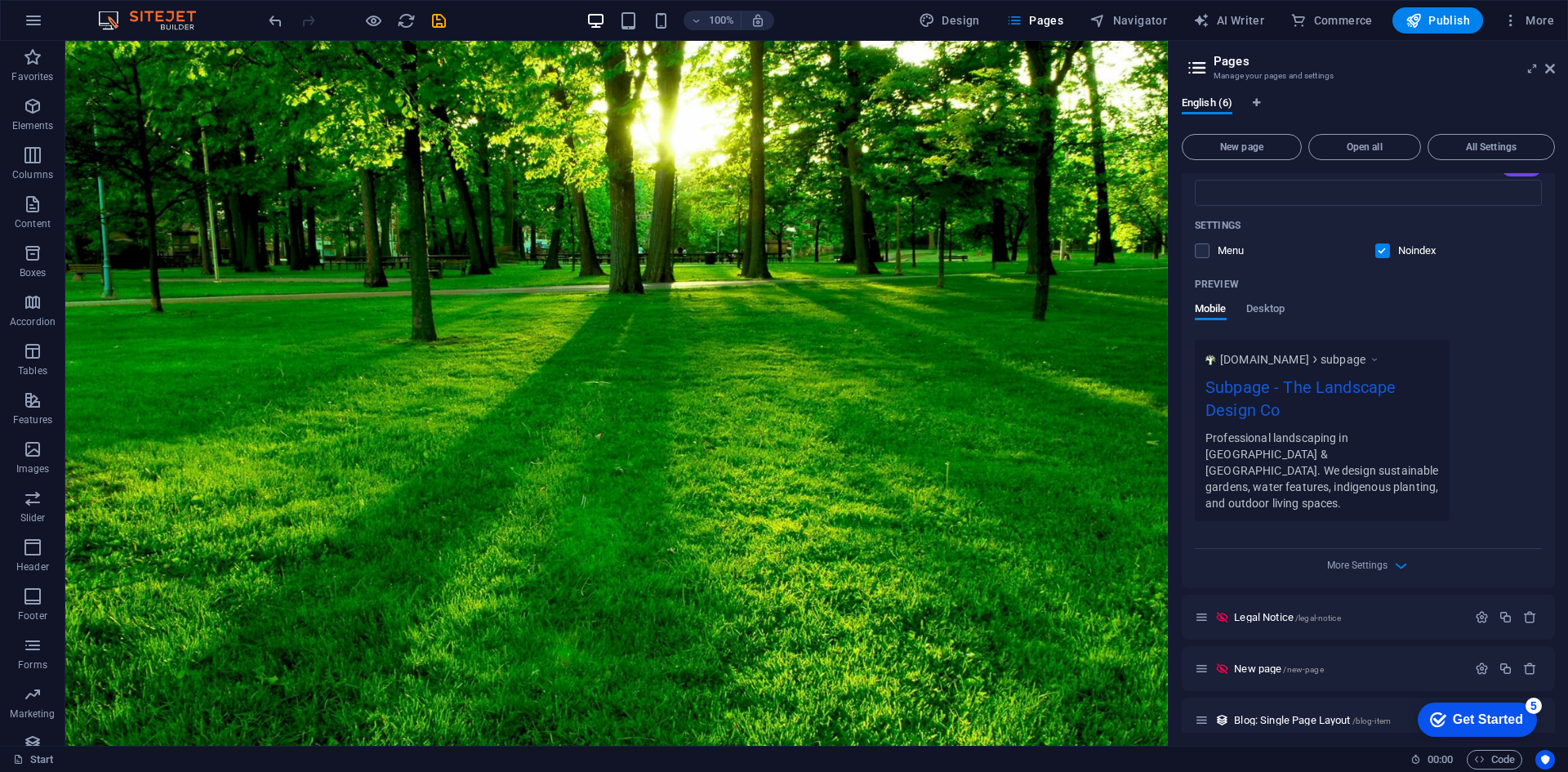
click div "checkmark Get Started 5 First Steps in the Editor Let's guide you through the t…"
click at [1332, 720] on div "Blog: Single Page Layout /blog-item" at bounding box center [1368, 720] width 373 height 45
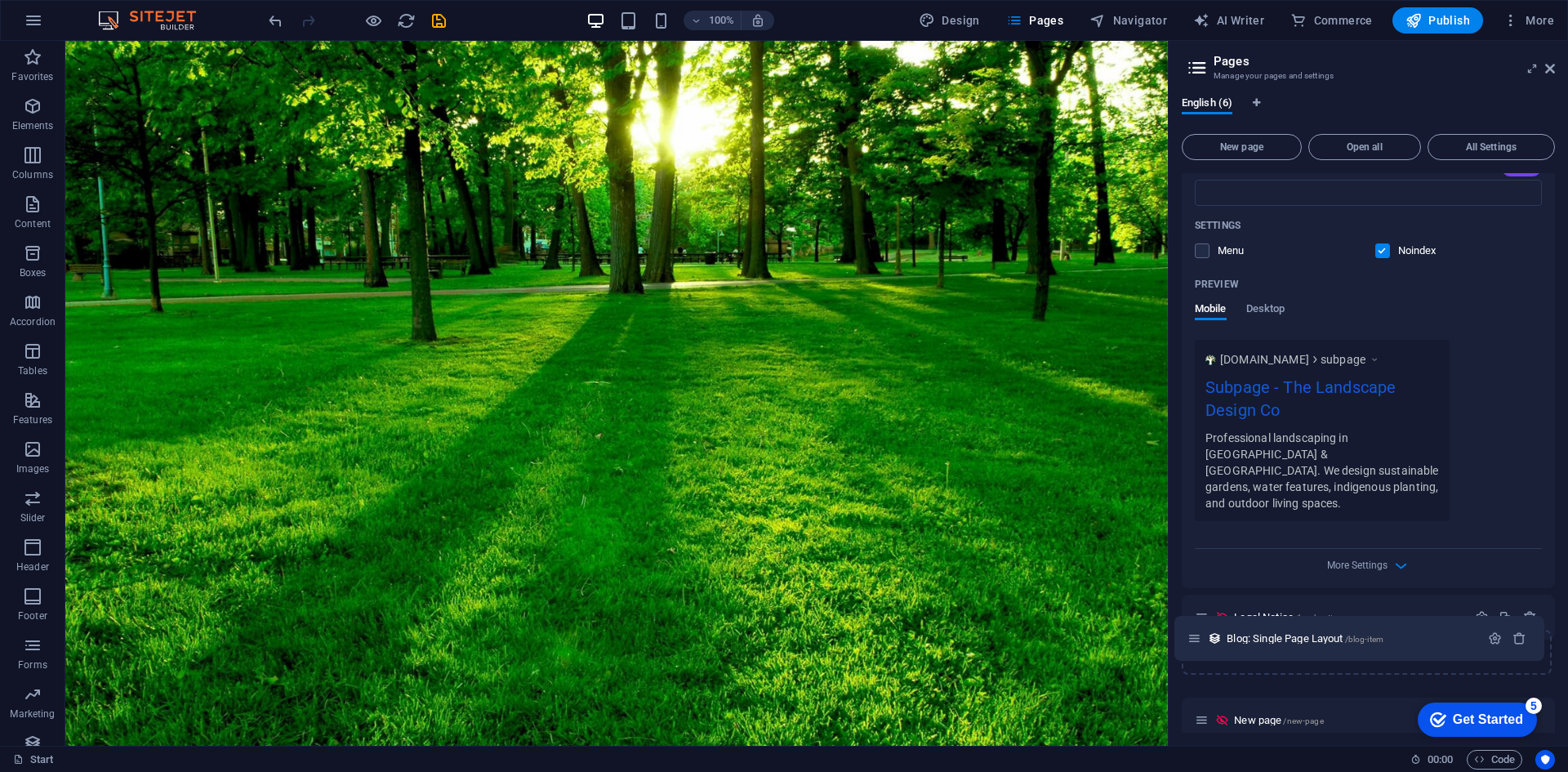
drag, startPoint x: 1200, startPoint y: 705, endPoint x: 1194, endPoint y: 634, distance: 71.3
click at [1194, 634] on div "Start / Privacy Policy /privacy-policy Subpage /subpage Name Subpage ​ URL SLUG…" at bounding box center [1368, 243] width 373 height 999
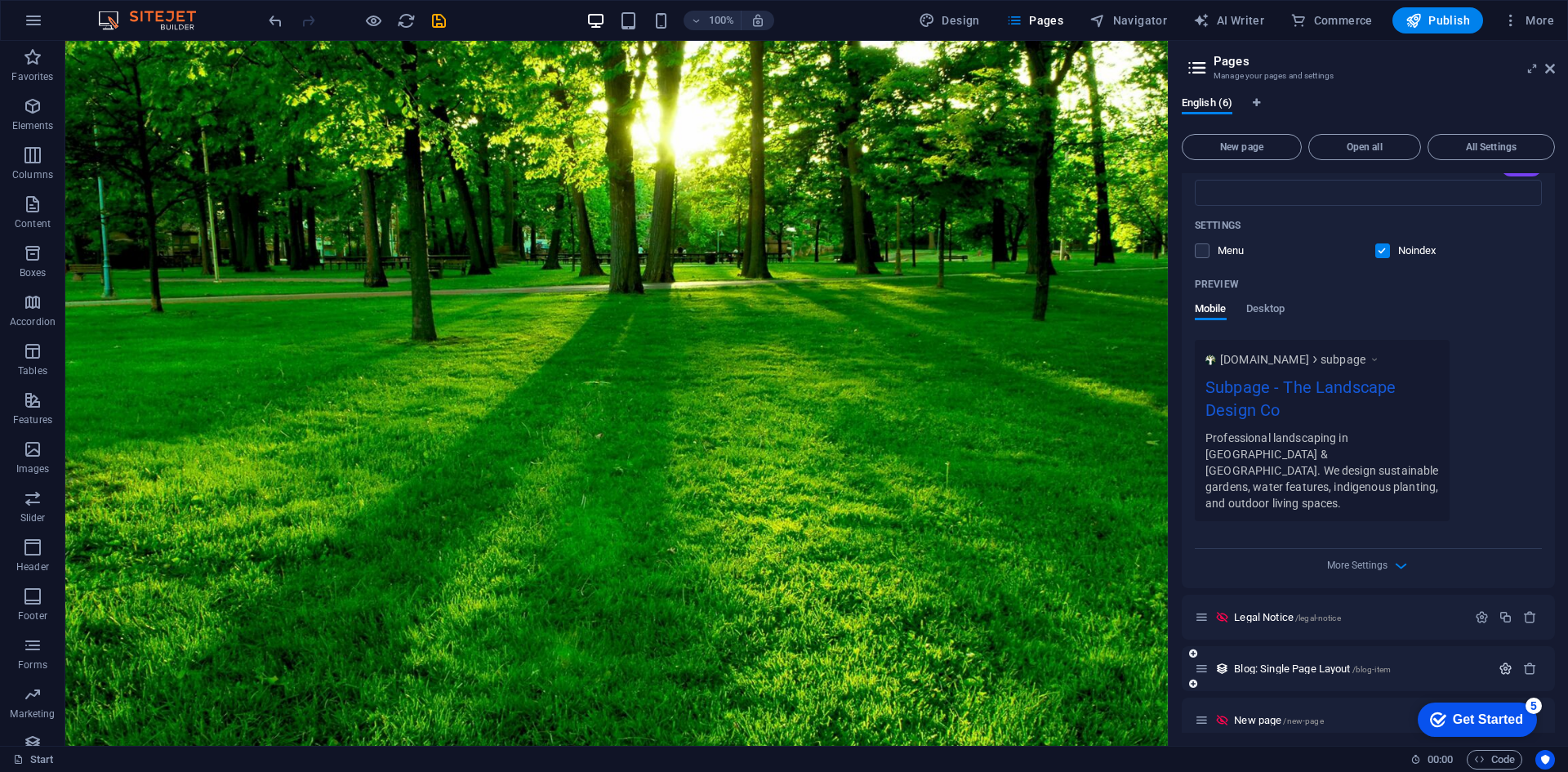
click at [1500, 662] on icon "button" at bounding box center [1505, 669] width 14 height 14
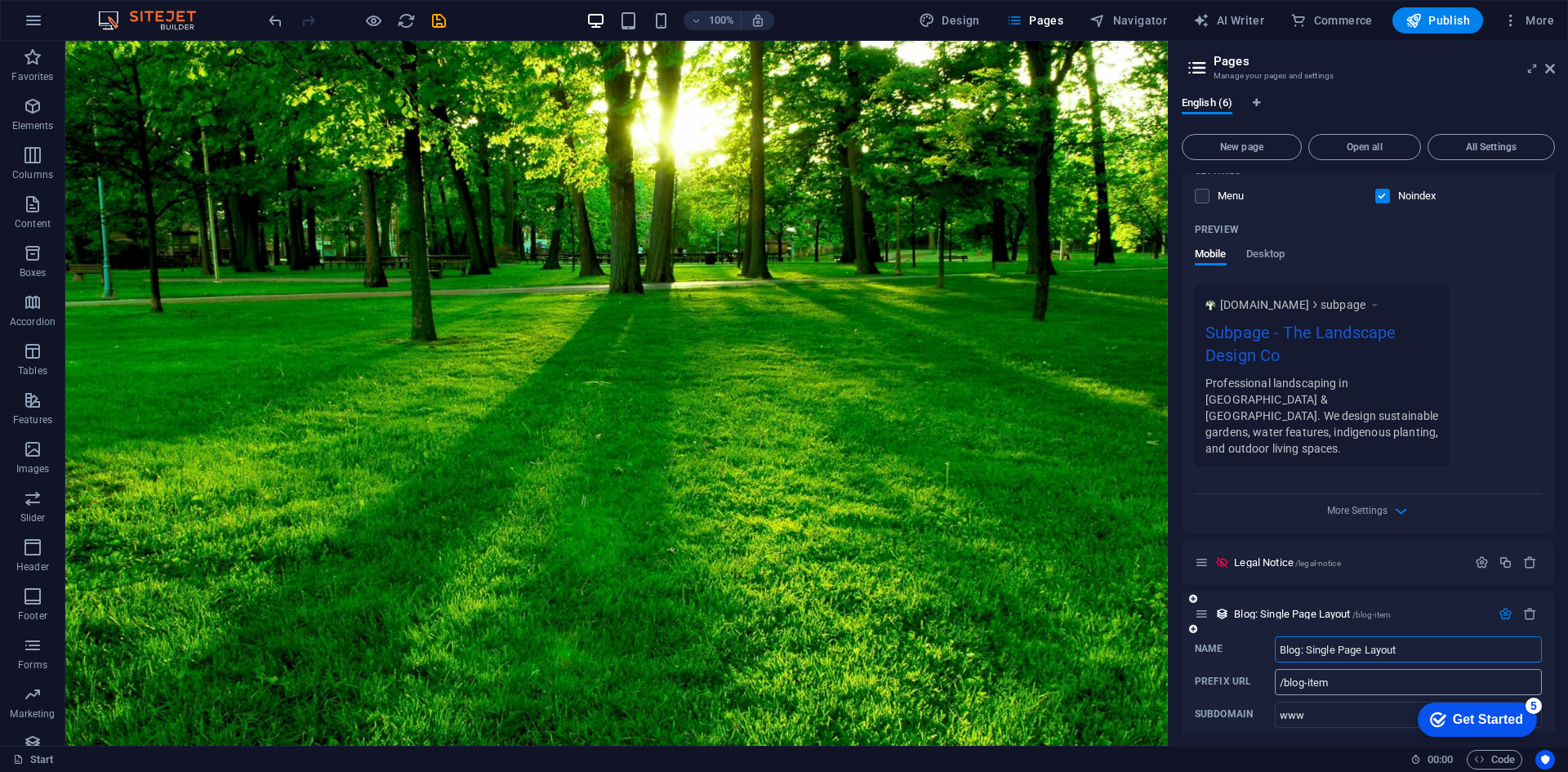
scroll to position [541, 0]
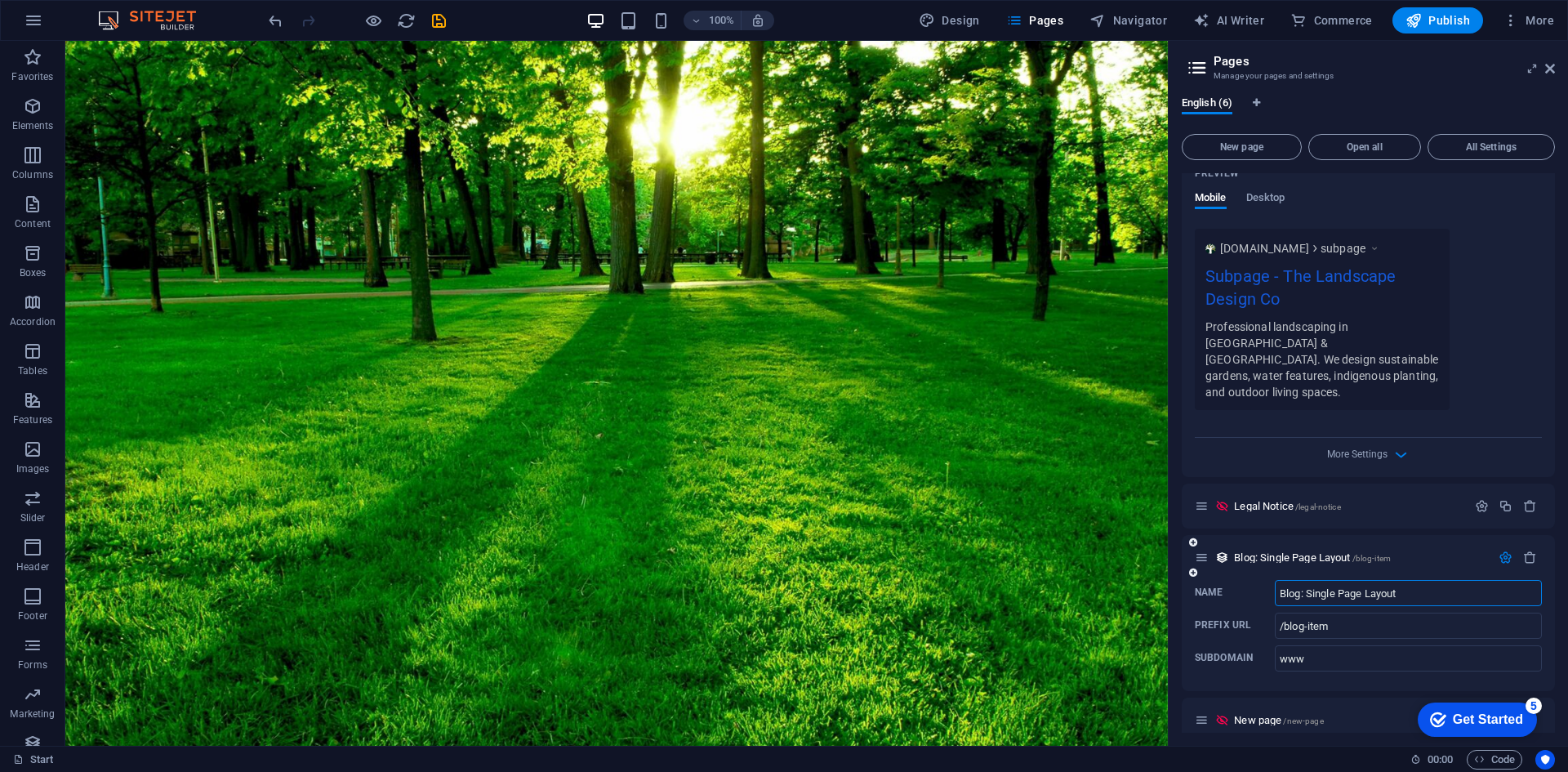
click at [1501, 550] on icon "button" at bounding box center [1505, 557] width 14 height 14
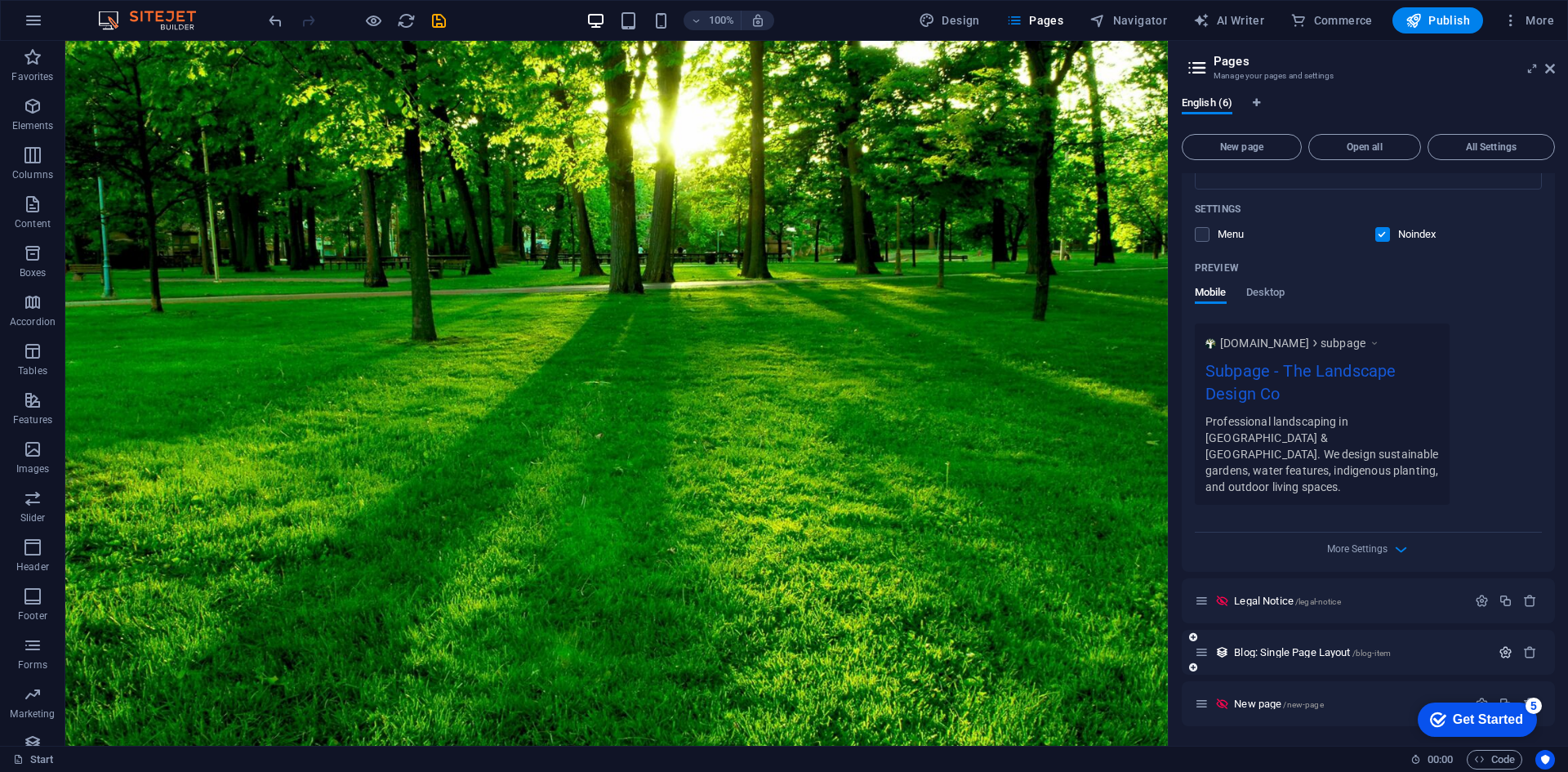
scroll to position [430, 0]
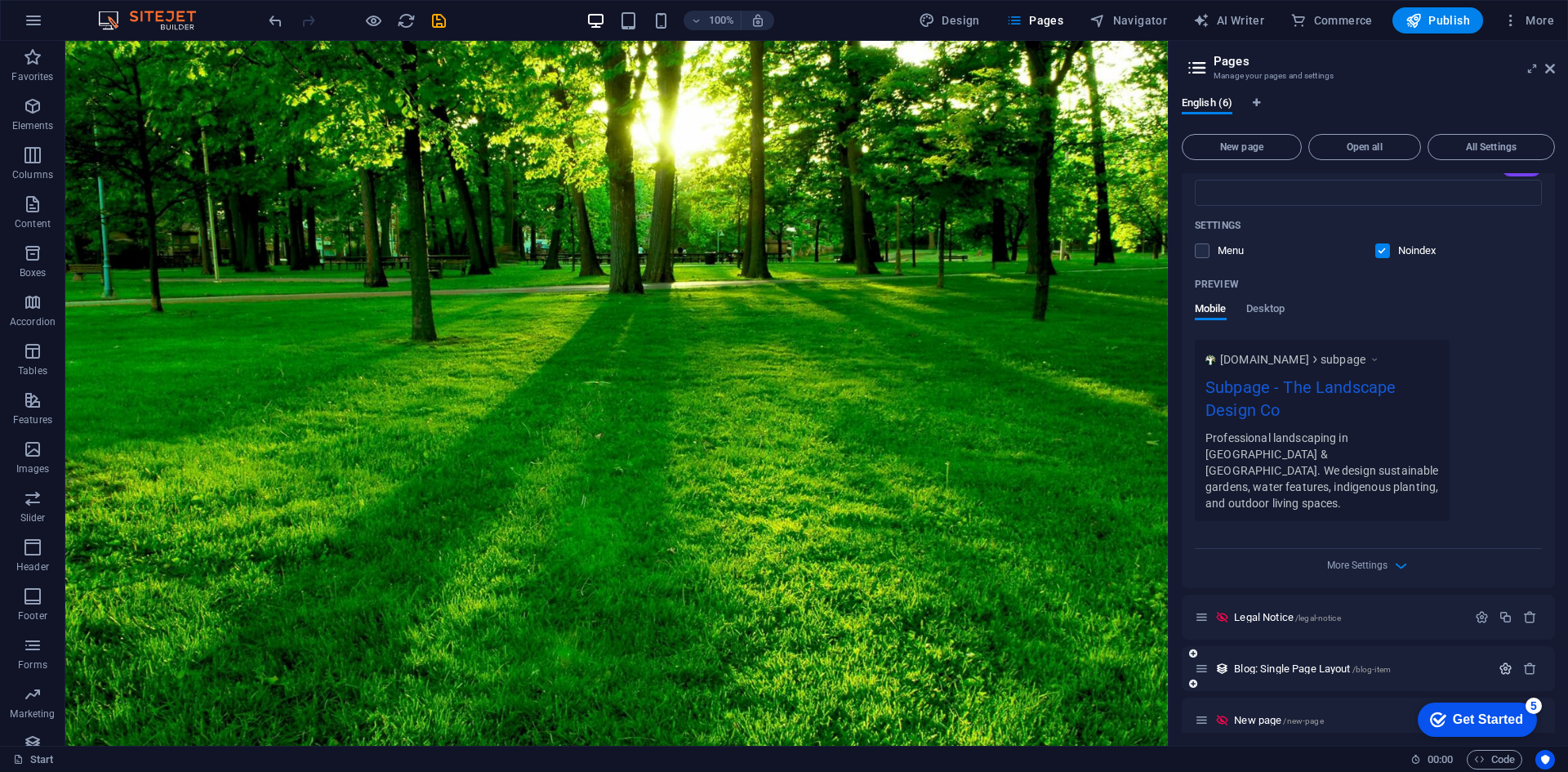
click at [1502, 662] on icon "button" at bounding box center [1505, 669] width 14 height 14
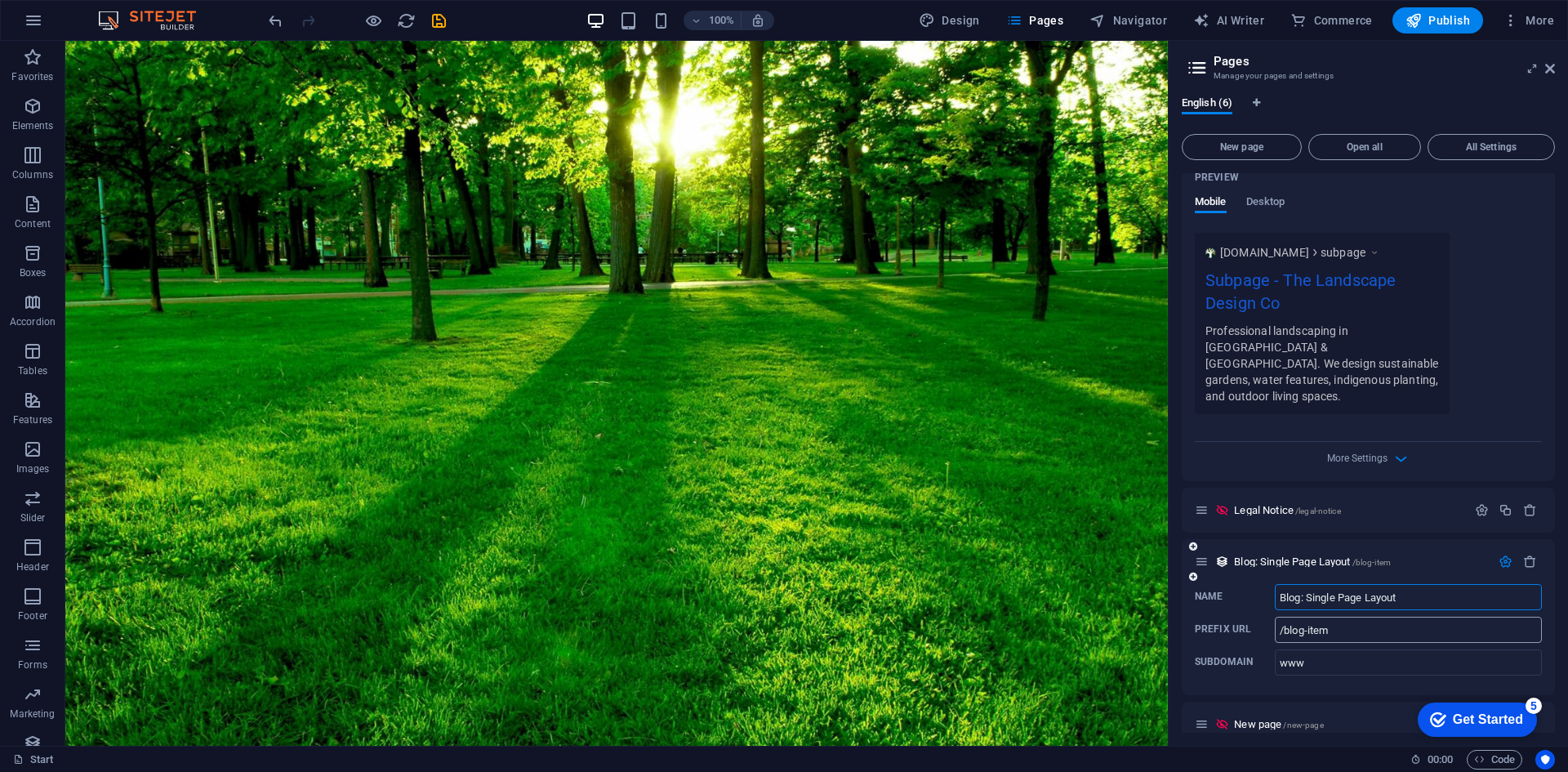
scroll to position [541, 0]
click at [1498, 550] on icon "button" at bounding box center [1505, 557] width 14 height 14
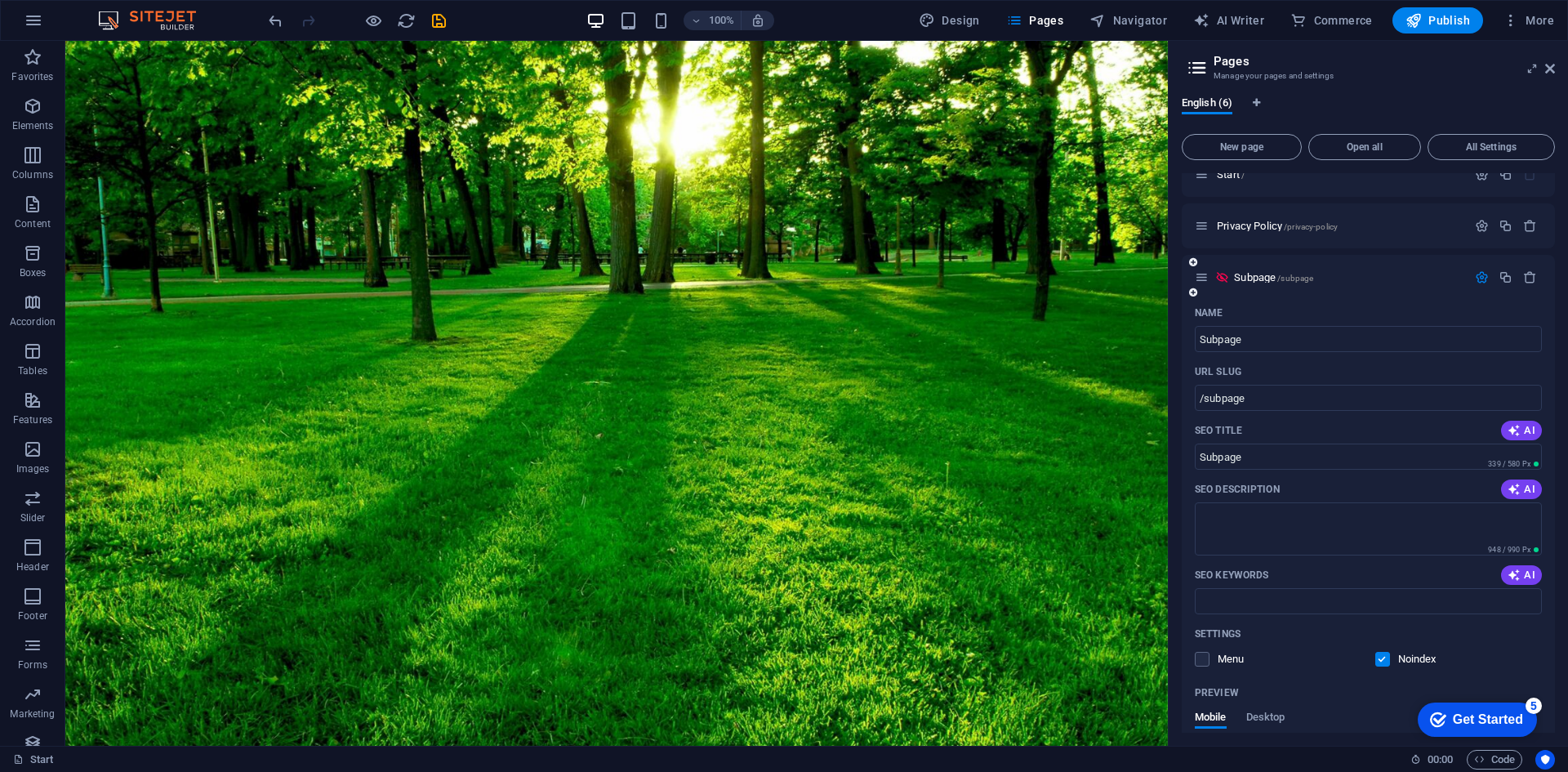
scroll to position [0, 0]
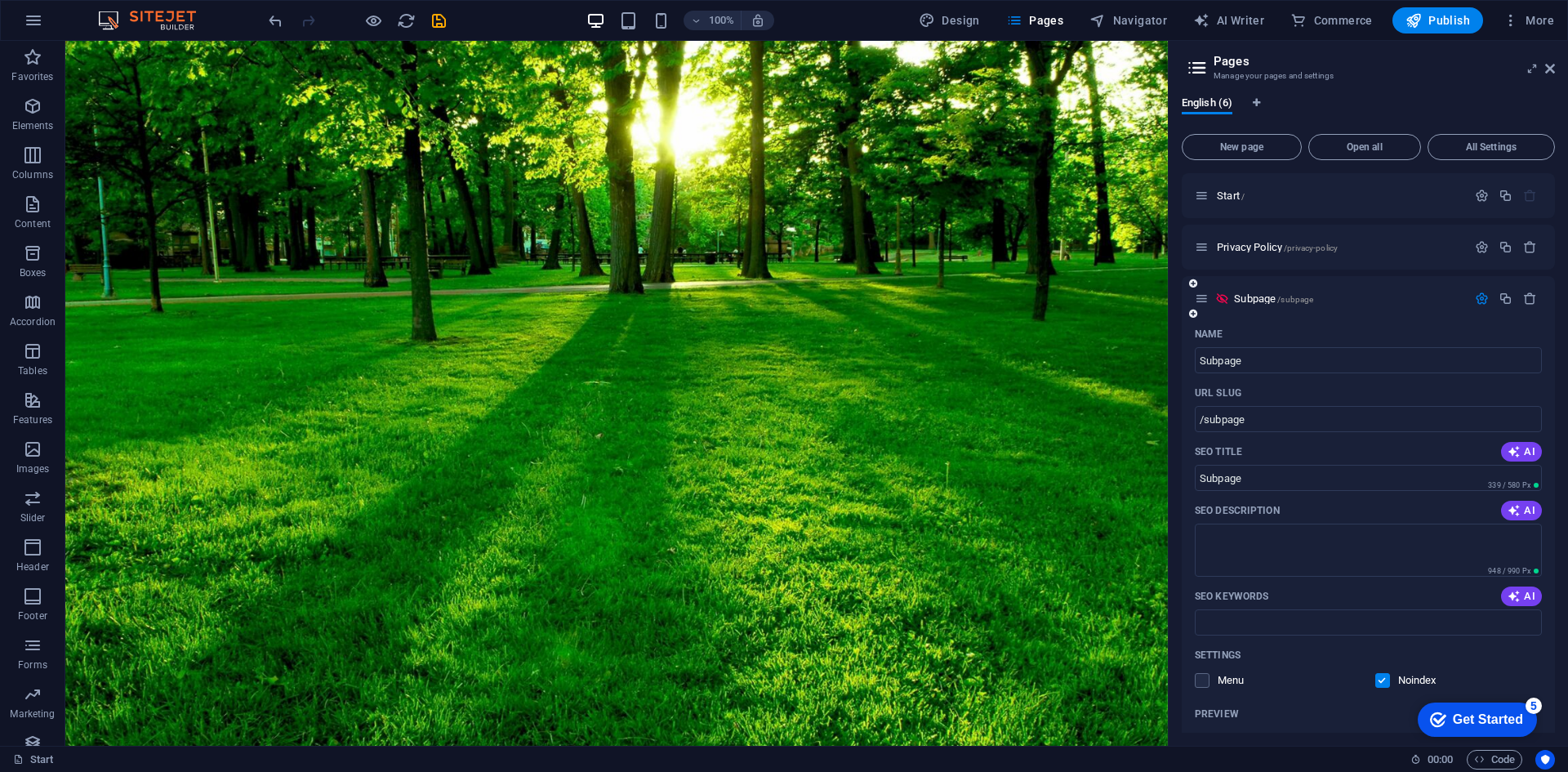
click at [1478, 301] on icon "button" at bounding box center [1482, 298] width 14 height 14
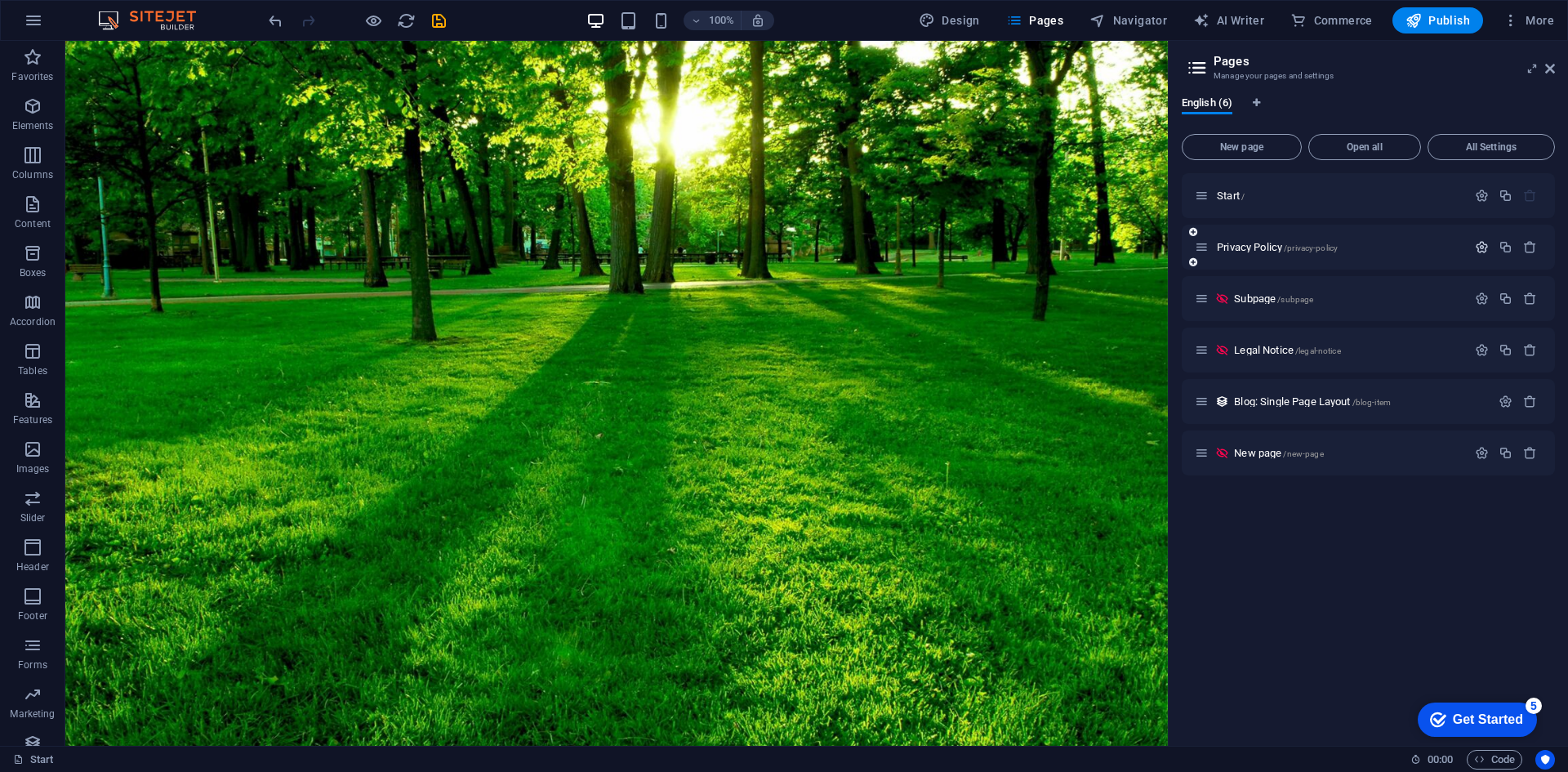
click at [1478, 245] on icon "button" at bounding box center [1482, 246] width 14 height 14
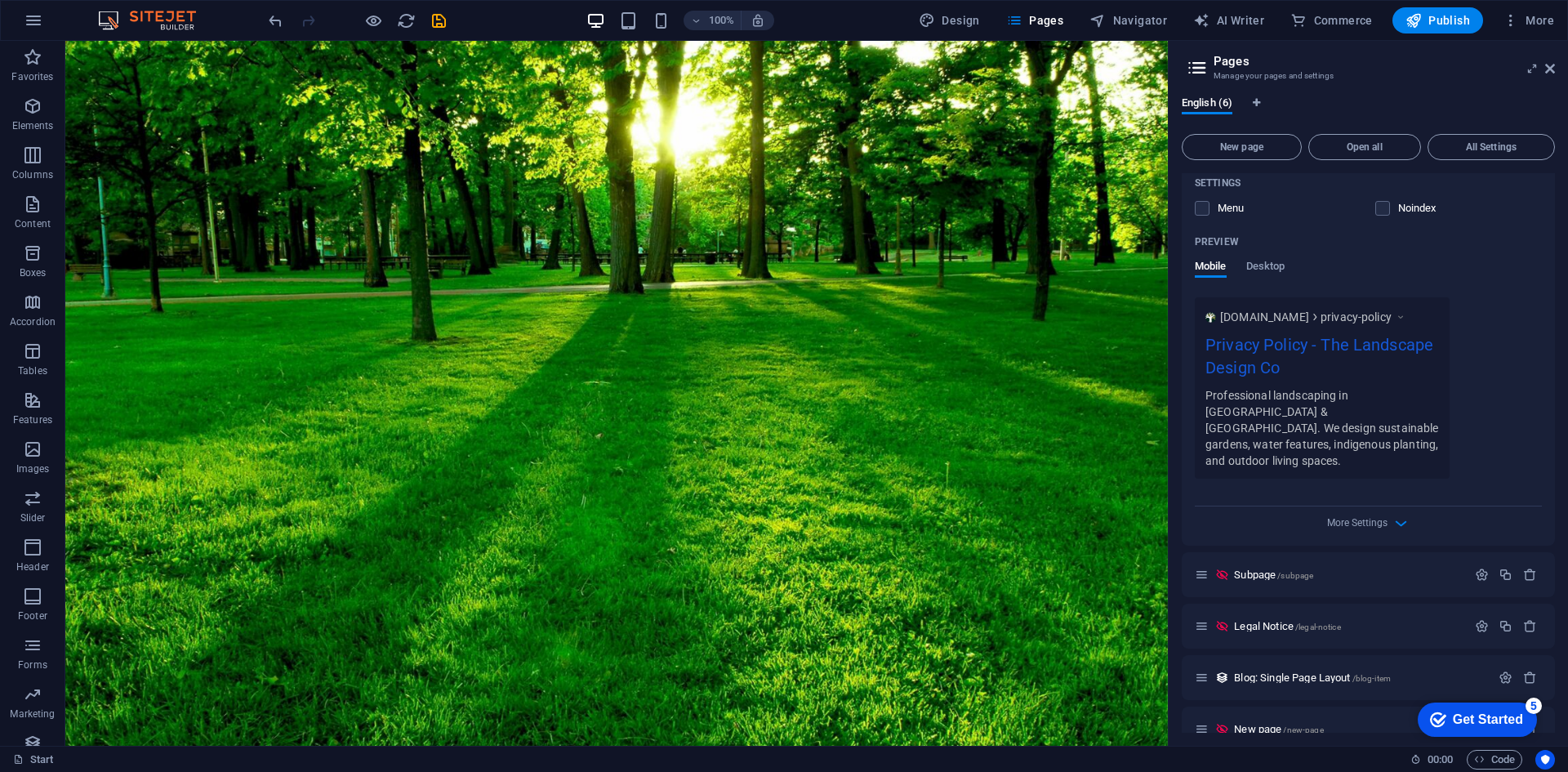
scroll to position [430, 0]
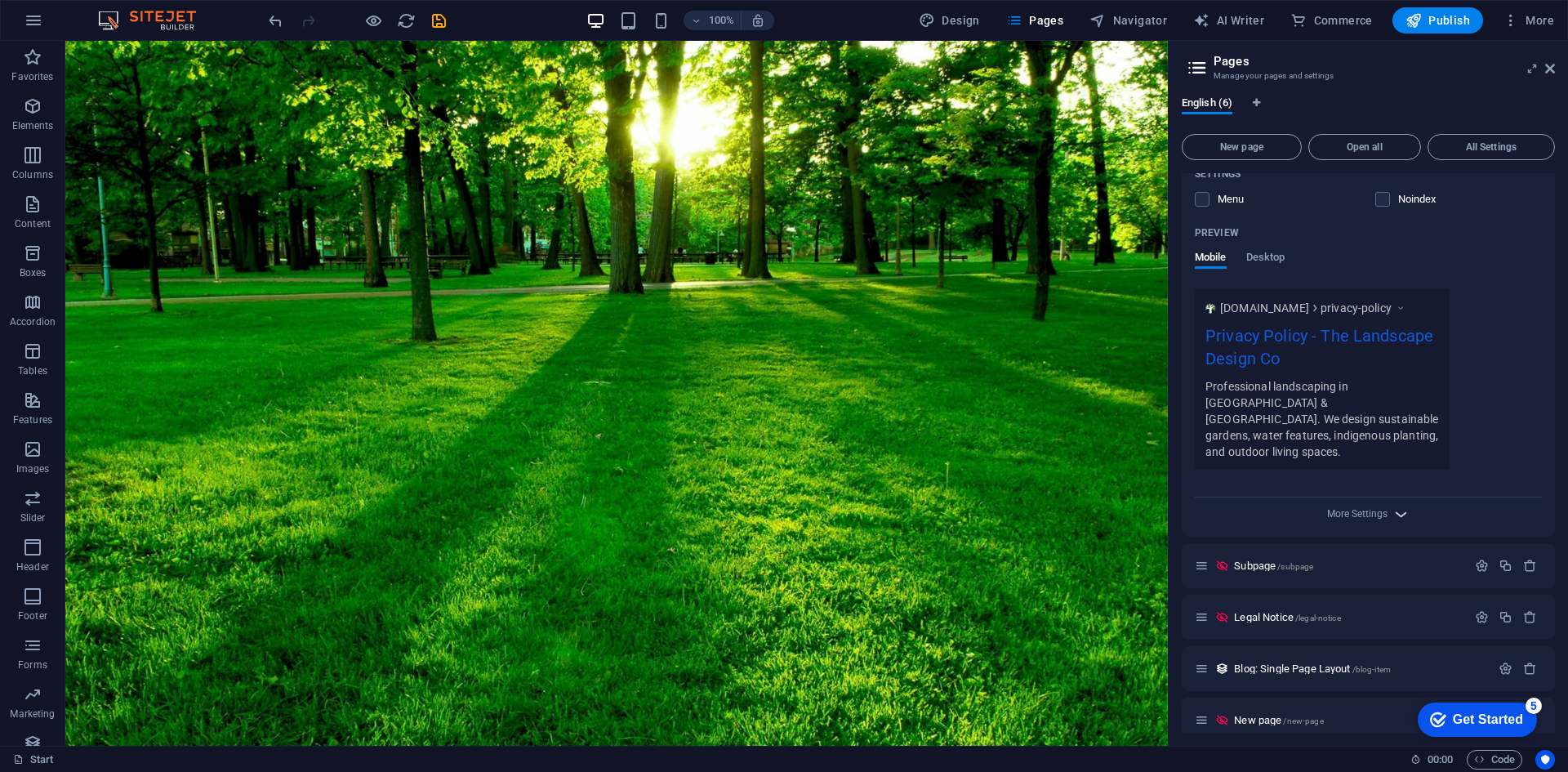
click at [1399, 505] on icon "button" at bounding box center [1401, 514] width 19 height 19
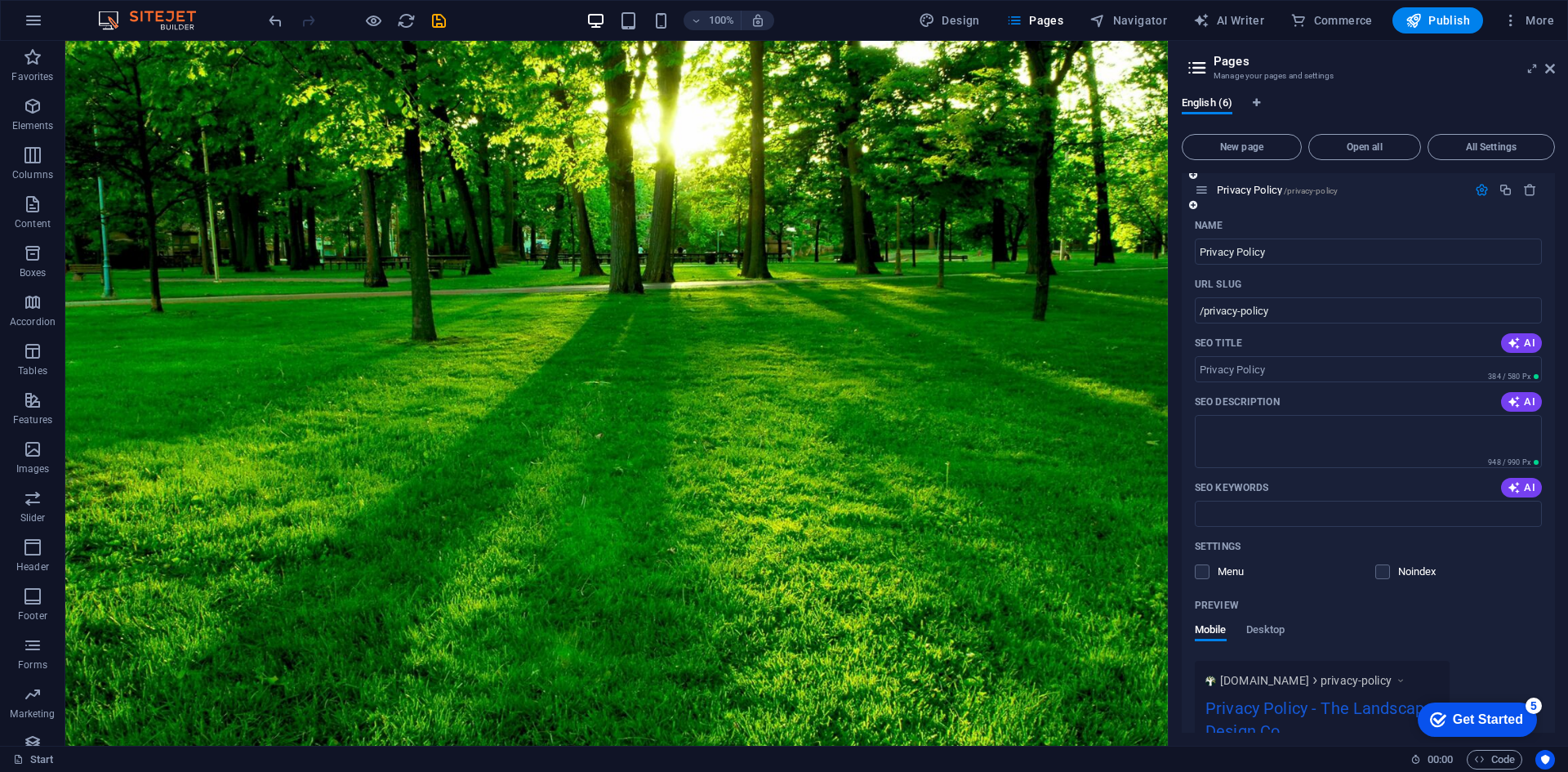
scroll to position [82, 0]
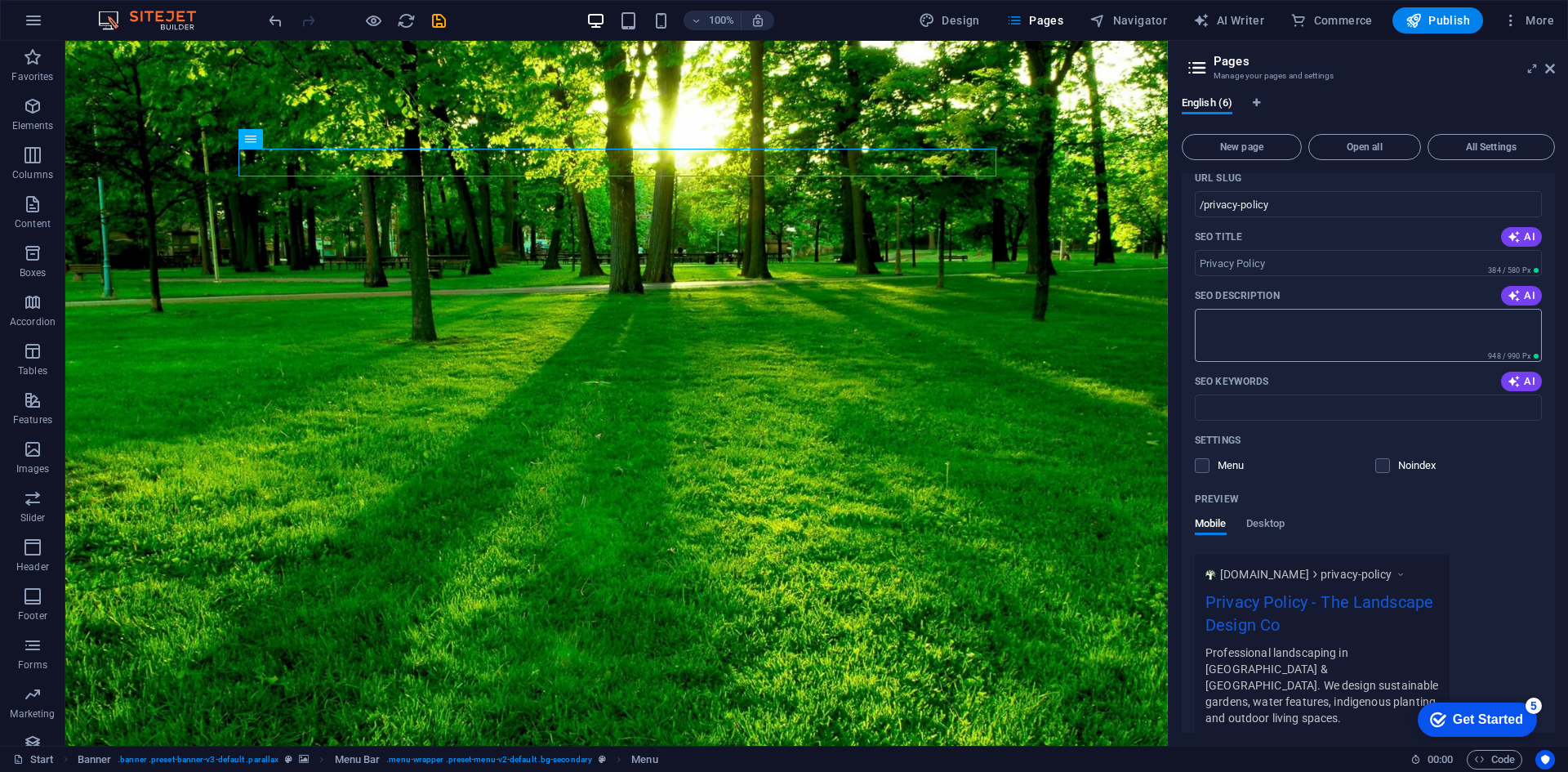
scroll to position [0, 0]
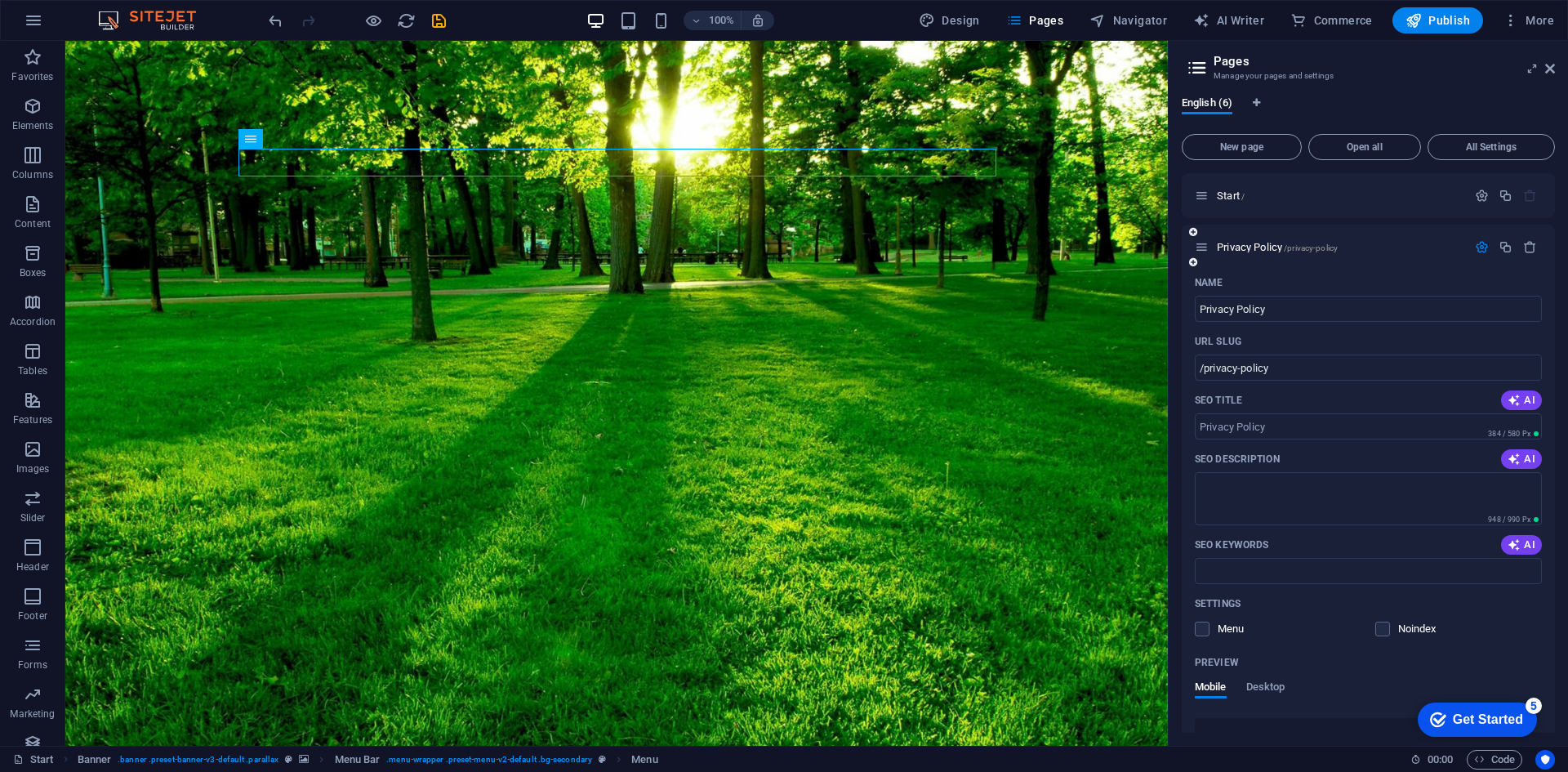
click at [1475, 247] on icon "button" at bounding box center [1482, 246] width 14 height 14
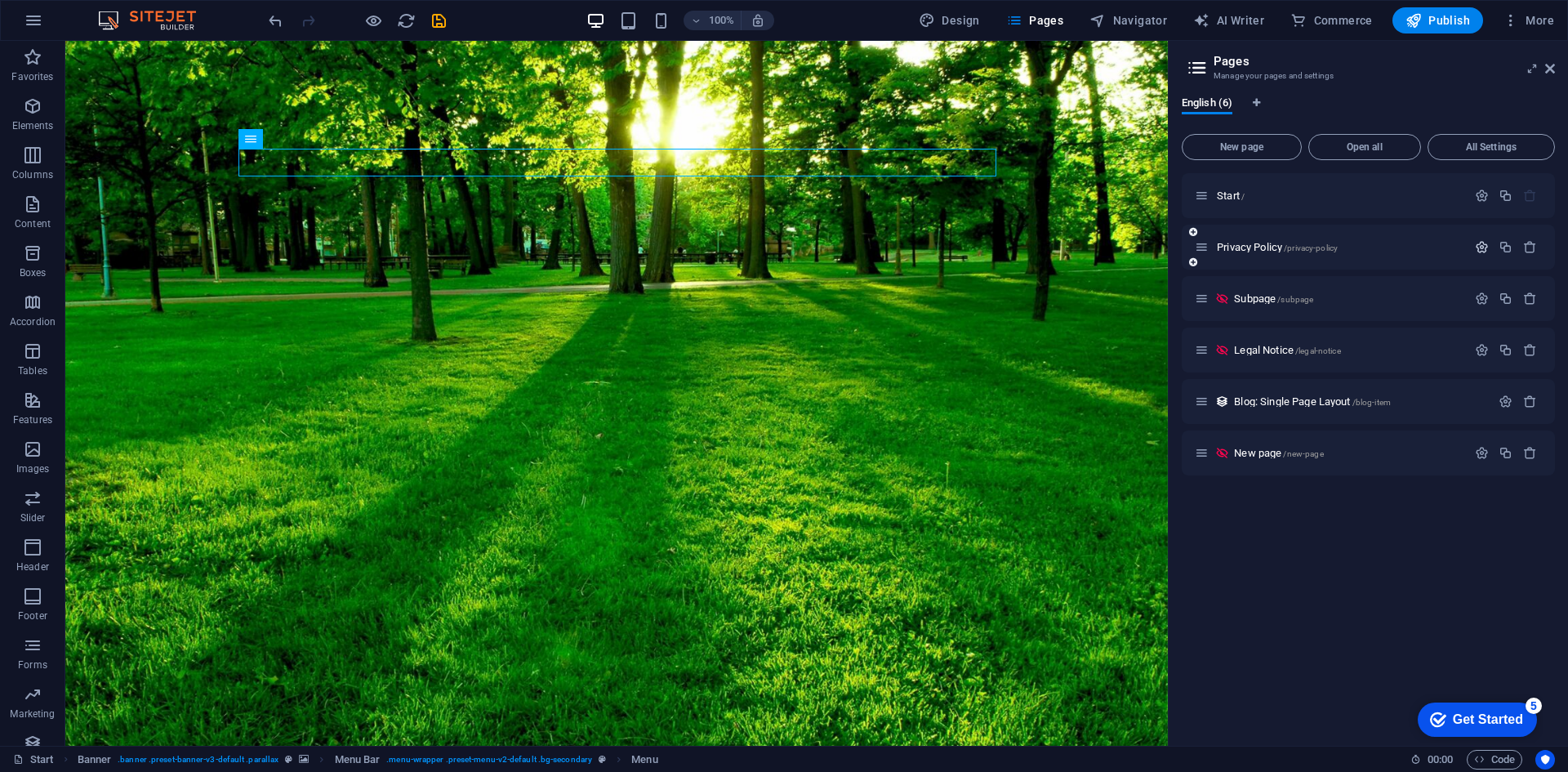
click at [1475, 245] on icon "button" at bounding box center [1482, 246] width 14 height 14
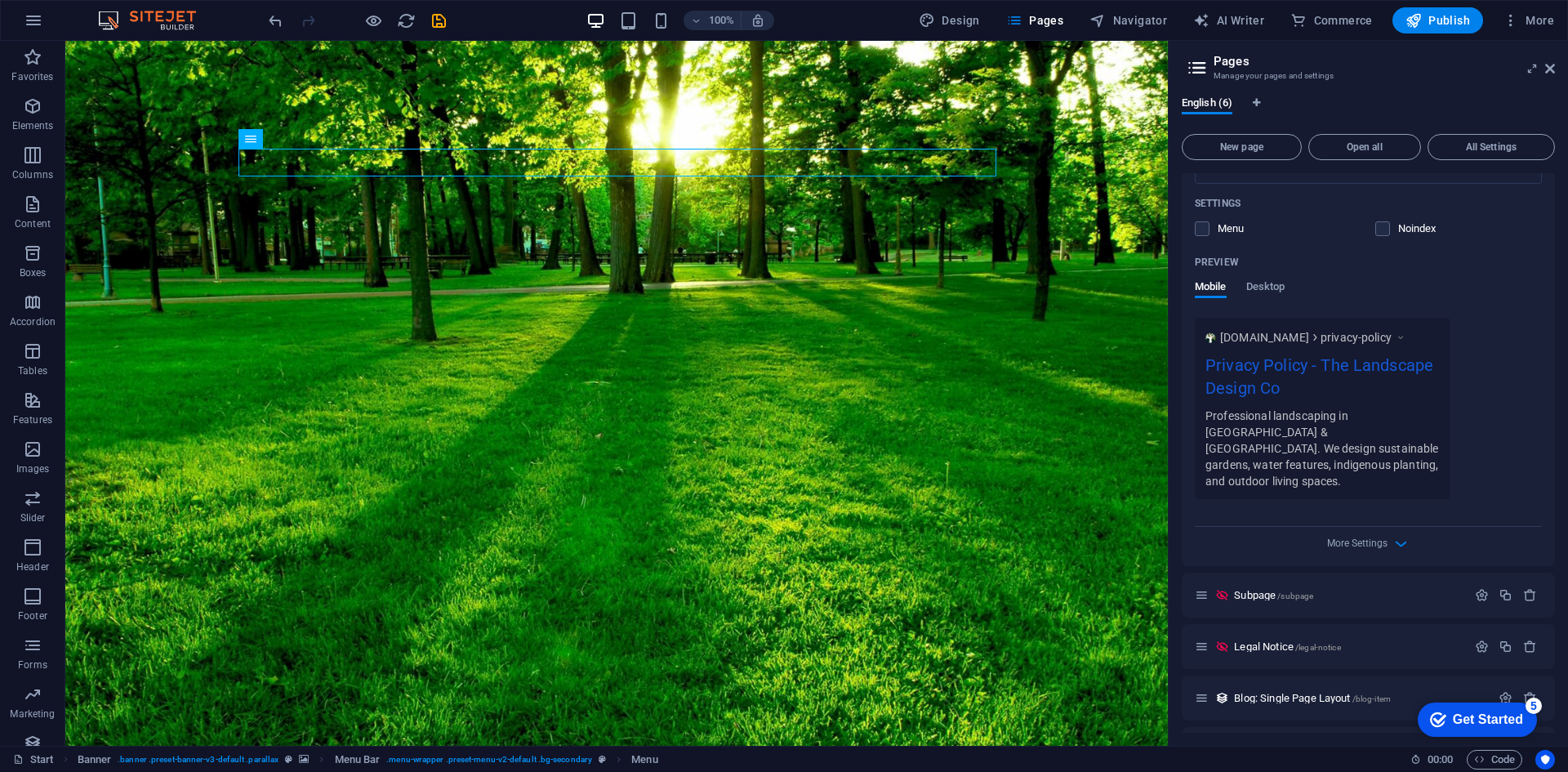
scroll to position [408, 0]
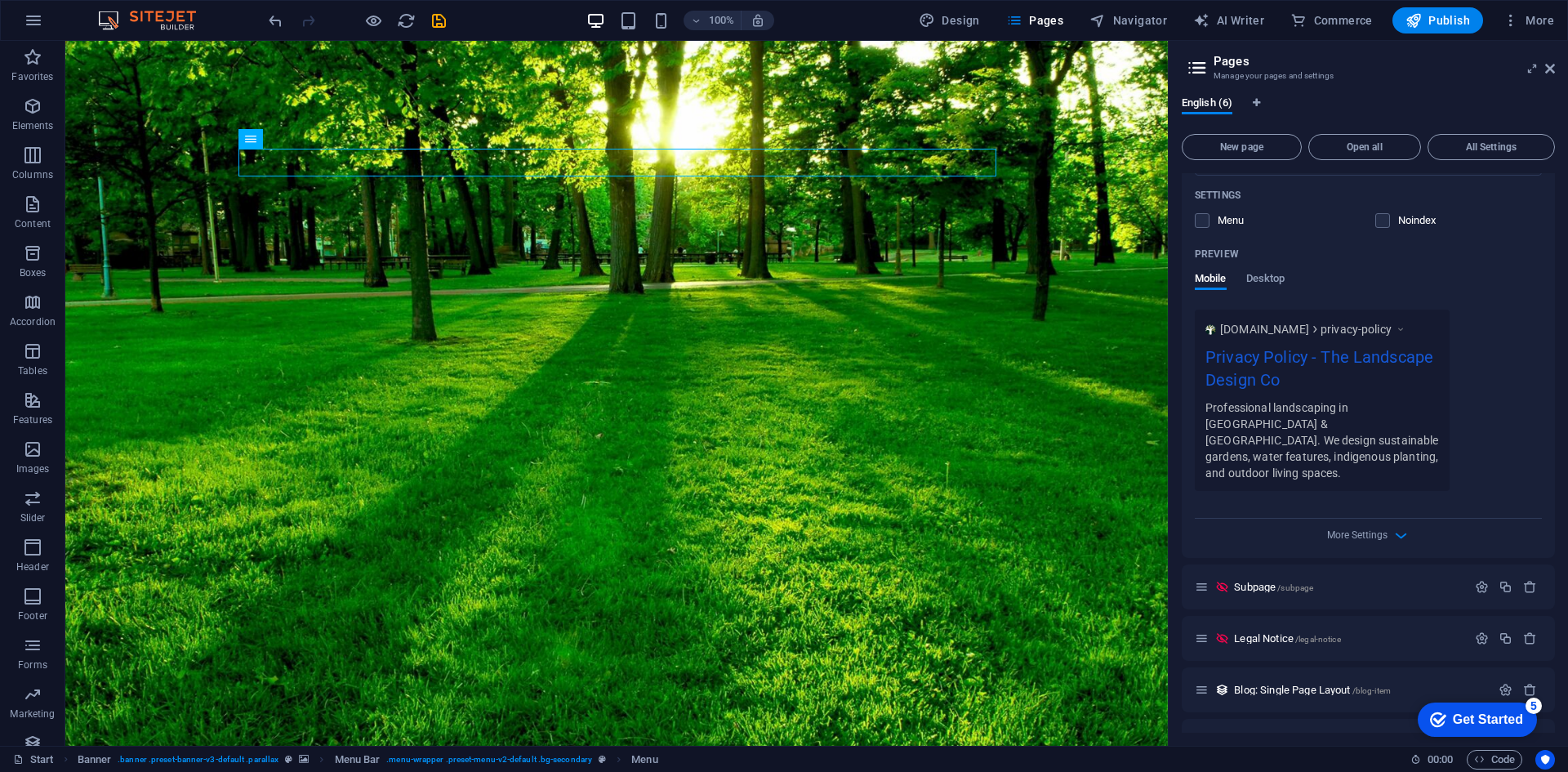
click at [1383, 526] on div "More Settings" at bounding box center [1368, 532] width 347 height 26
click at [1385, 529] on span "More Settings" at bounding box center [1356, 535] width 60 height 11
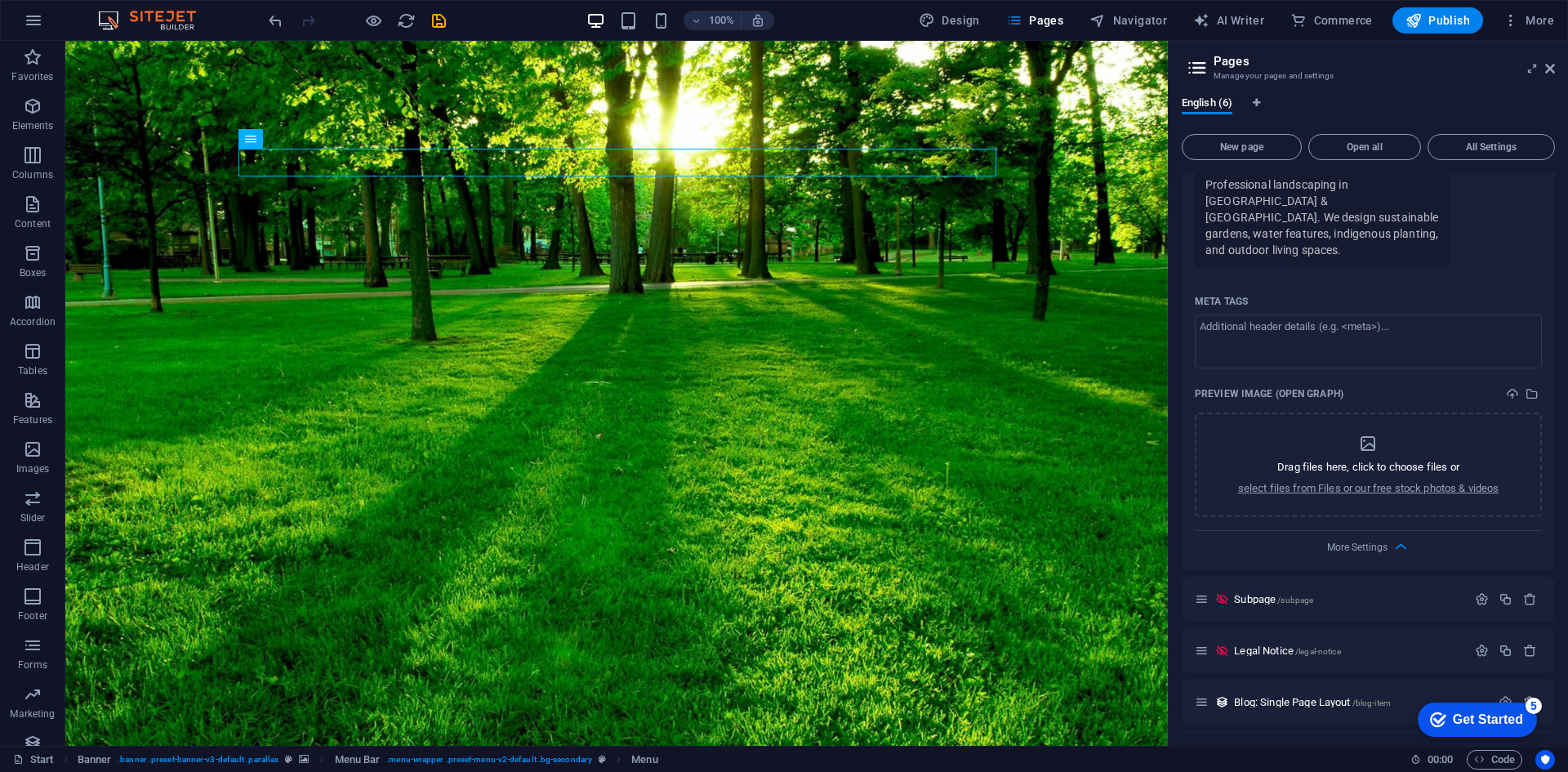
scroll to position [654, 0]
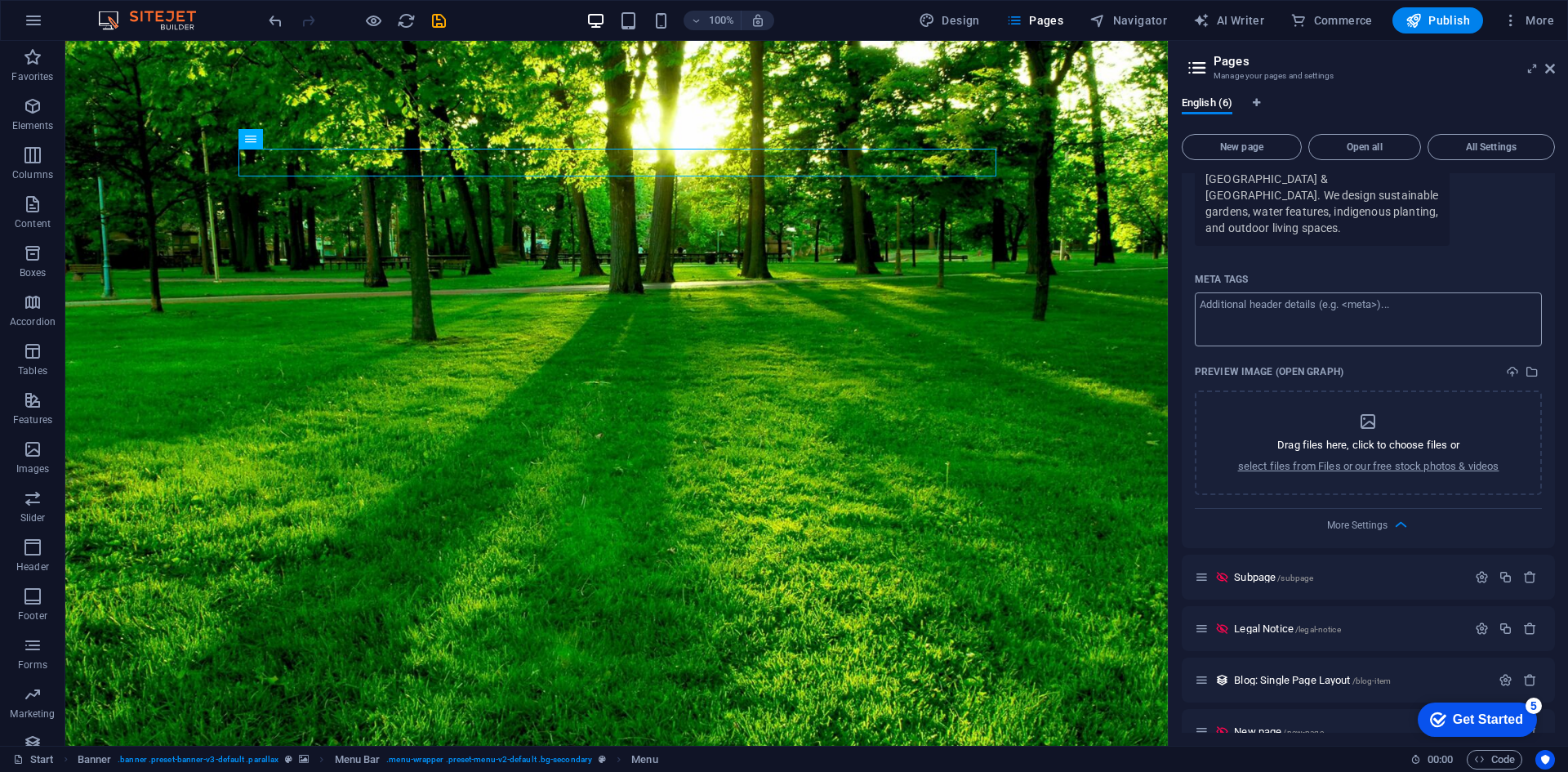
click at [1297, 292] on textarea "Meta tags ​" at bounding box center [1368, 319] width 347 height 53
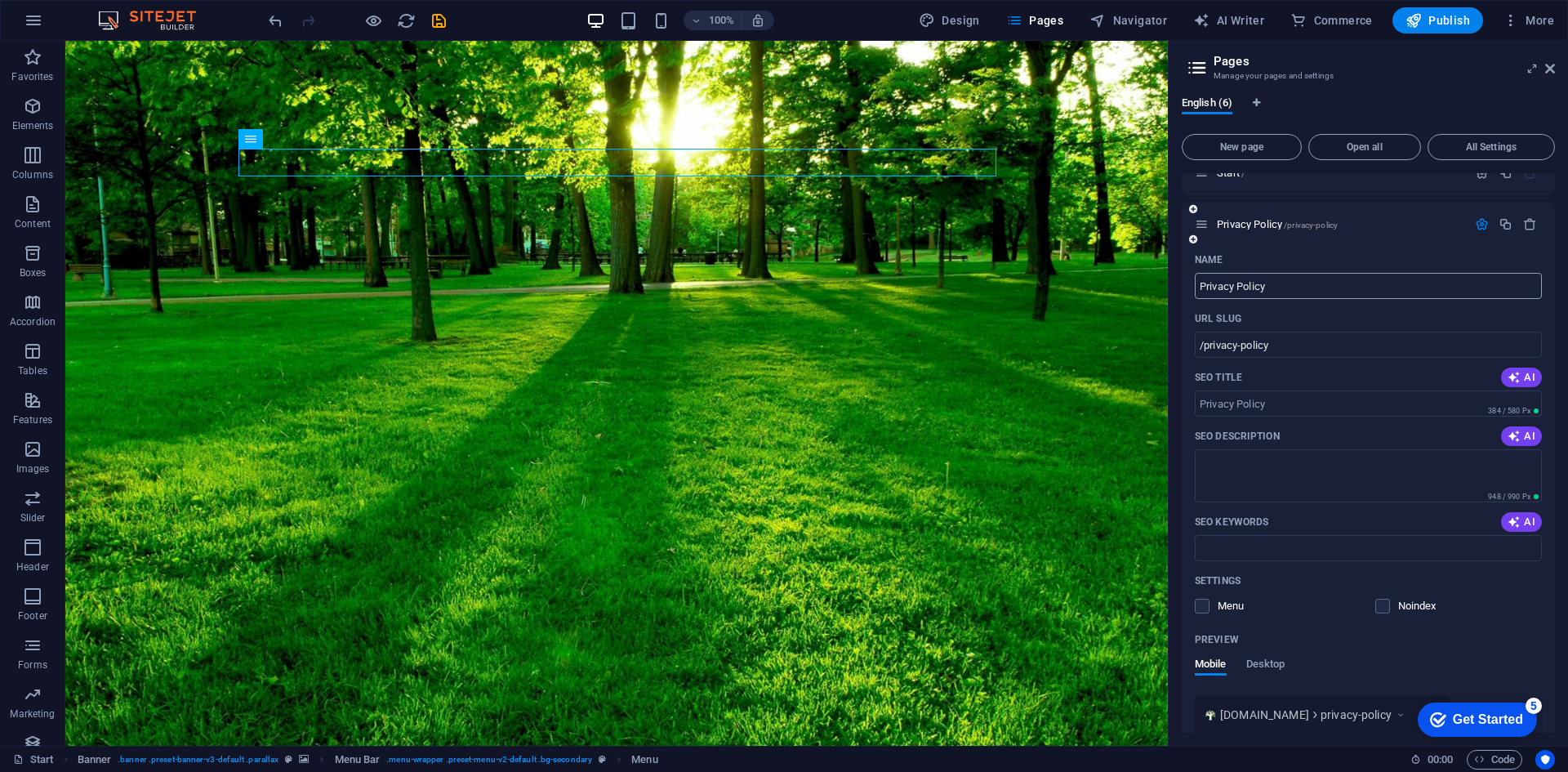
scroll to position [0, 0]
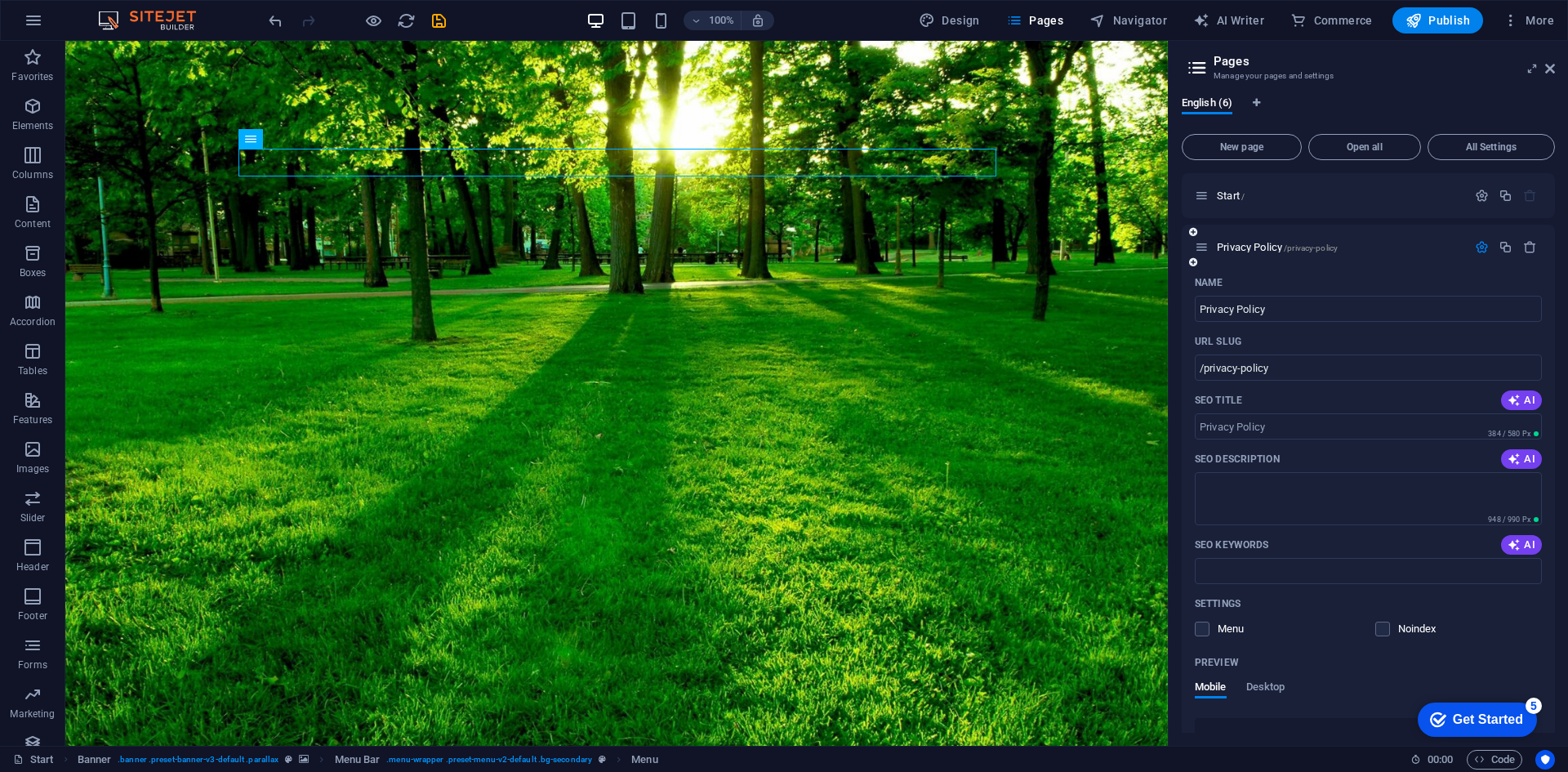
click at [1476, 242] on icon "button" at bounding box center [1482, 246] width 14 height 14
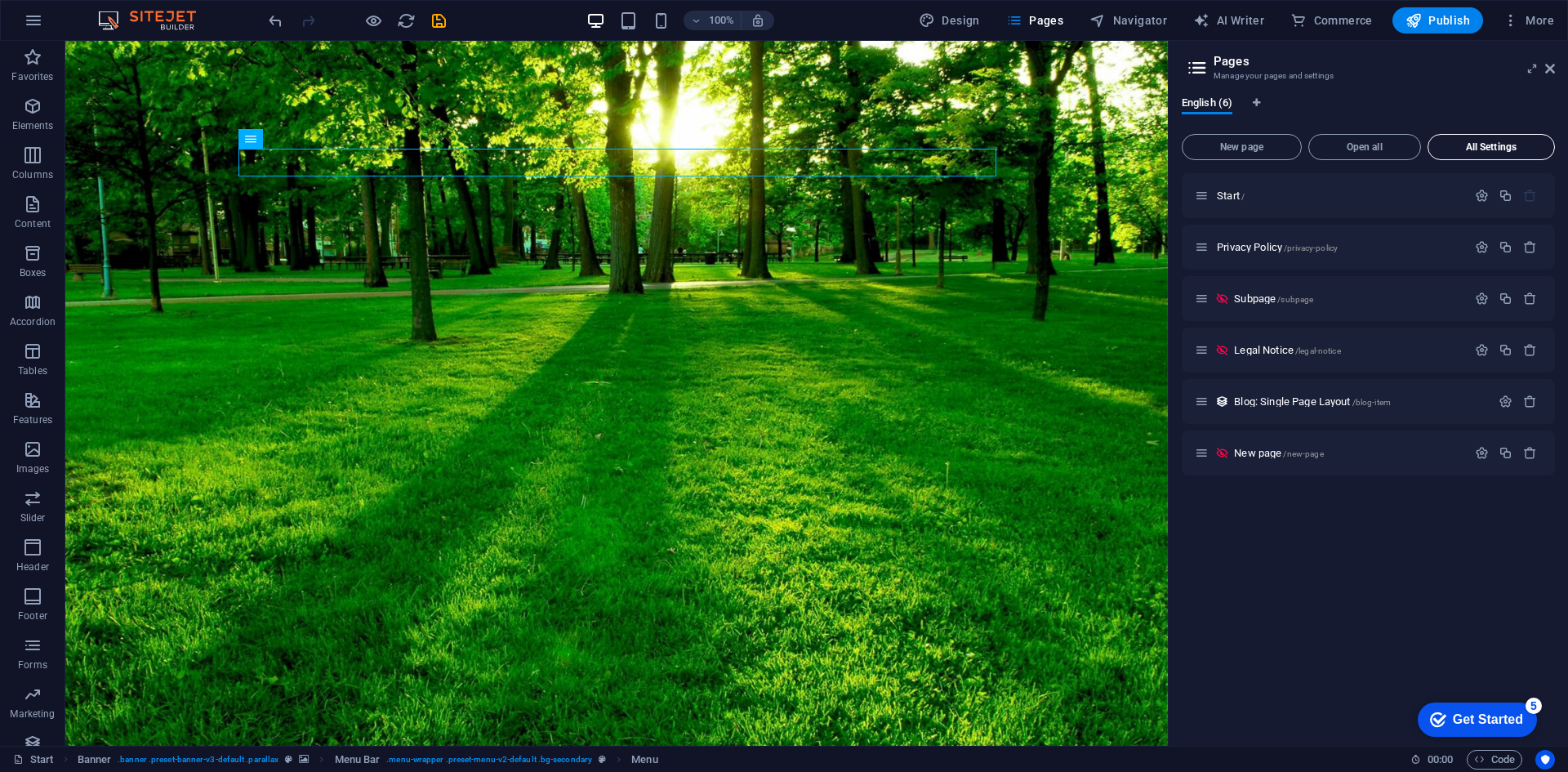
click at [1487, 146] on span "All Settings" at bounding box center [1491, 147] width 113 height 9
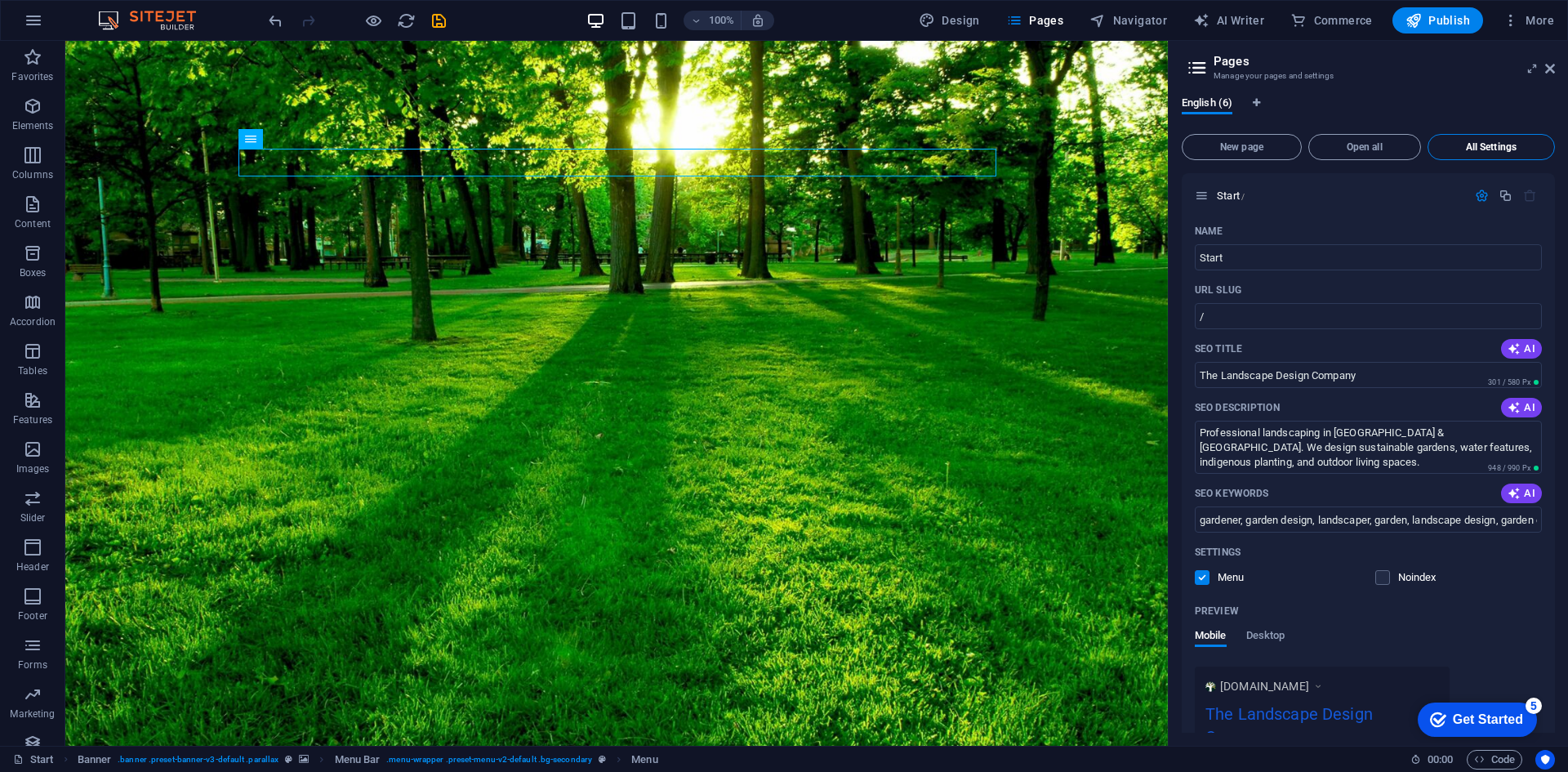
scroll to position [2706, 0]
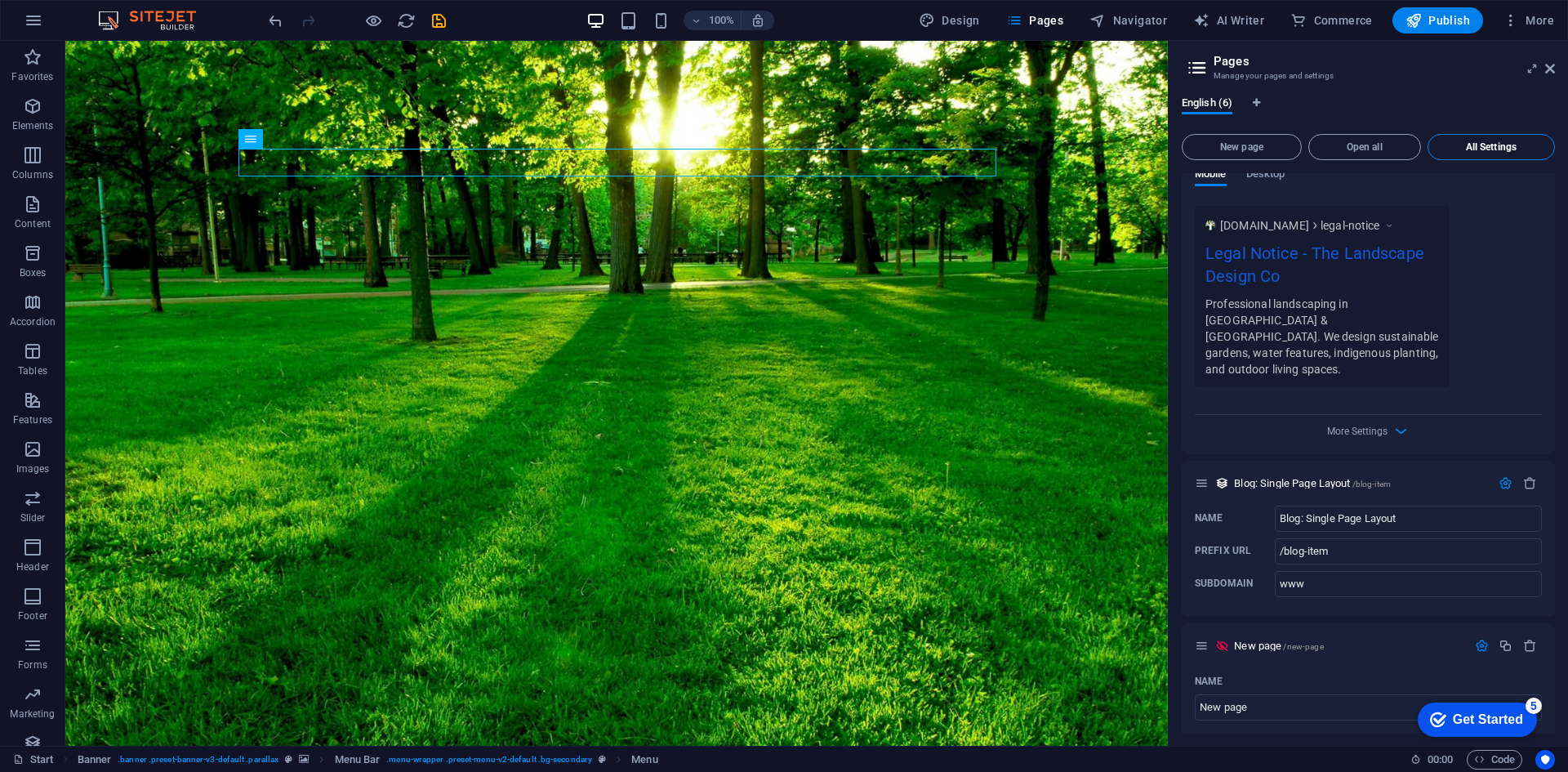
click at [1510, 149] on span "All Settings" at bounding box center [1491, 147] width 113 height 9
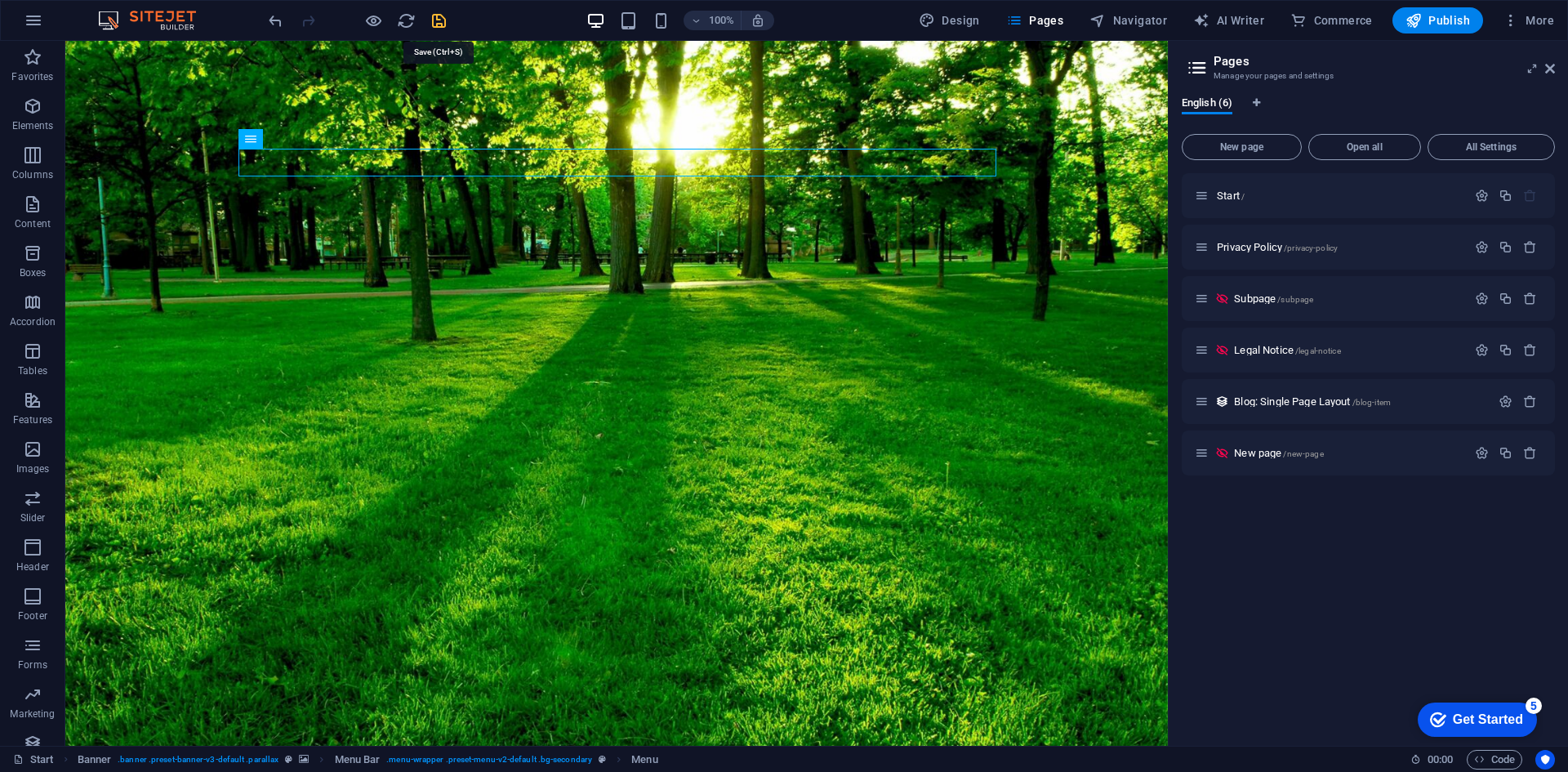
click at [438, 22] on icon "save" at bounding box center [439, 21] width 19 height 19
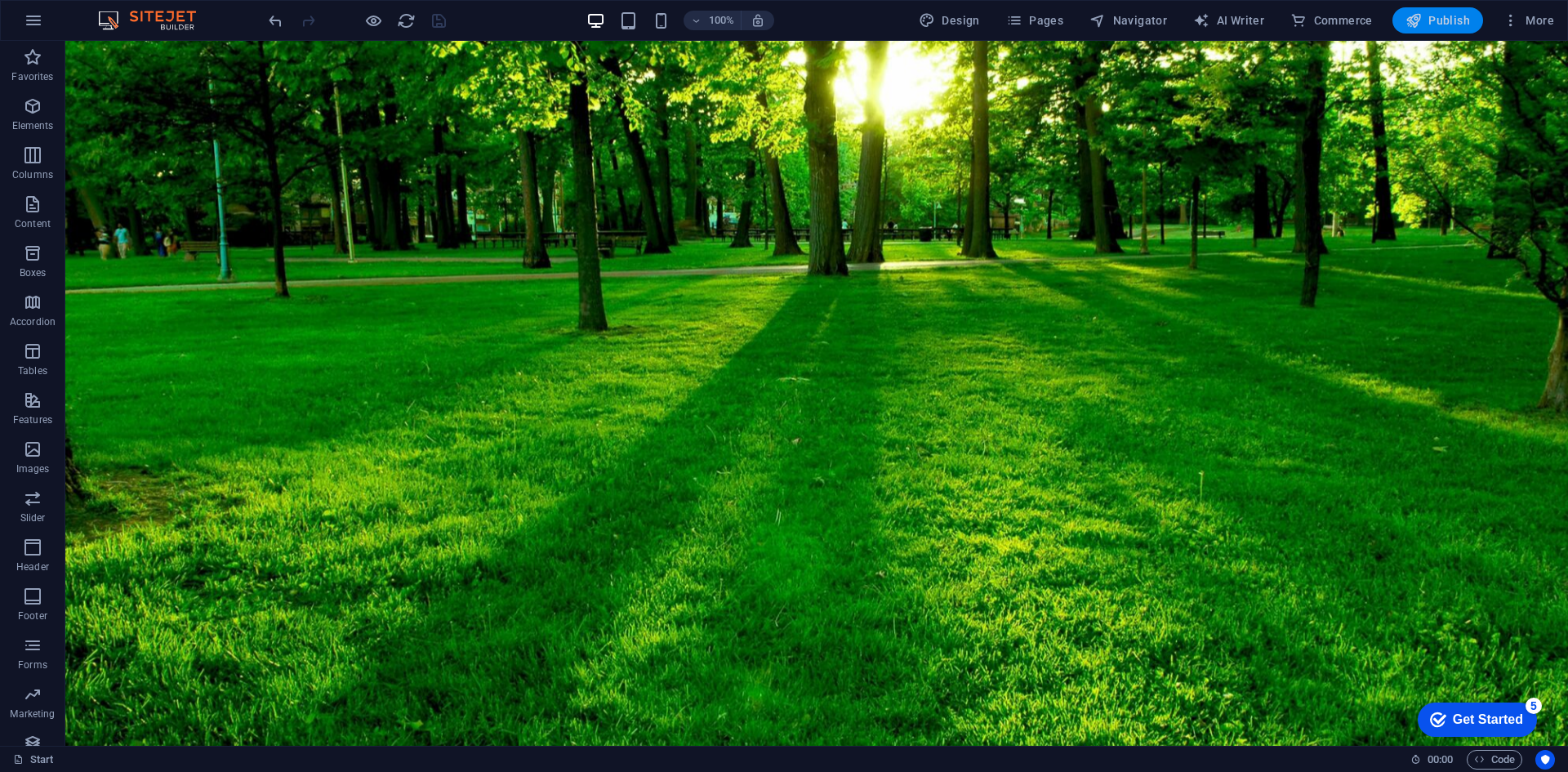
drag, startPoint x: 1456, startPoint y: 24, endPoint x: 1402, endPoint y: 1, distance: 58.7
click at [1456, 24] on span "Publish" at bounding box center [1437, 20] width 65 height 16
click at [1447, 27] on span "Publish" at bounding box center [1437, 20] width 65 height 16
